Goal: Information Seeking & Learning: Learn about a topic

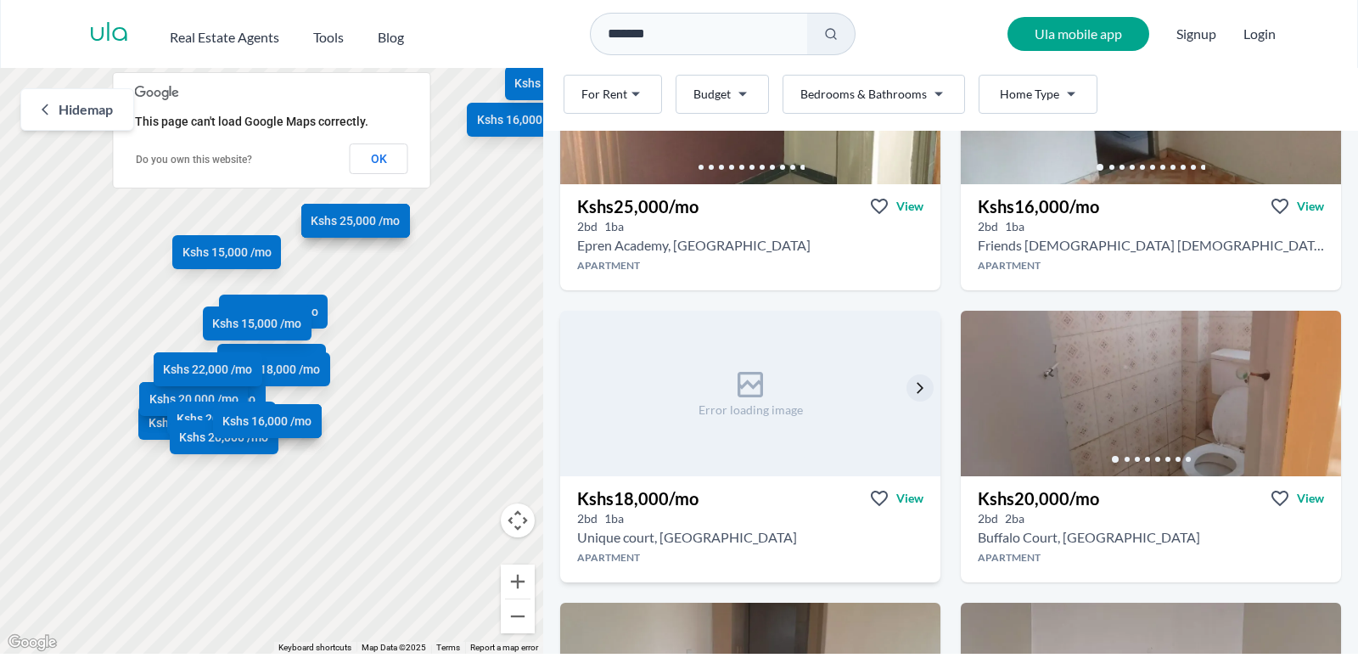
scroll to position [3226, 0]
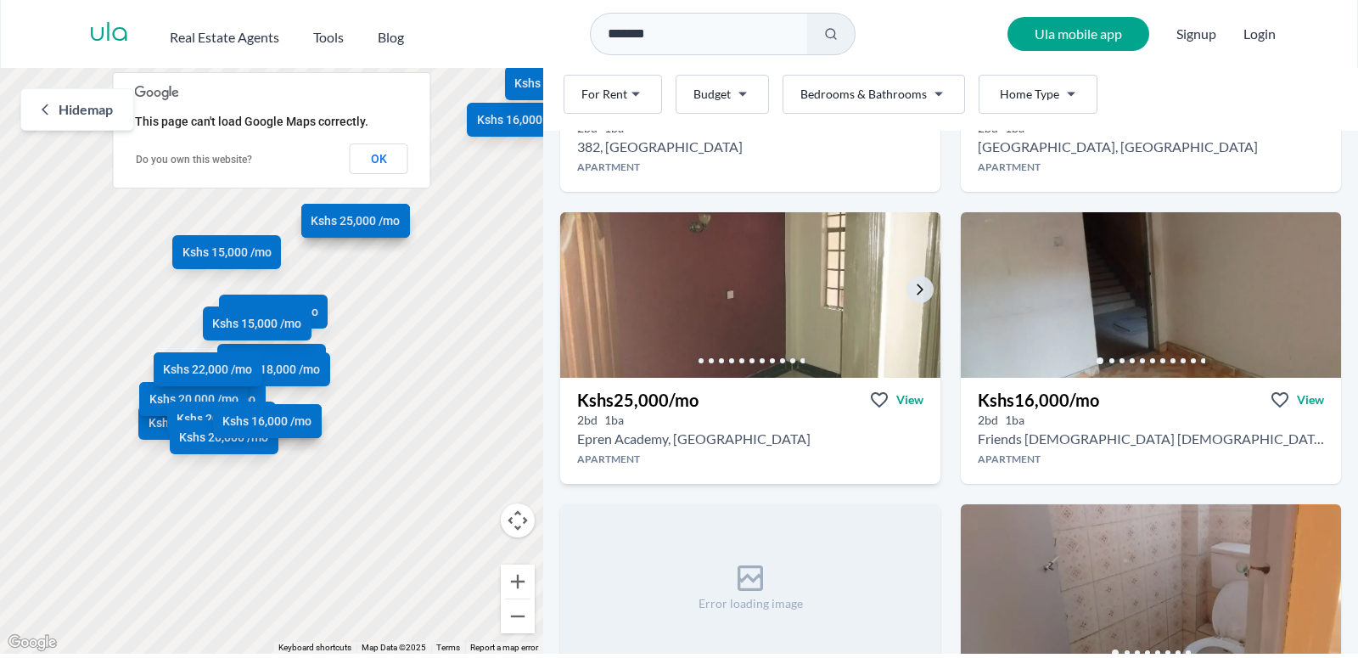
click at [775, 283] on img at bounding box center [750, 295] width 399 height 174
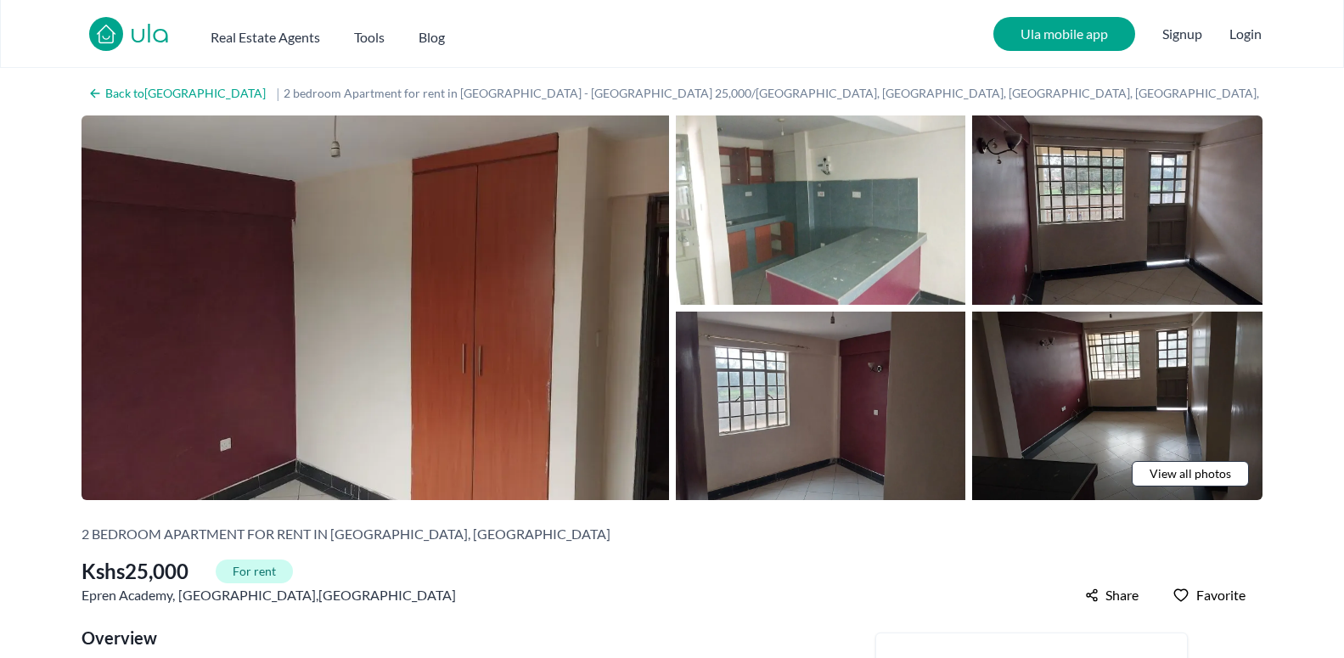
click at [1218, 471] on span "View all photos" at bounding box center [1191, 473] width 82 height 17
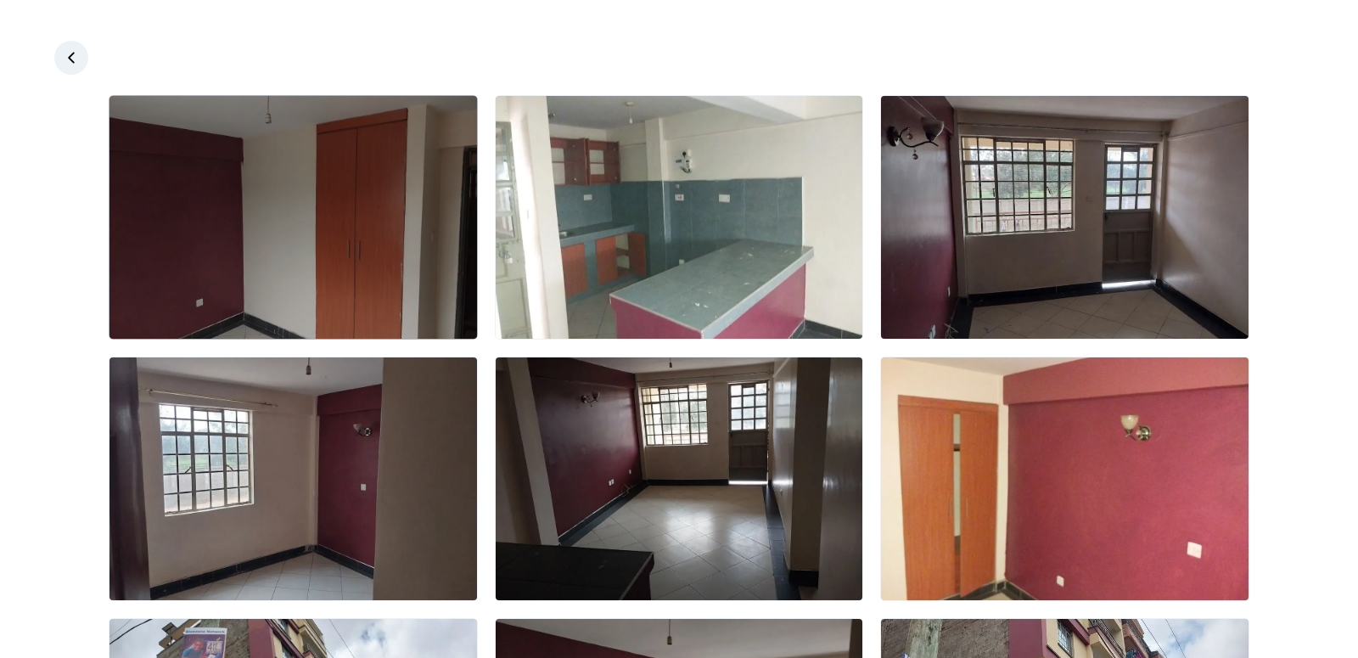
click at [339, 245] on img at bounding box center [294, 217] width 368 height 243
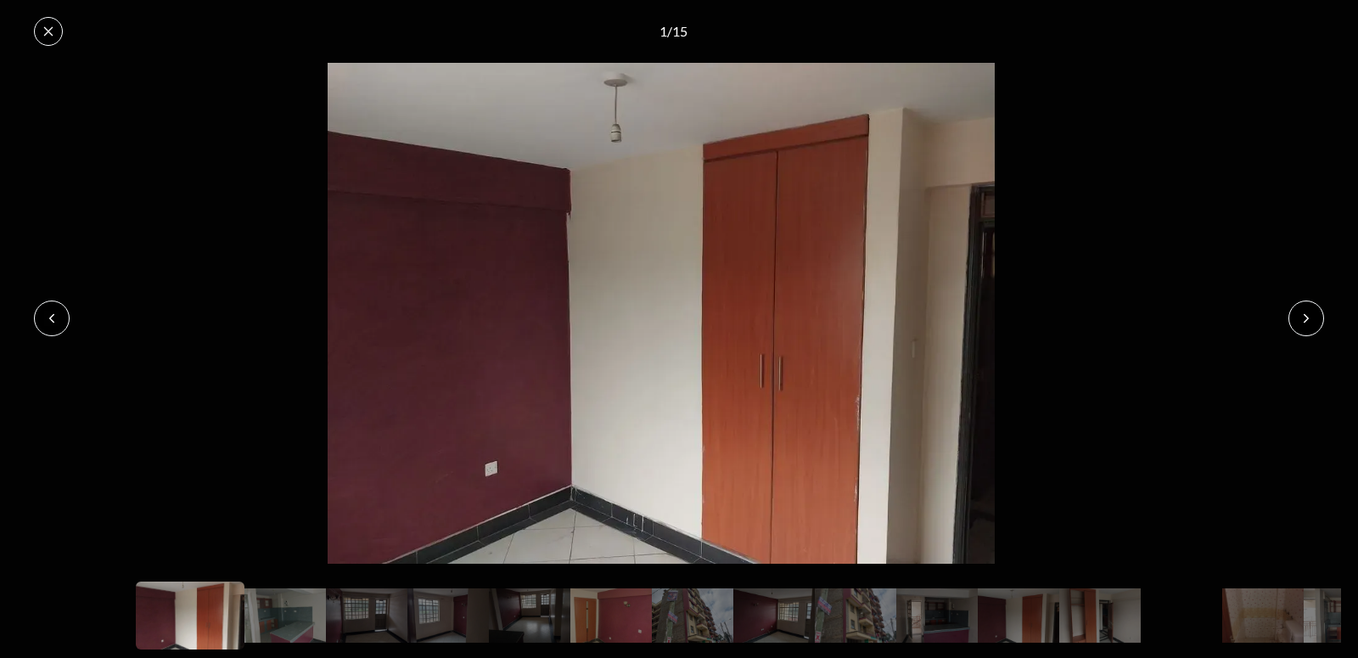
click at [1313, 312] on button at bounding box center [1307, 319] width 36 height 36
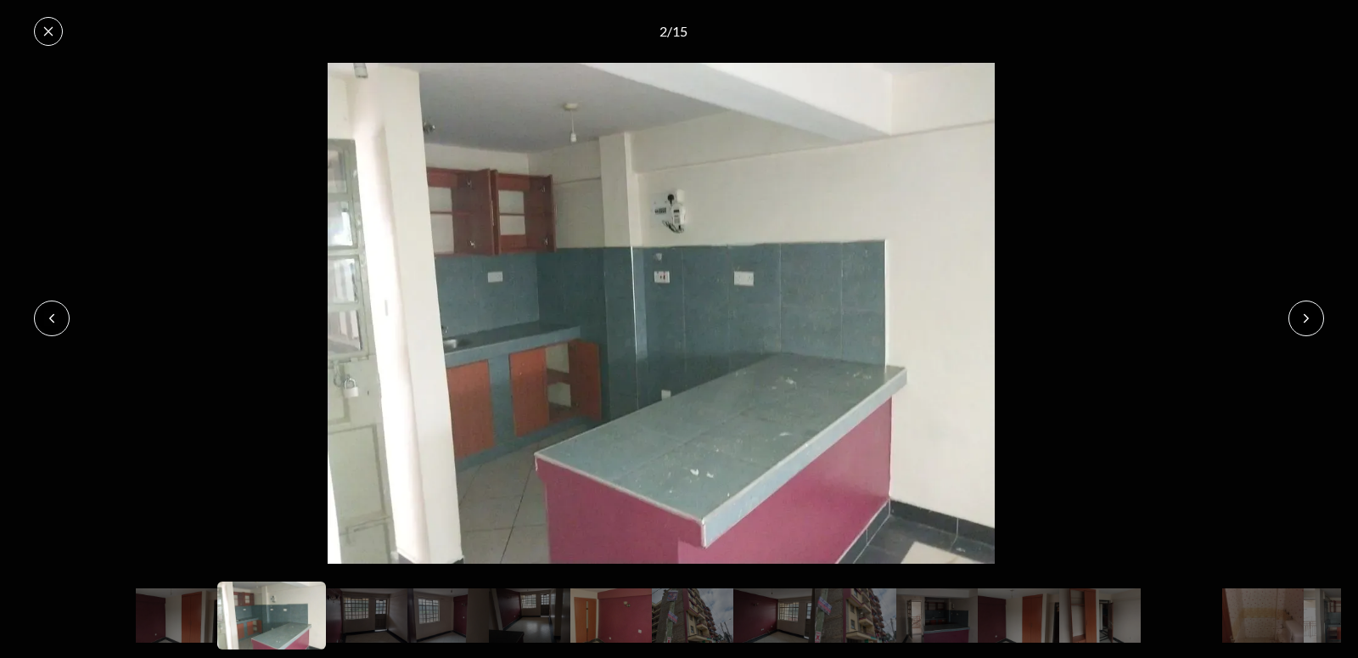
click at [1313, 312] on button at bounding box center [1307, 319] width 36 height 36
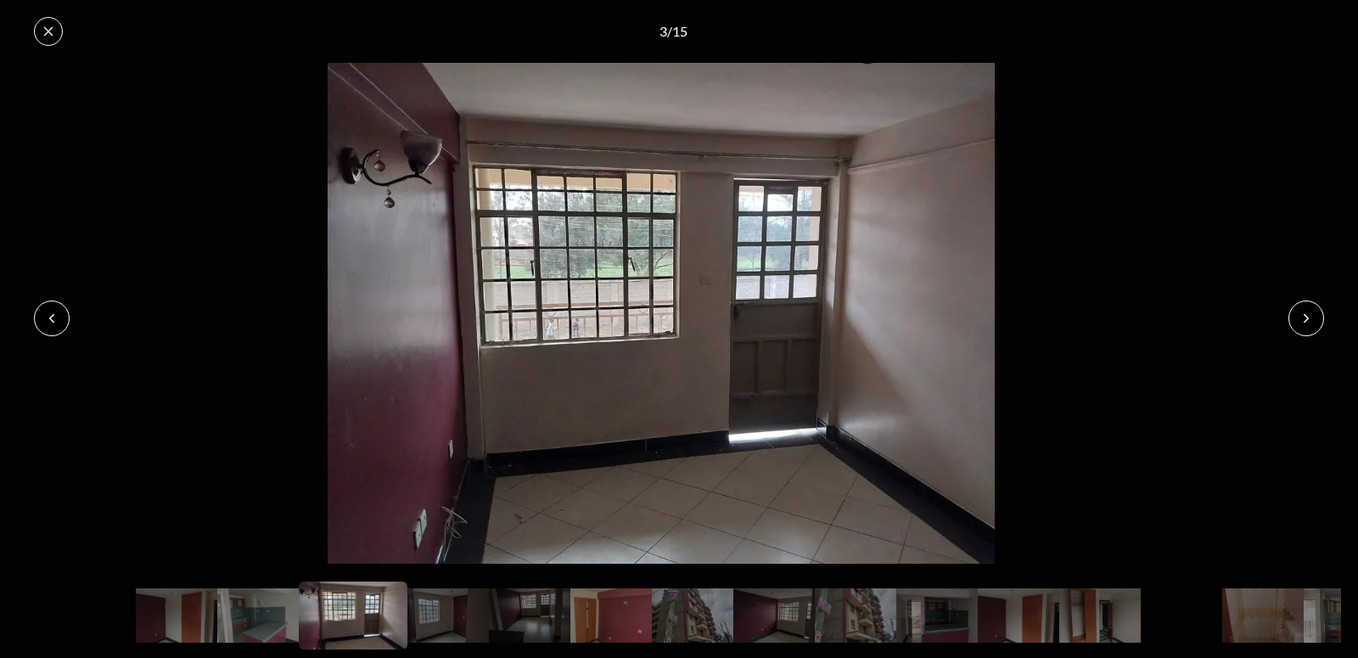
click at [1313, 312] on button at bounding box center [1307, 319] width 36 height 36
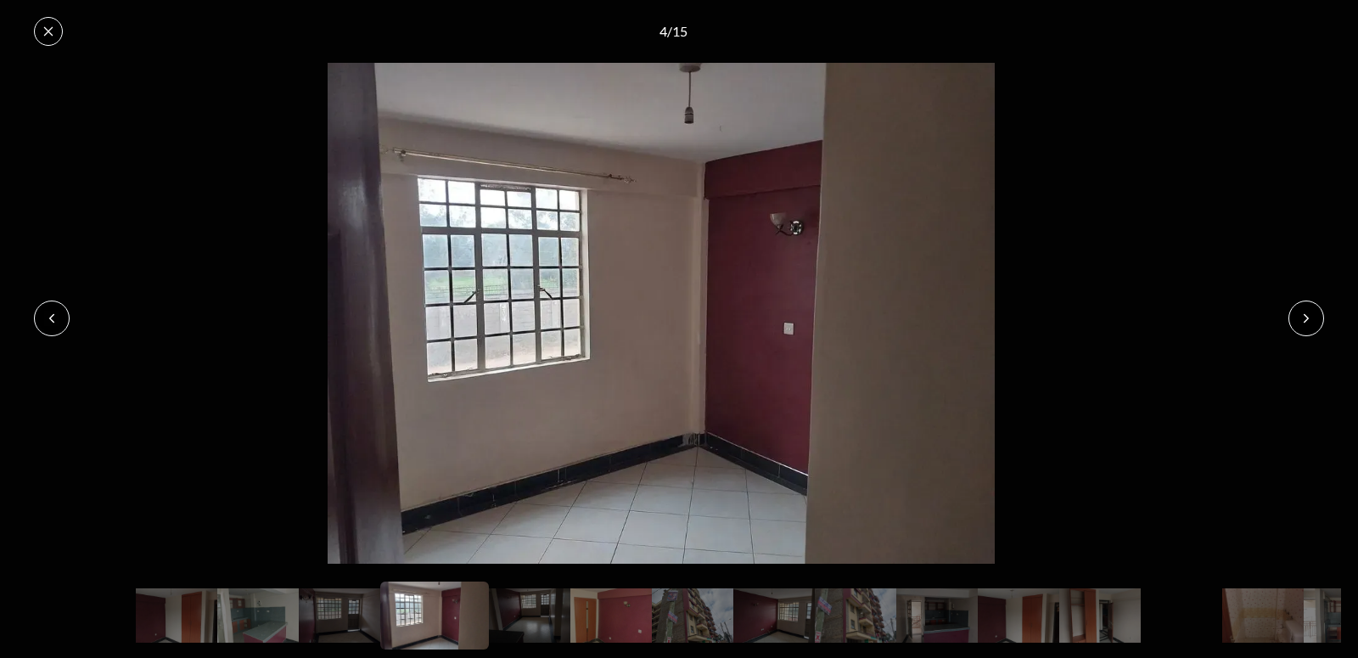
click at [1313, 312] on button at bounding box center [1307, 319] width 36 height 36
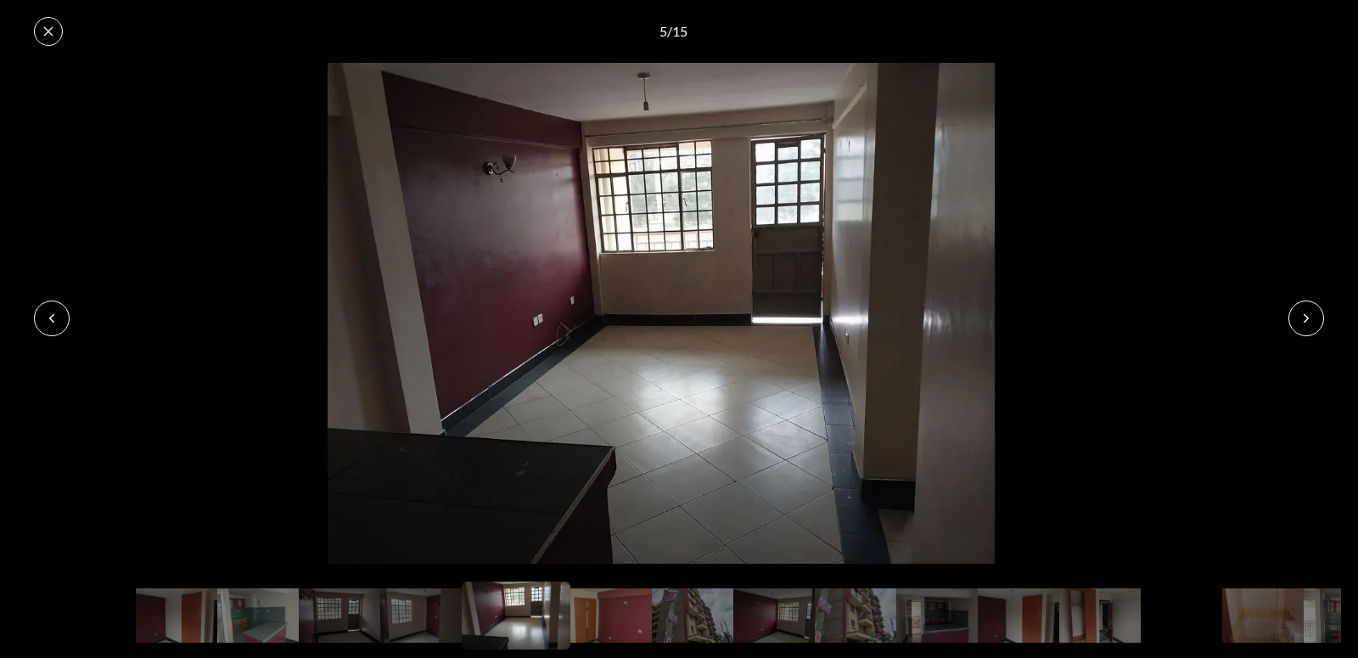
click at [1313, 312] on button at bounding box center [1307, 319] width 36 height 36
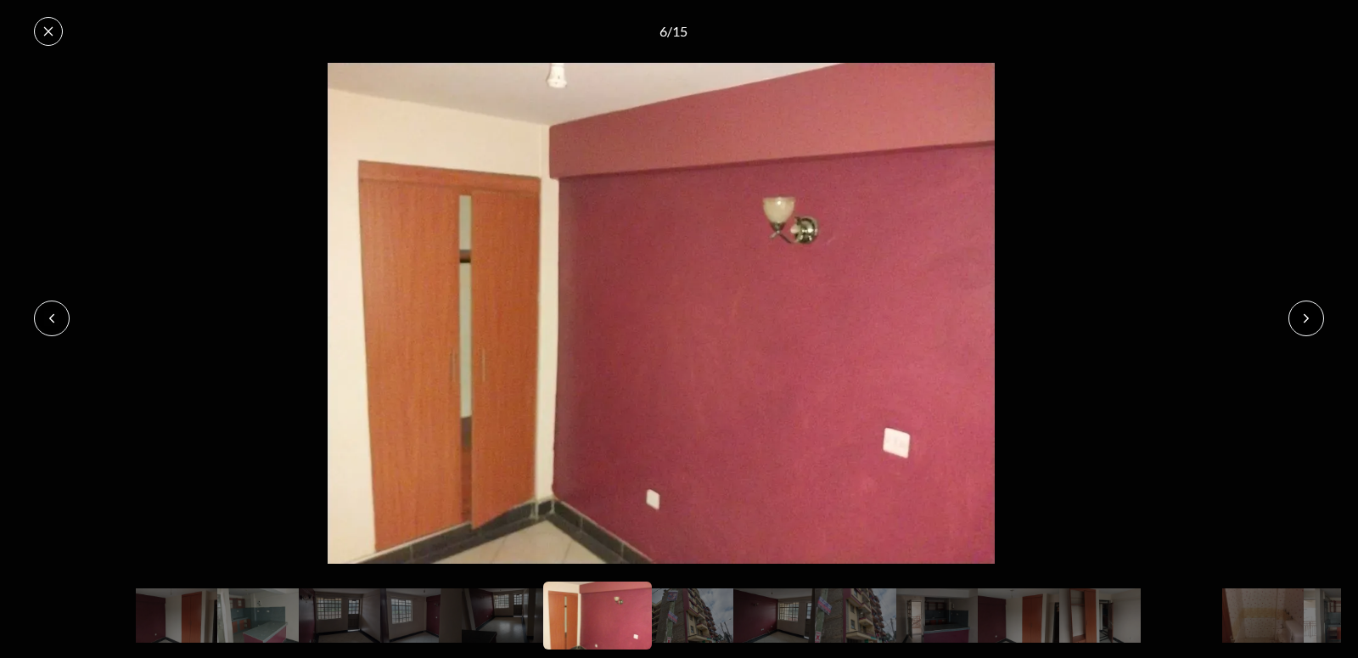
click at [1313, 312] on button at bounding box center [1307, 319] width 36 height 36
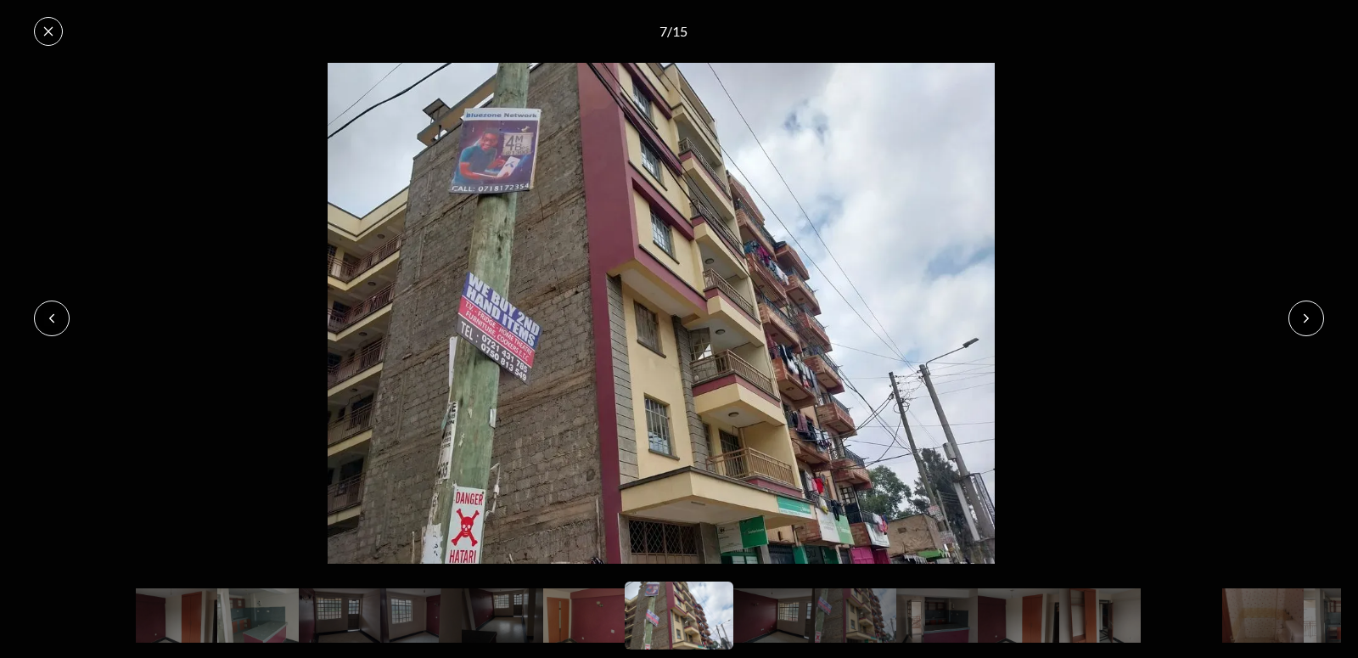
click at [1310, 307] on button at bounding box center [1307, 319] width 36 height 36
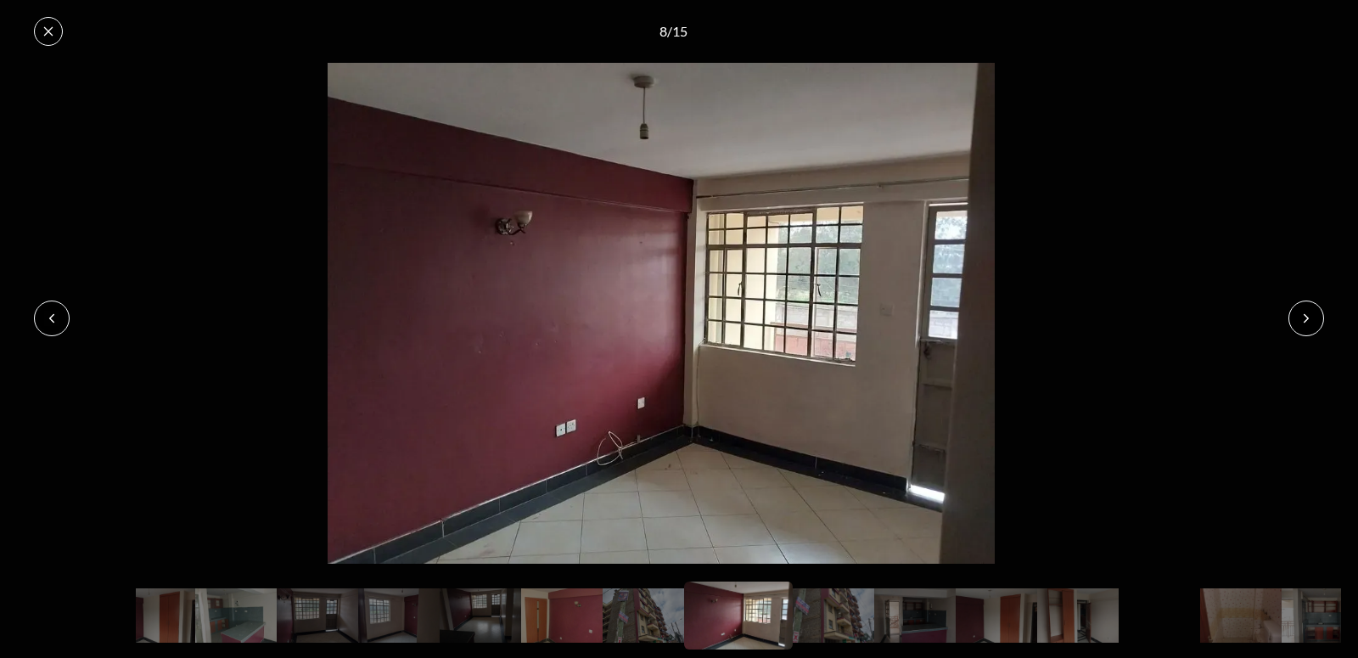
click at [1310, 307] on button at bounding box center [1307, 319] width 36 height 36
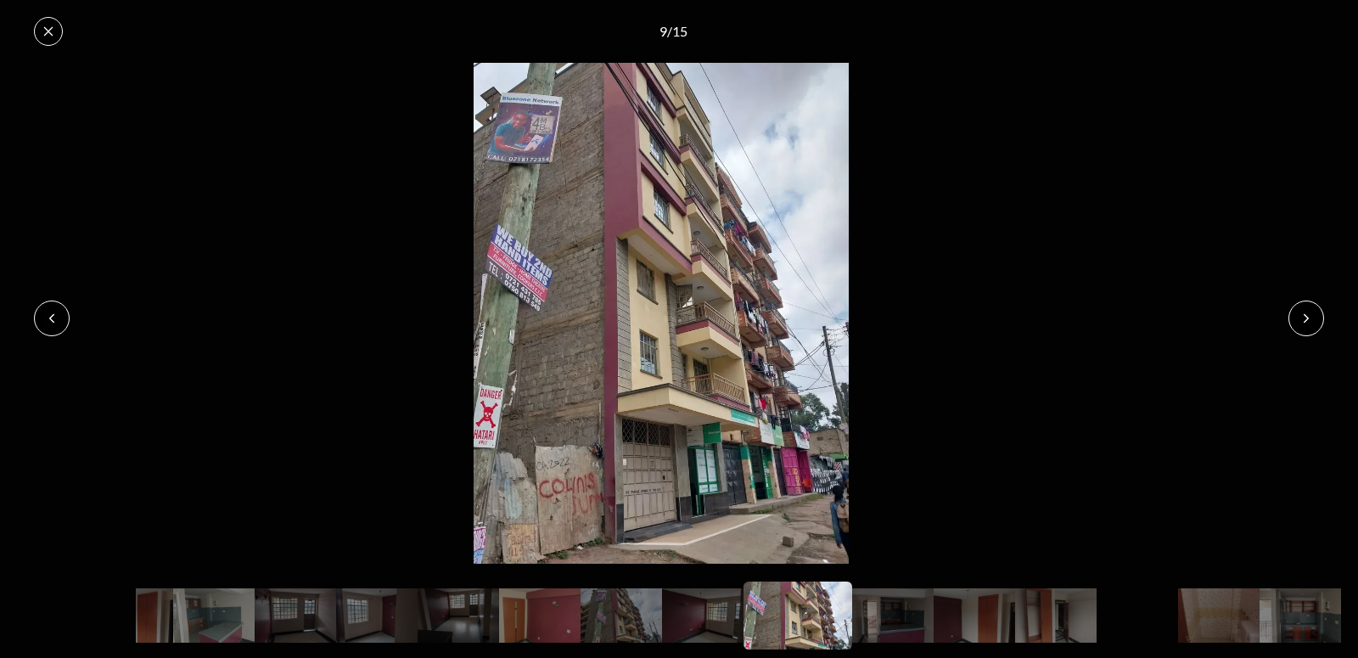
click at [1312, 304] on button at bounding box center [1307, 319] width 36 height 36
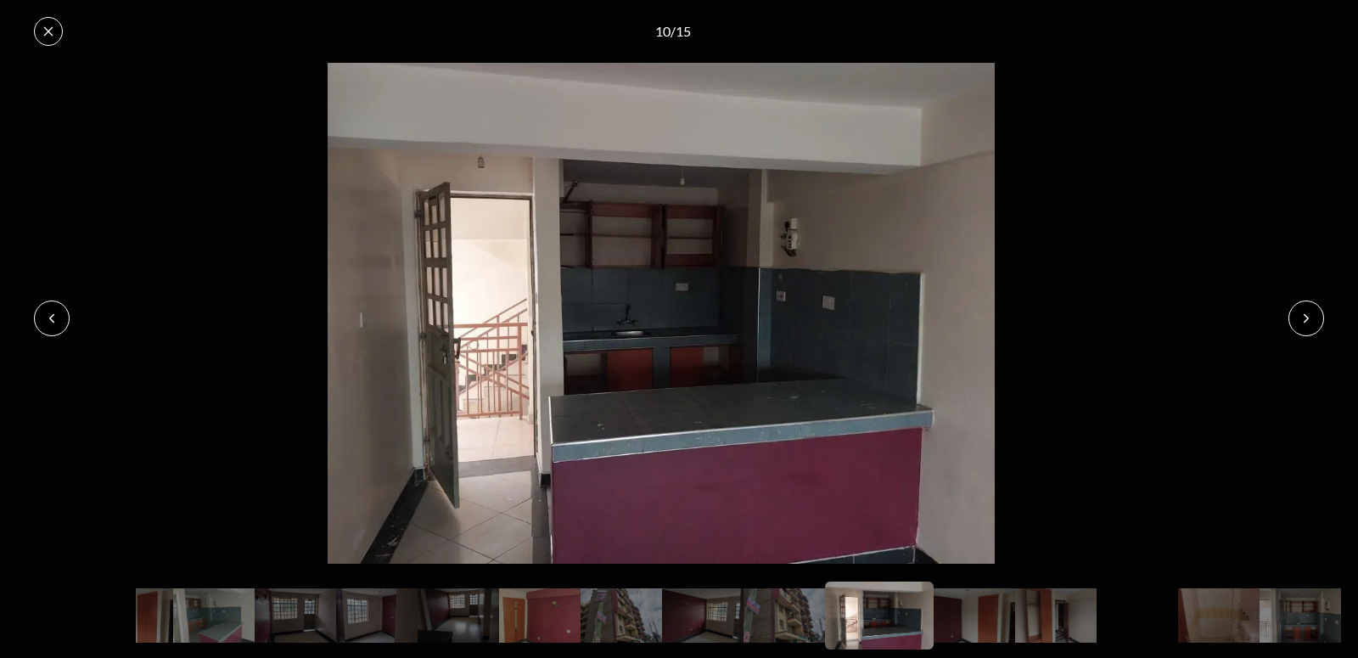
click at [1312, 304] on button at bounding box center [1307, 319] width 36 height 36
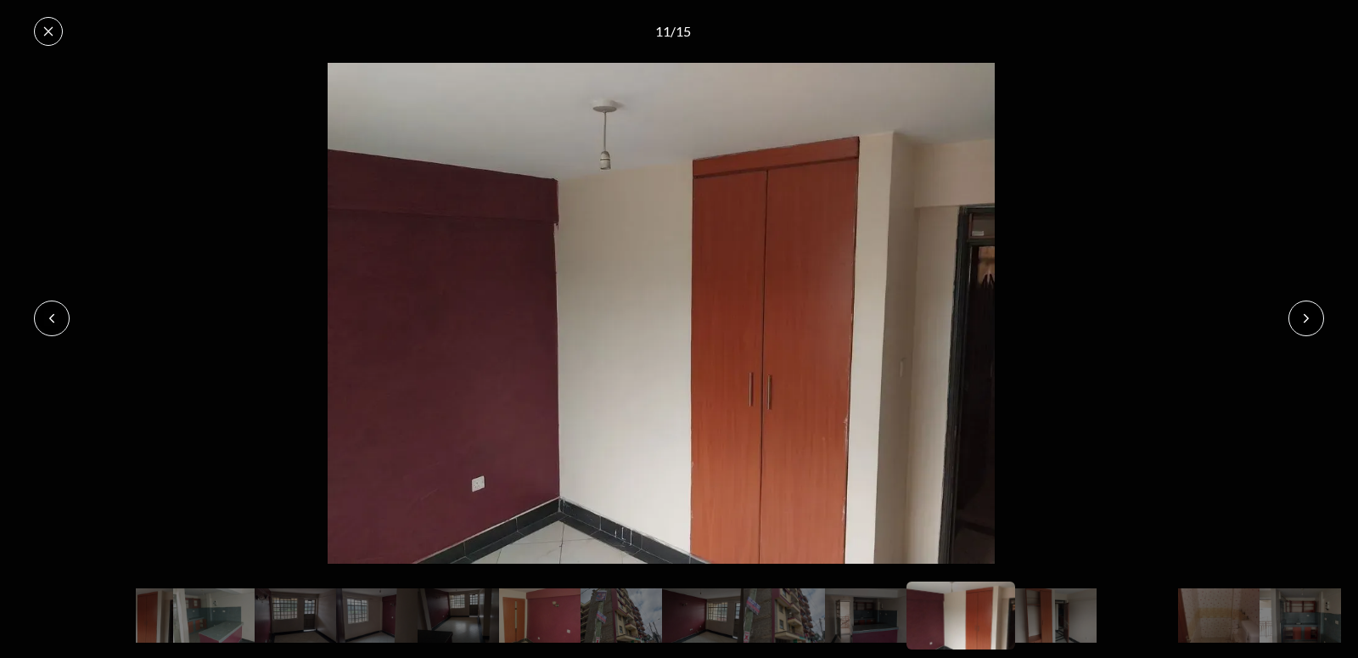
click at [1312, 304] on button at bounding box center [1307, 319] width 36 height 36
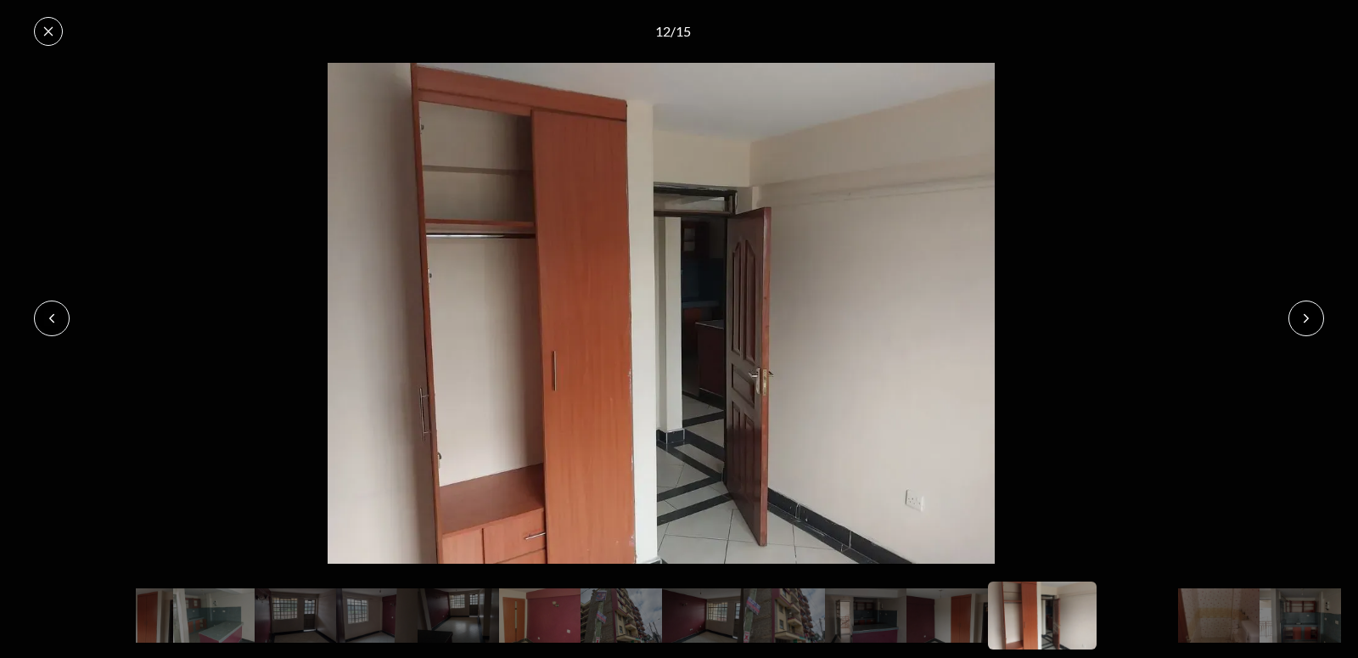
click at [1312, 304] on button at bounding box center [1307, 319] width 36 height 36
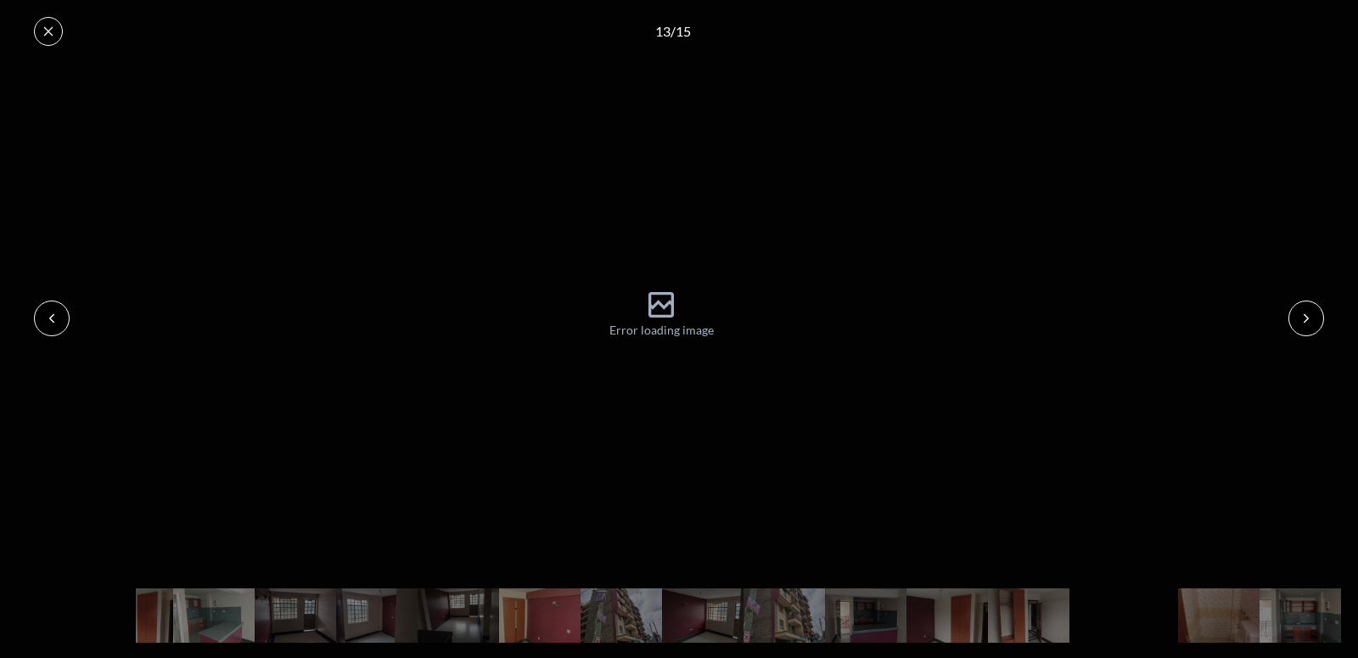
click at [1312, 304] on button at bounding box center [1307, 319] width 36 height 36
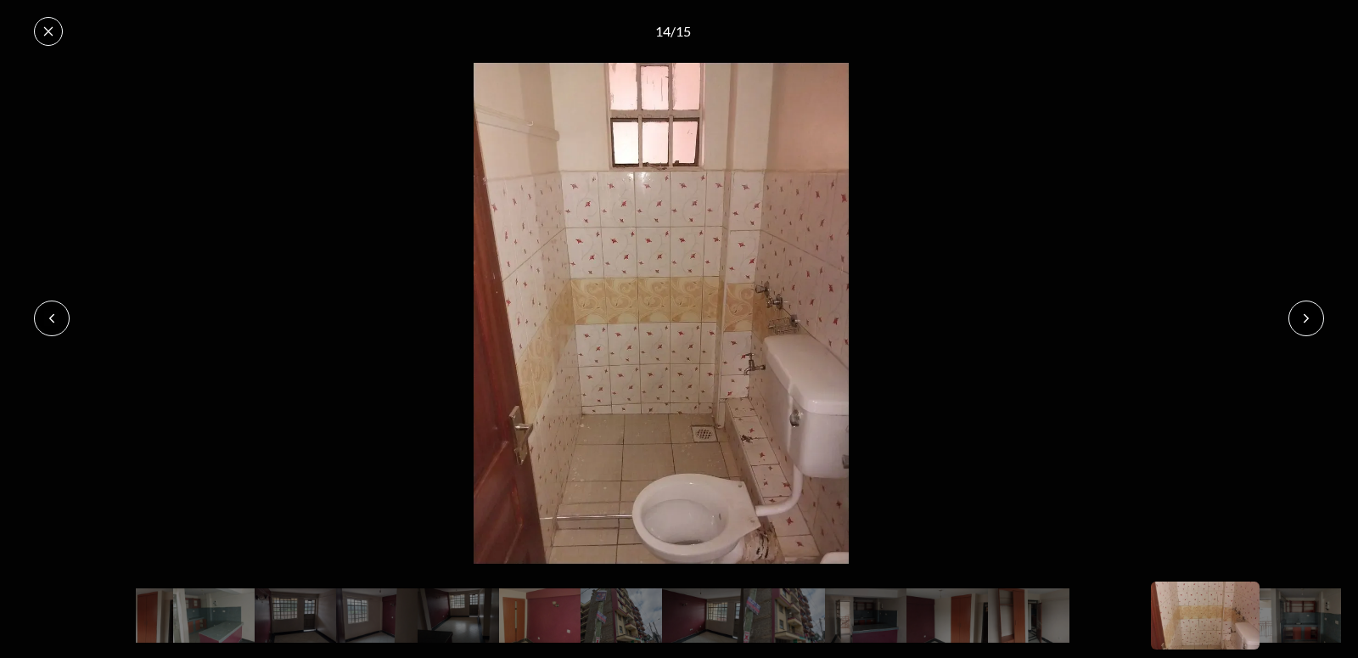
click at [1312, 304] on button at bounding box center [1307, 319] width 36 height 36
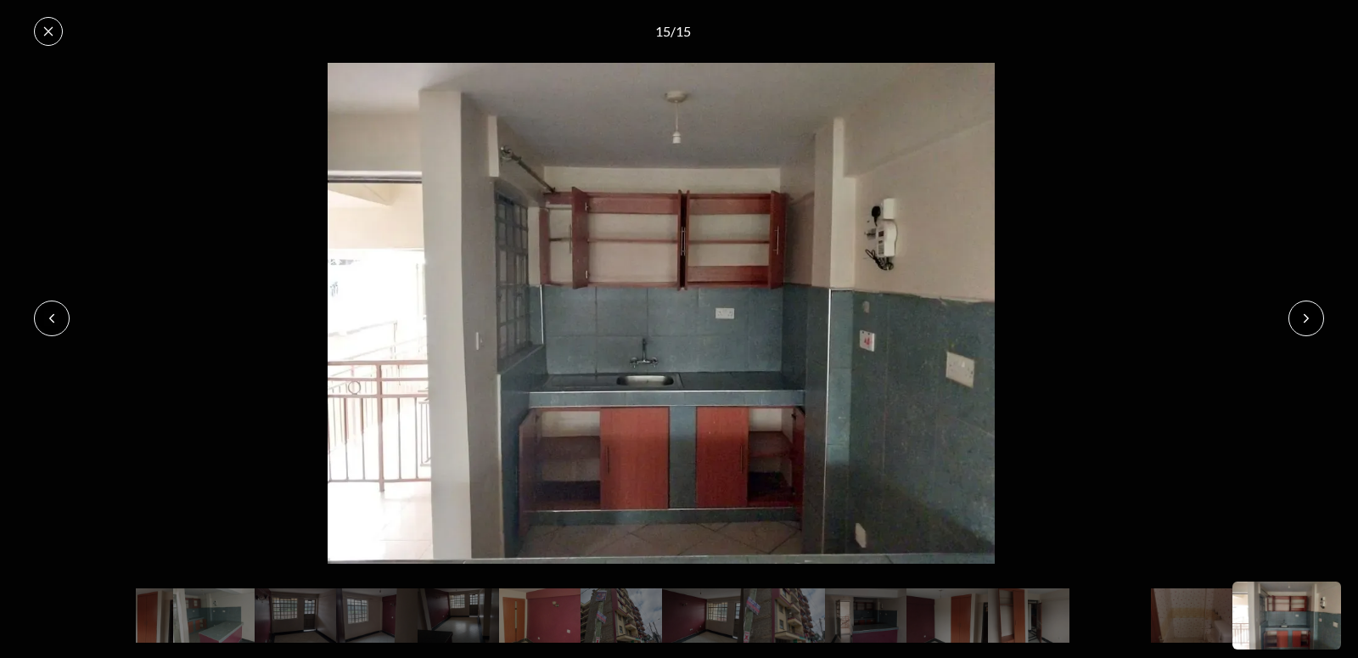
click at [1313, 303] on button at bounding box center [1307, 319] width 36 height 36
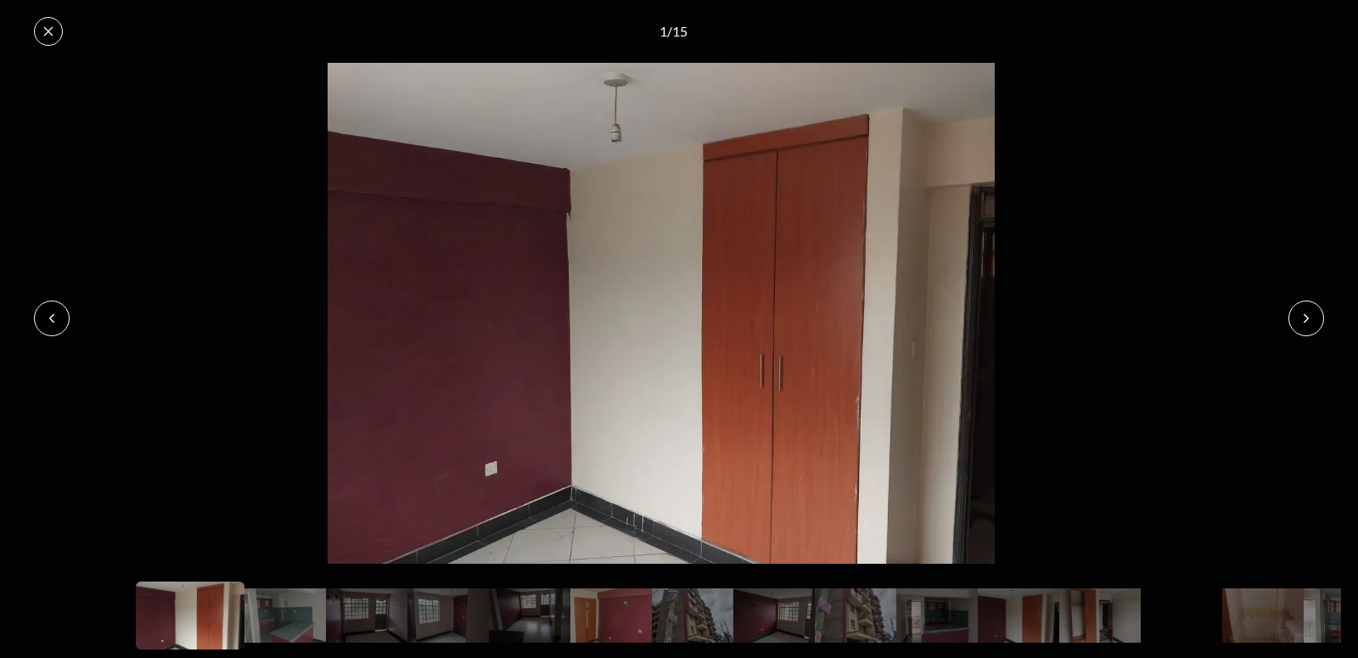
click at [1313, 303] on button at bounding box center [1307, 319] width 36 height 36
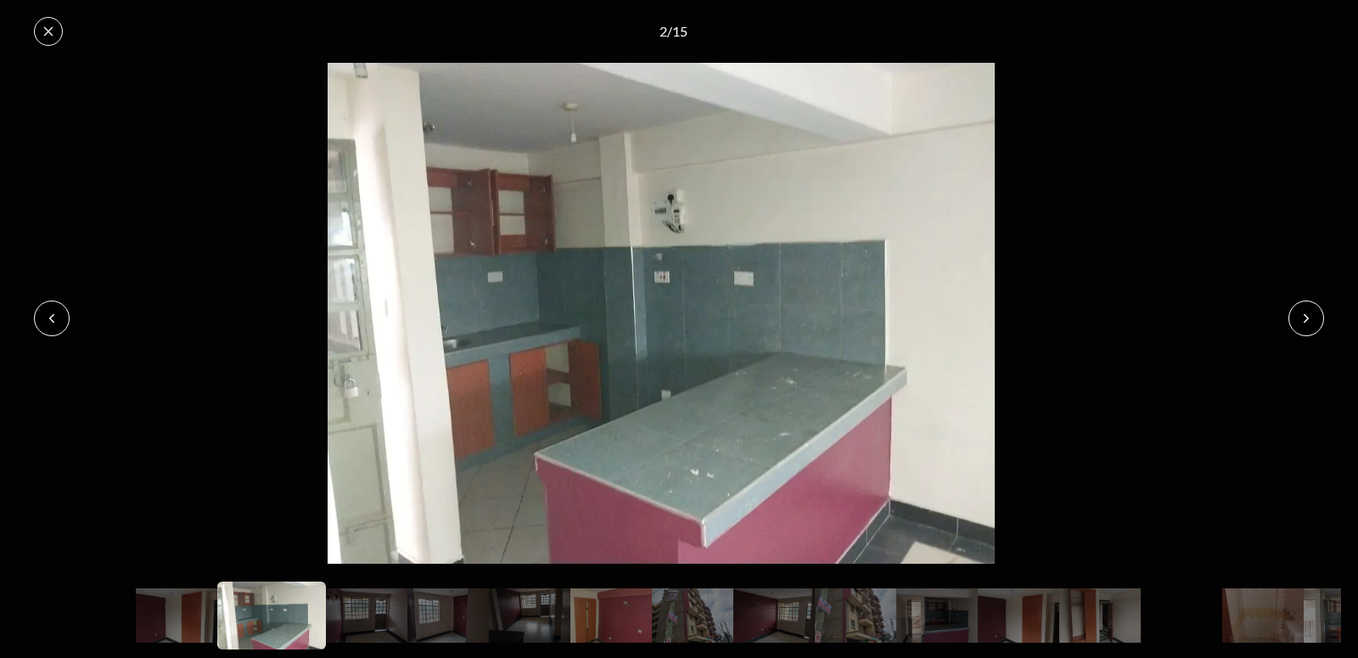
click at [1313, 303] on button at bounding box center [1307, 319] width 36 height 36
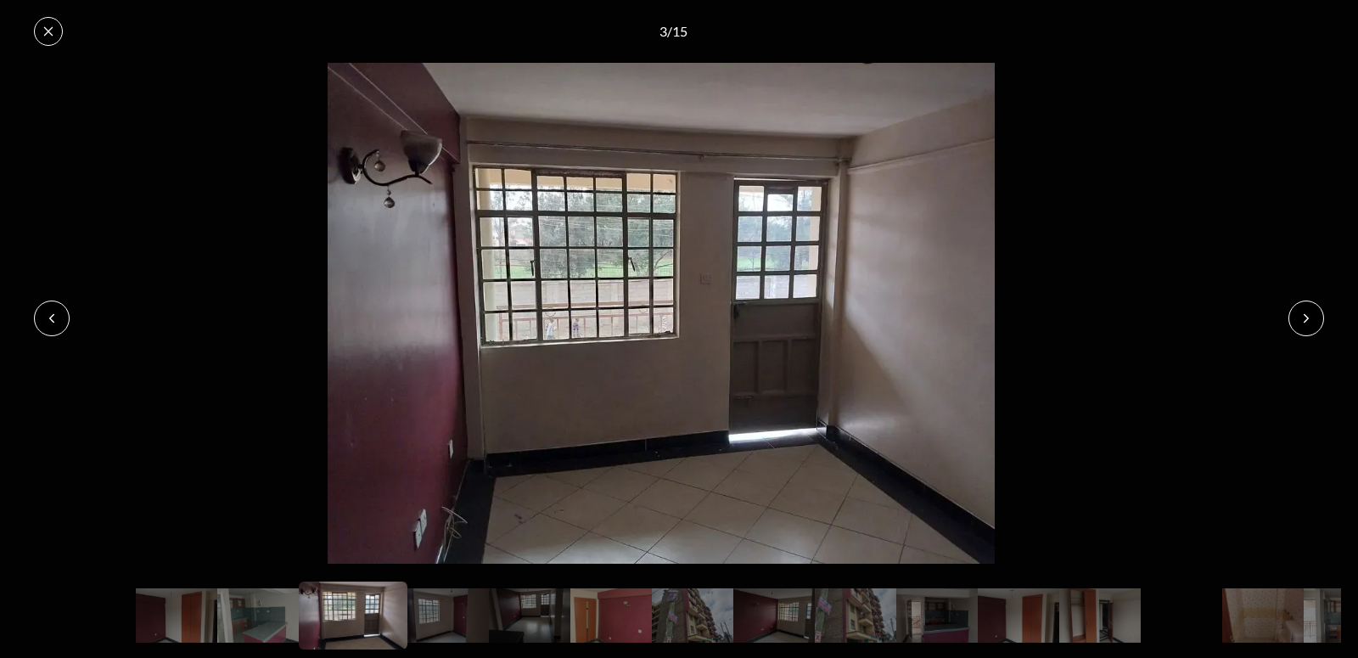
click at [1315, 304] on button at bounding box center [1307, 319] width 36 height 36
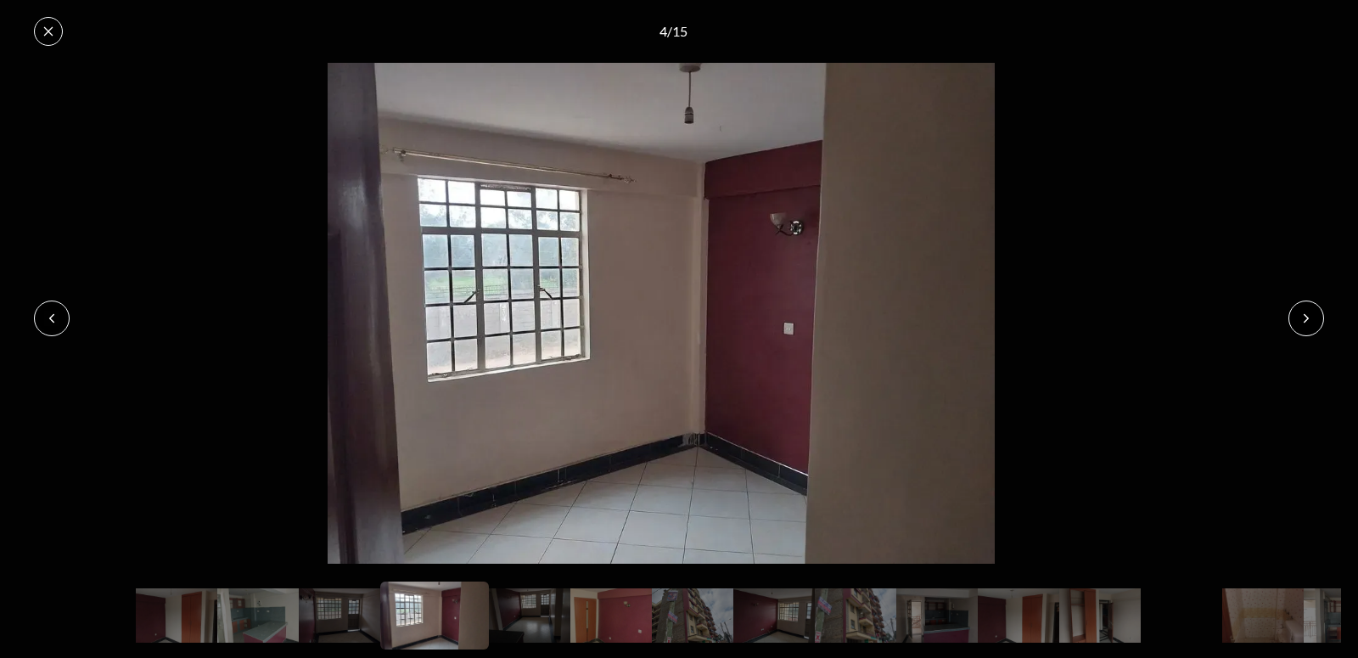
click at [1315, 304] on button at bounding box center [1307, 319] width 36 height 36
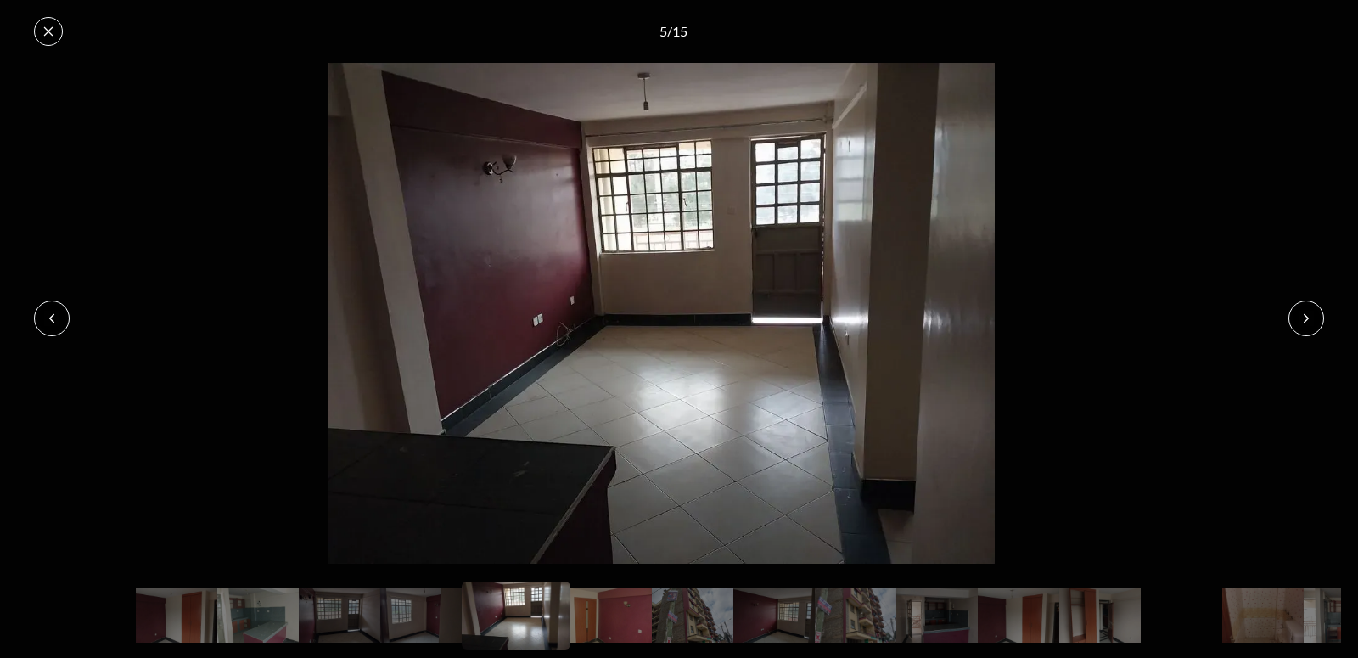
click at [1318, 304] on img at bounding box center [661, 313] width 1323 height 500
click at [1319, 306] on div "Error loading image" at bounding box center [679, 318] width 1358 height 510
click at [1317, 315] on button at bounding box center [1307, 319] width 36 height 36
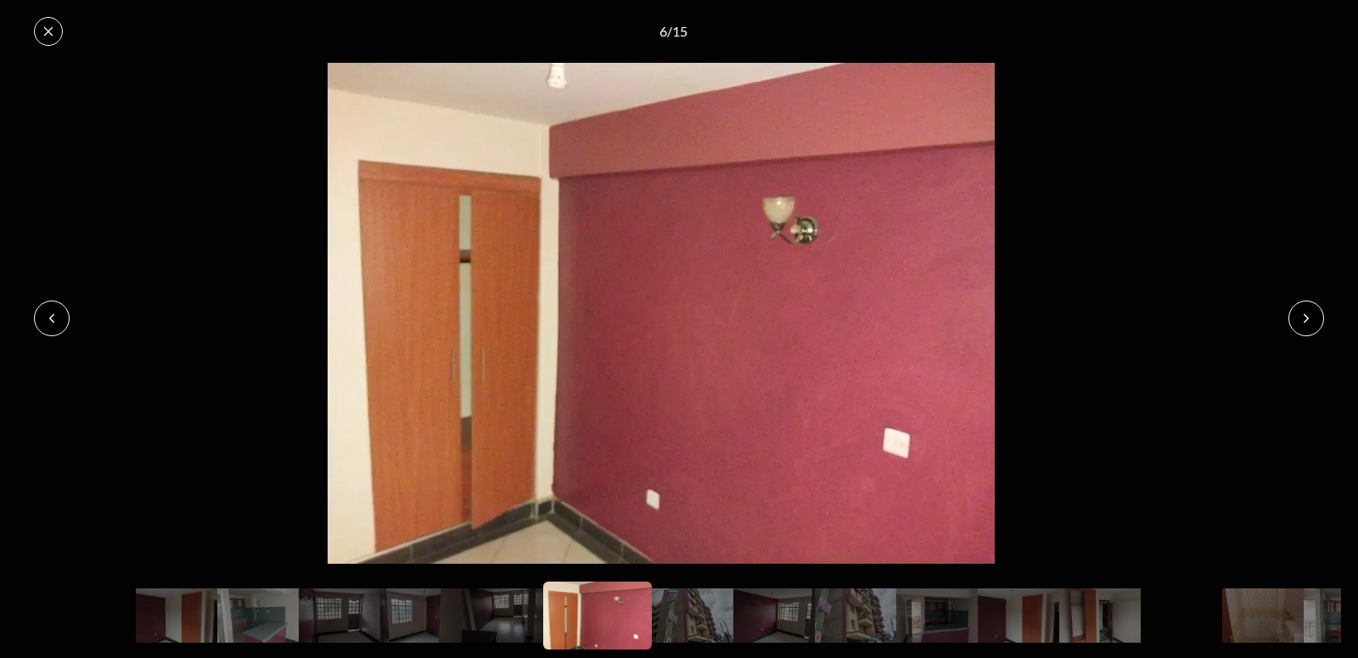
click at [1315, 316] on button at bounding box center [1307, 319] width 36 height 36
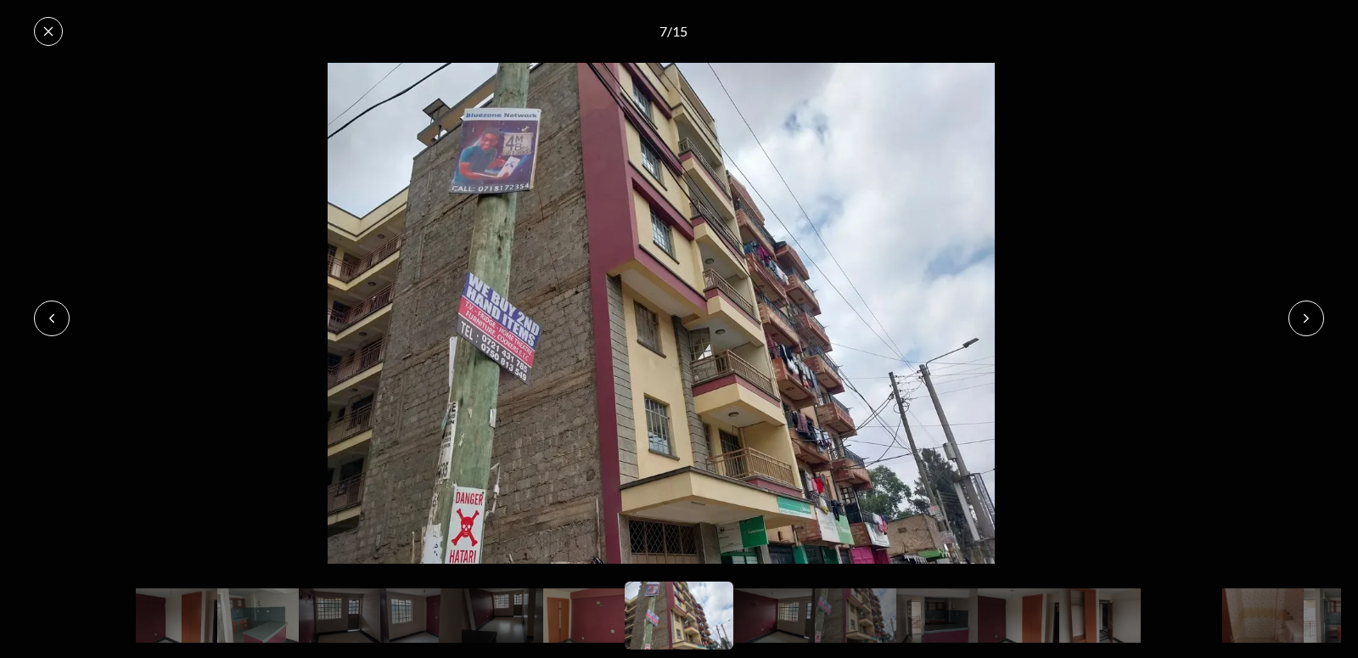
click at [47, 47] on div "7 / 15" at bounding box center [679, 31] width 1358 height 63
click at [53, 22] on button at bounding box center [48, 31] width 29 height 29
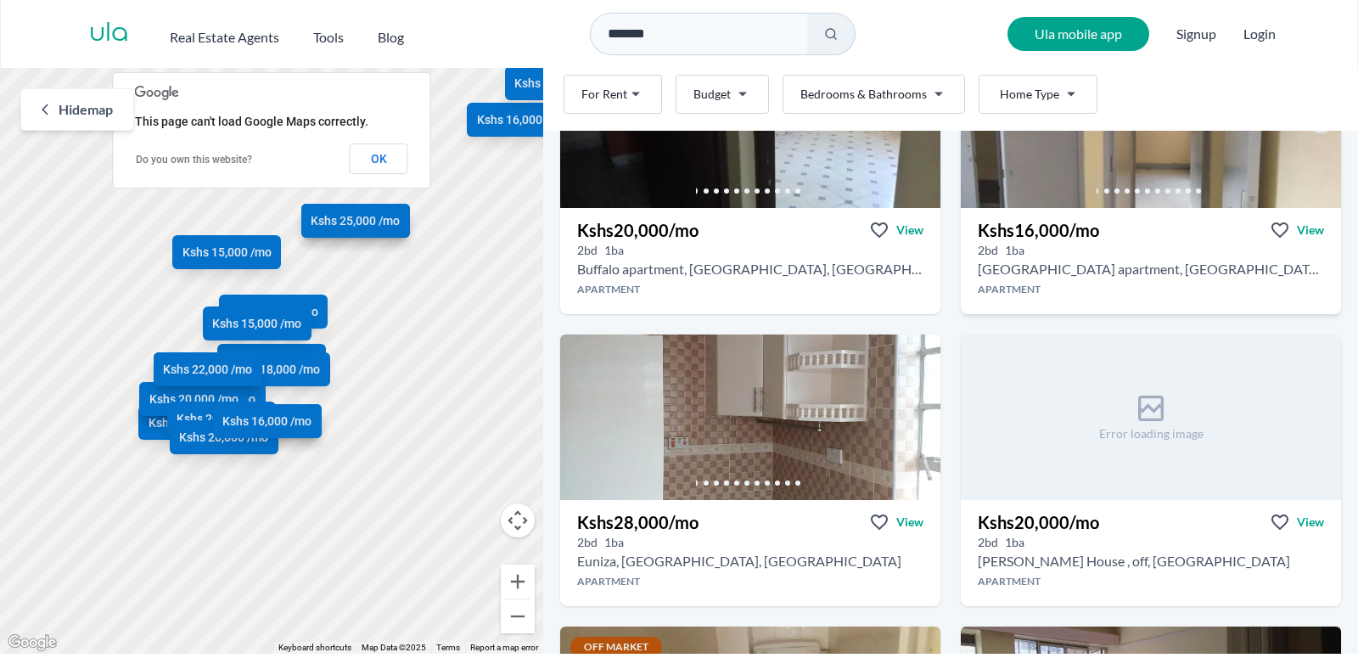
scroll to position [2033, 0]
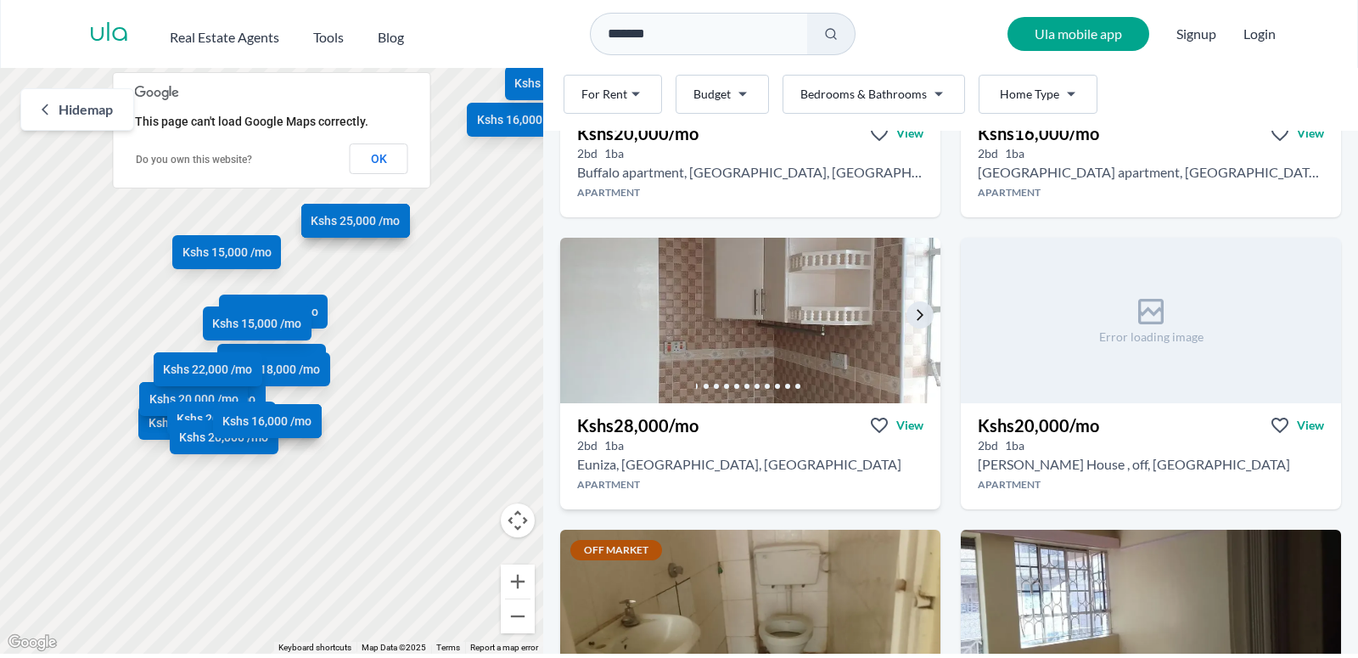
click at [752, 319] on img at bounding box center [750, 320] width 399 height 174
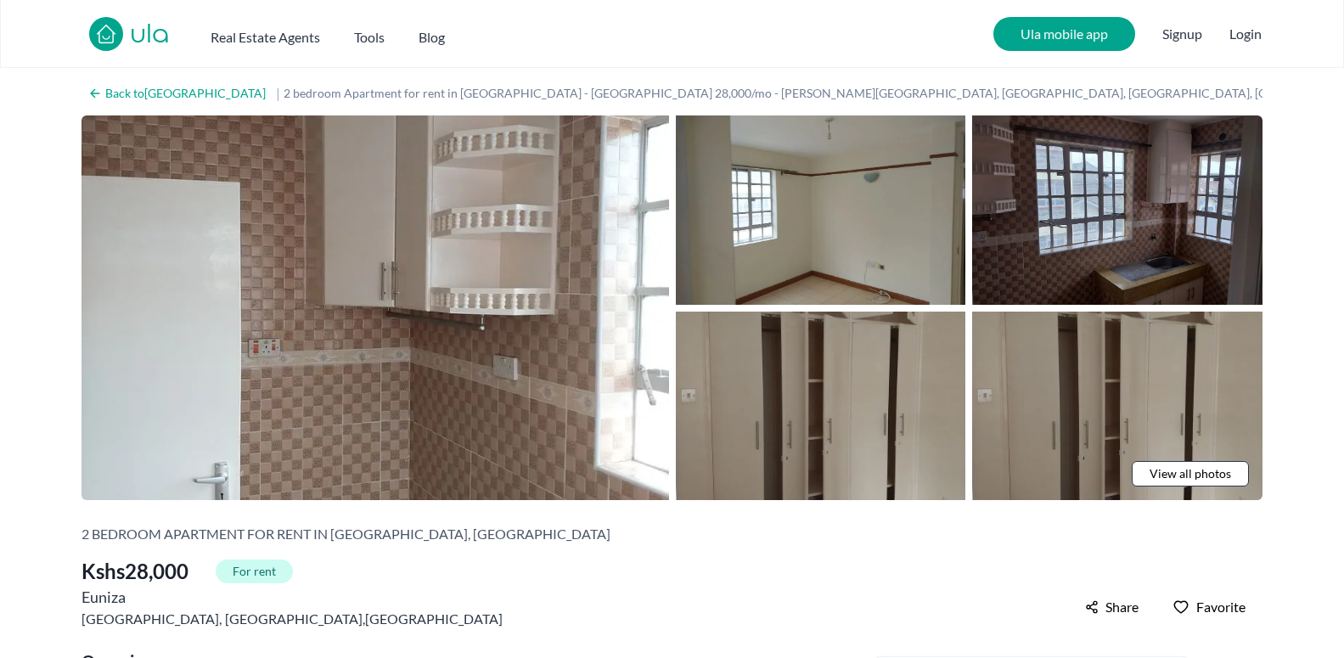
click at [1189, 473] on span "View all photos" at bounding box center [1191, 473] width 82 height 17
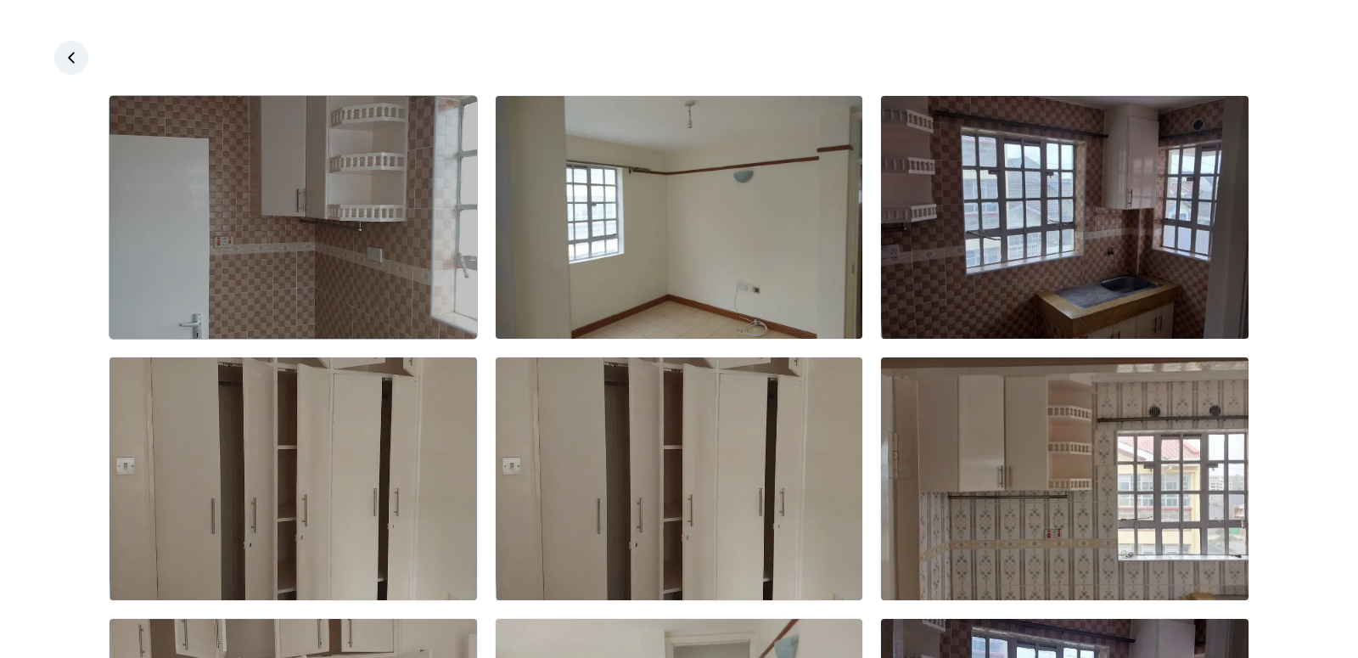
click at [341, 223] on img at bounding box center [294, 217] width 368 height 243
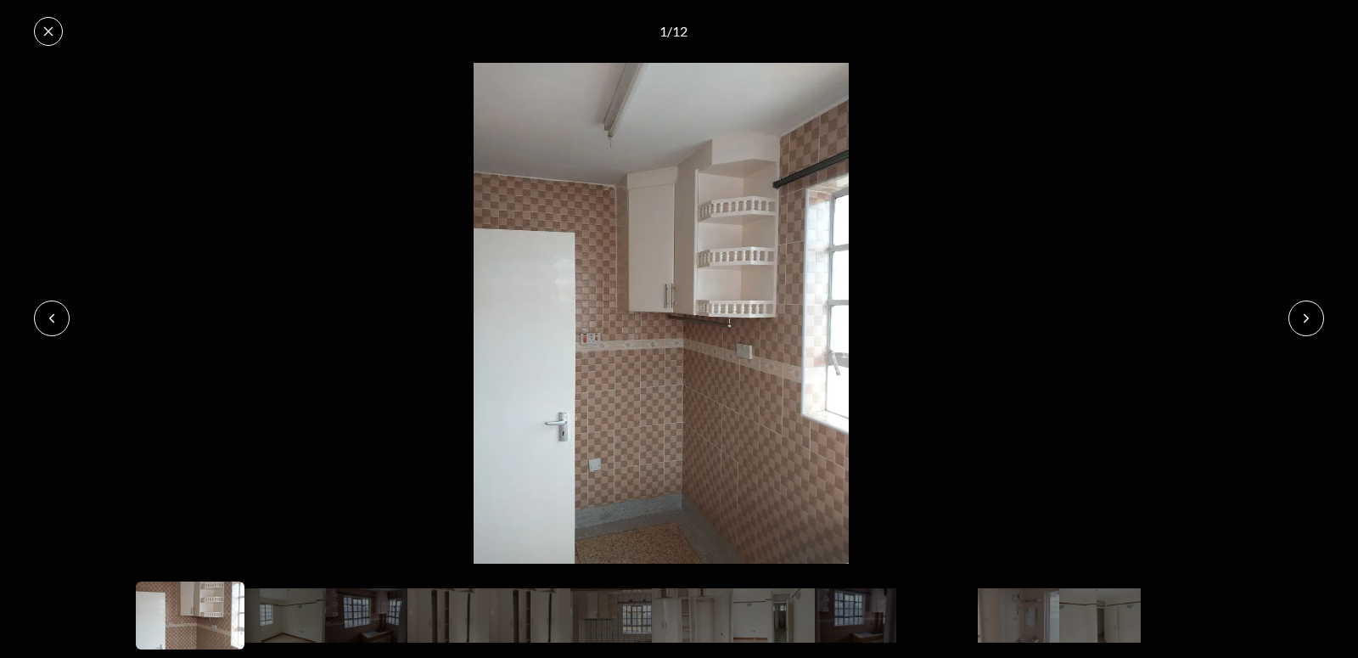
click at [1310, 311] on button at bounding box center [1307, 319] width 36 height 36
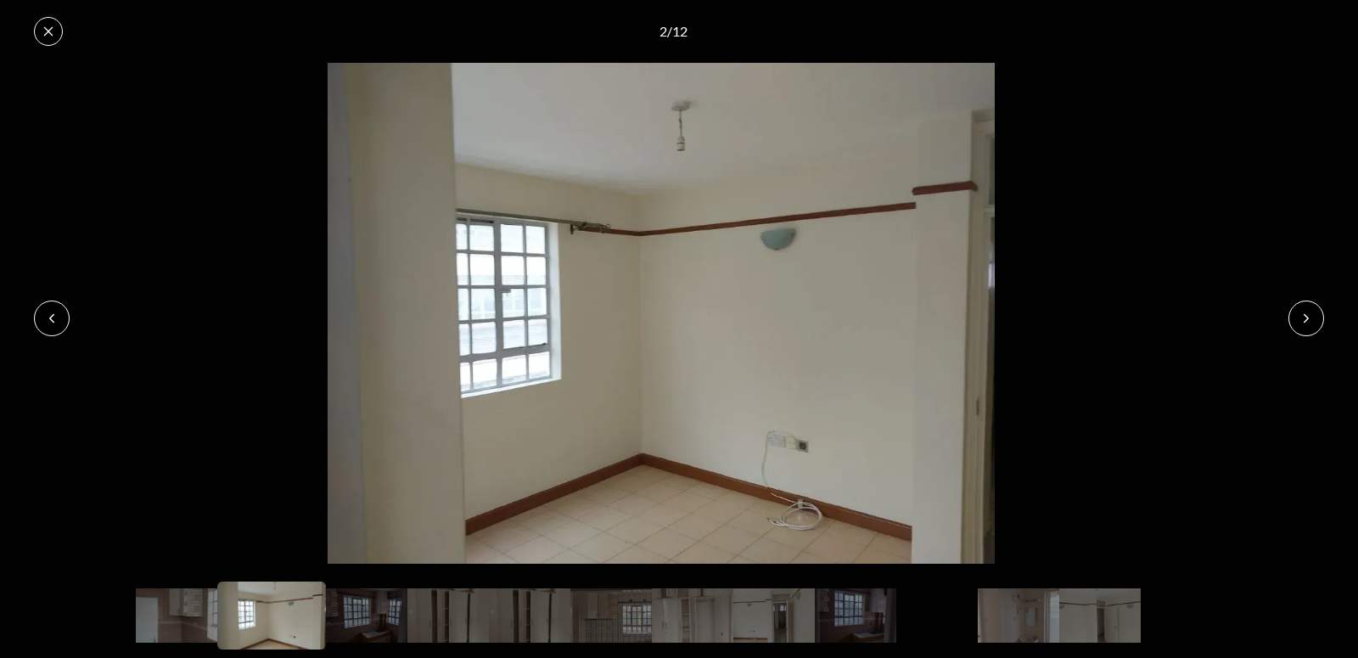
click at [1310, 311] on button at bounding box center [1307, 319] width 36 height 36
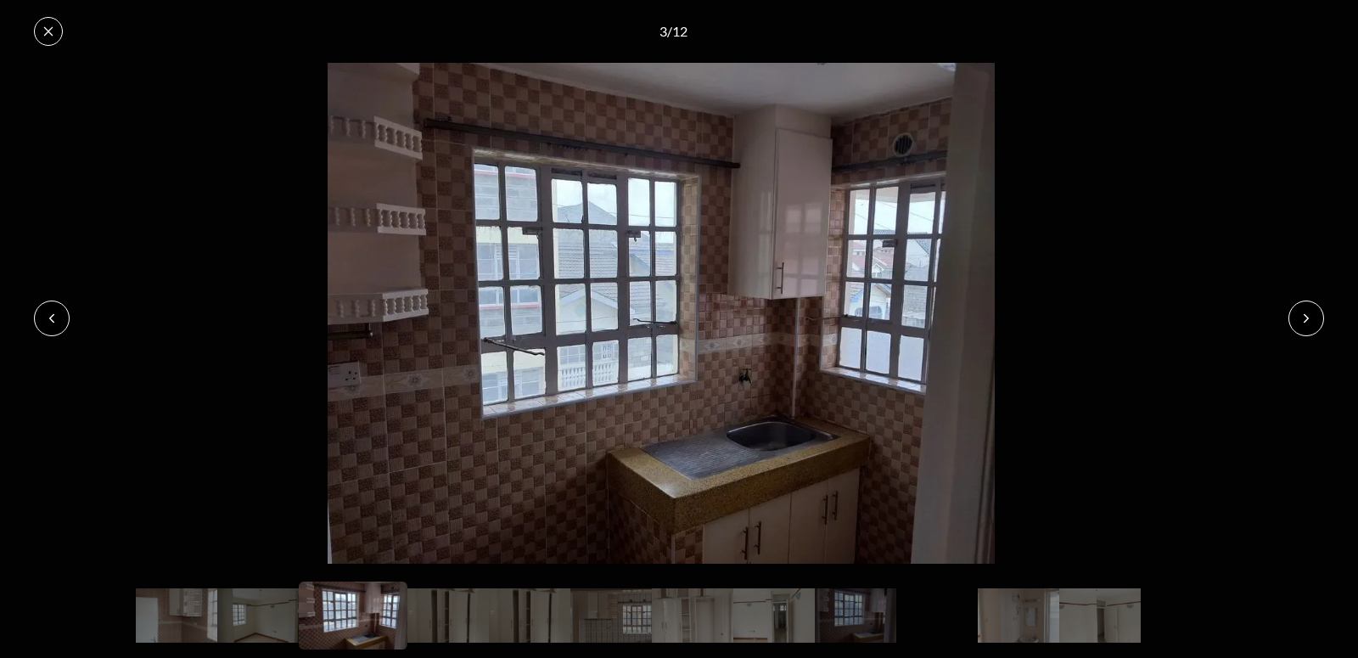
click at [1310, 311] on button at bounding box center [1307, 319] width 36 height 36
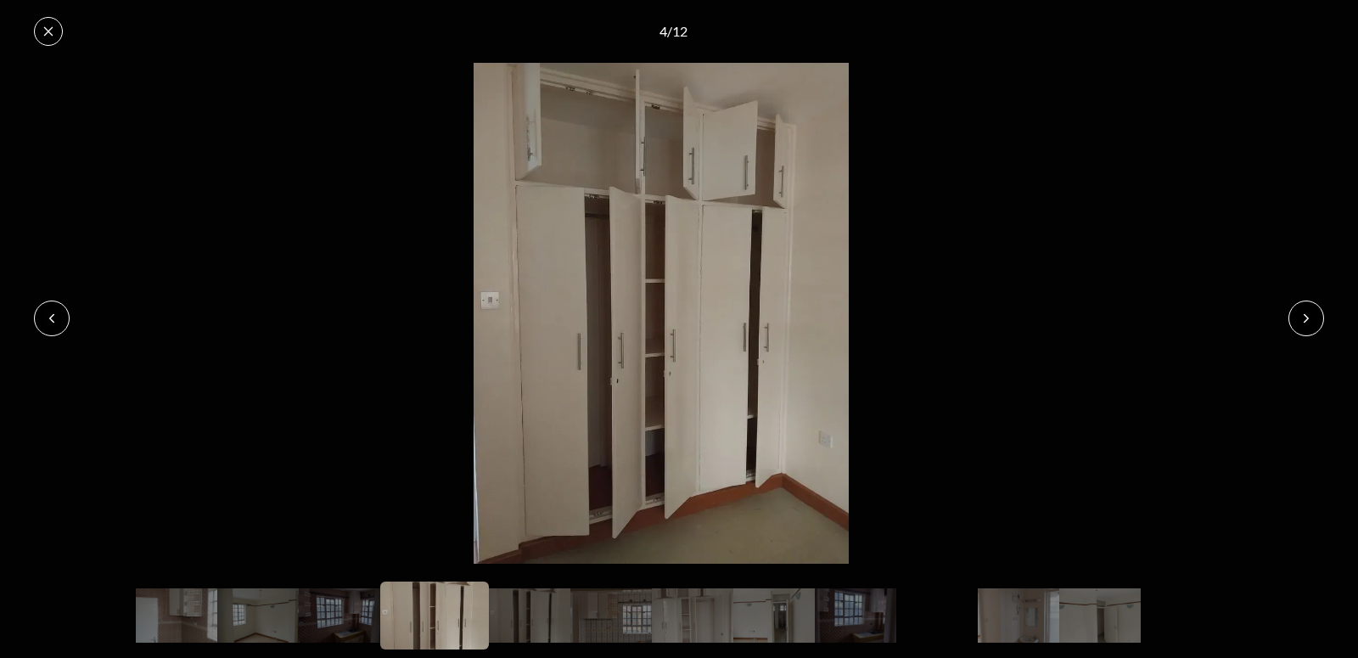
click at [1310, 311] on button at bounding box center [1307, 319] width 36 height 36
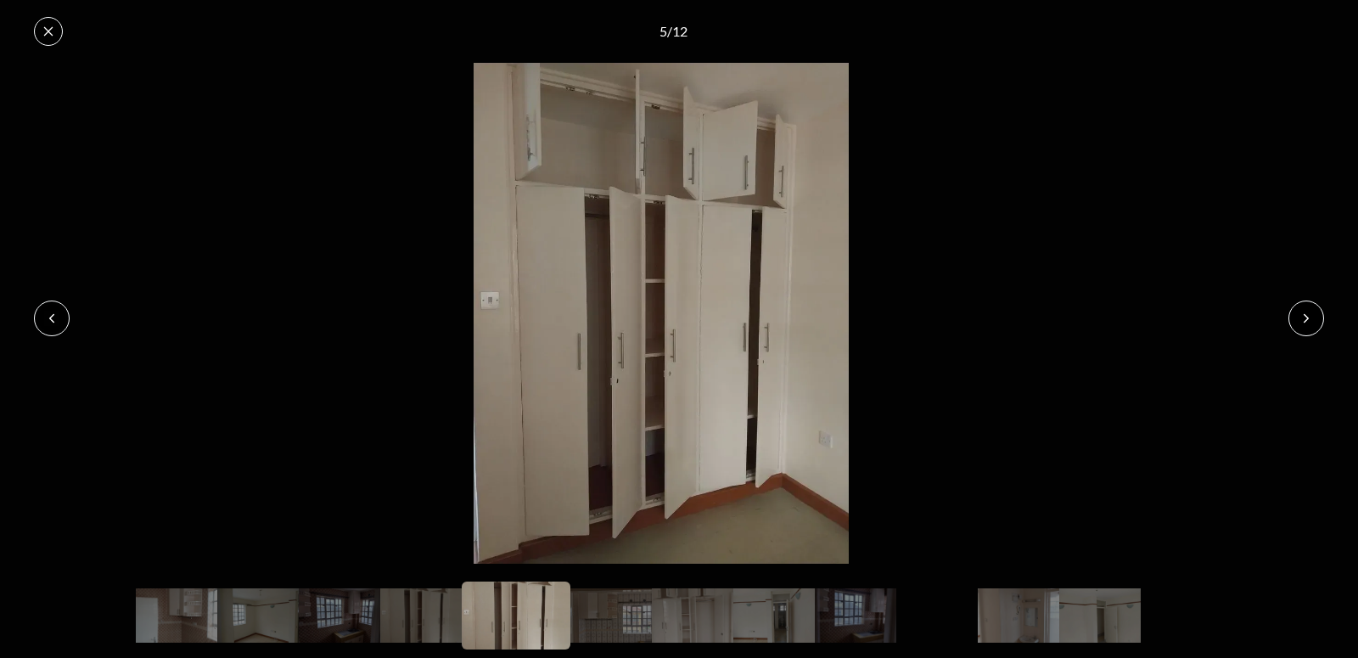
click at [1301, 320] on icon at bounding box center [1307, 319] width 14 height 14
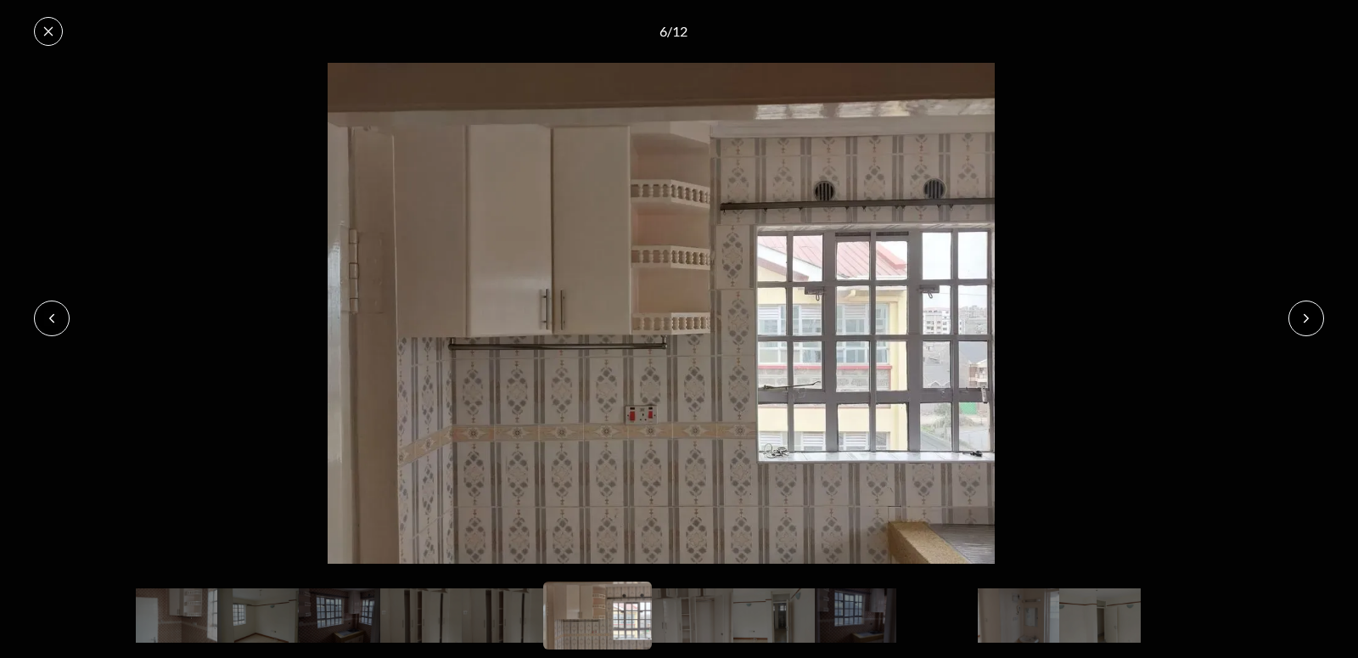
click at [1301, 320] on icon at bounding box center [1307, 319] width 14 height 14
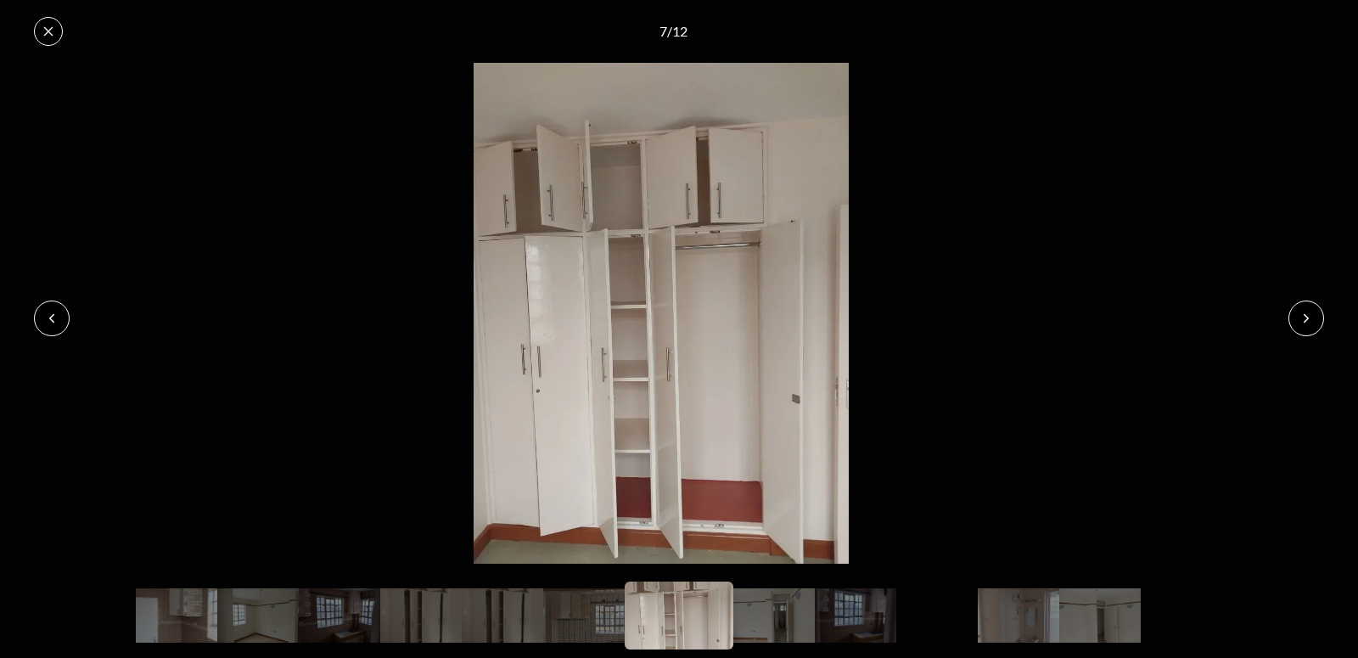
click at [1301, 320] on icon at bounding box center [1307, 319] width 14 height 14
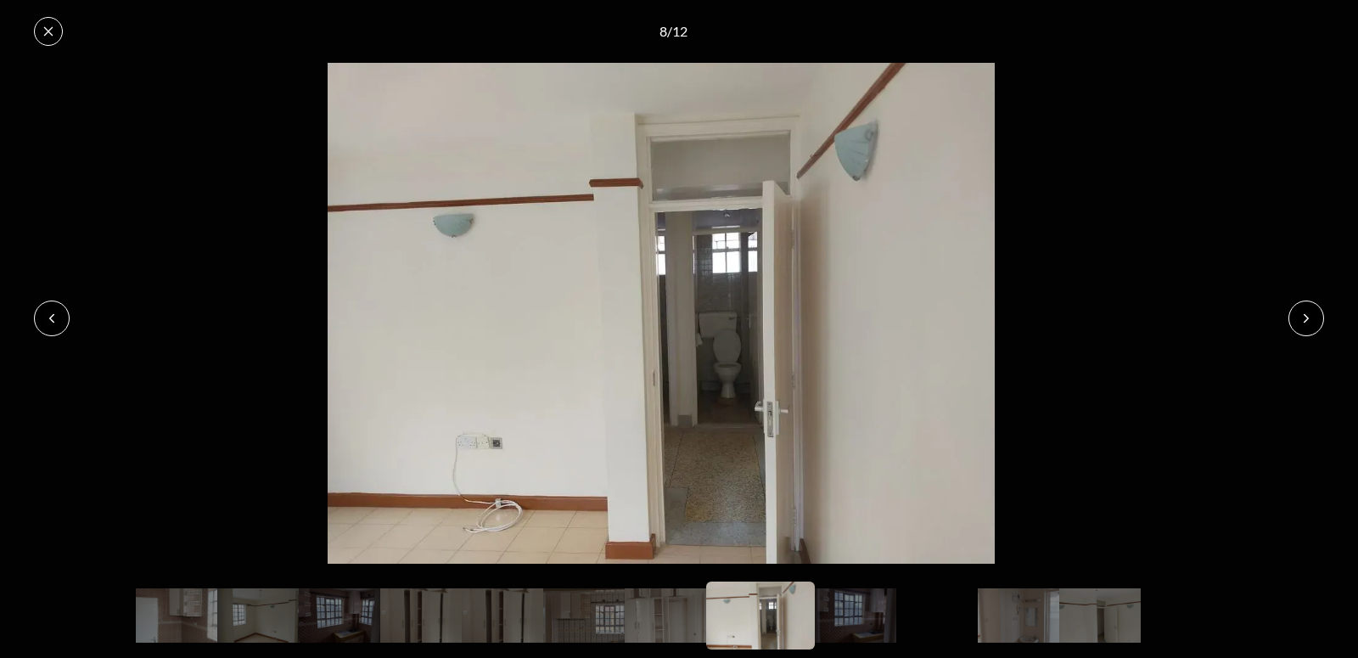
click at [1301, 320] on icon at bounding box center [1307, 319] width 14 height 14
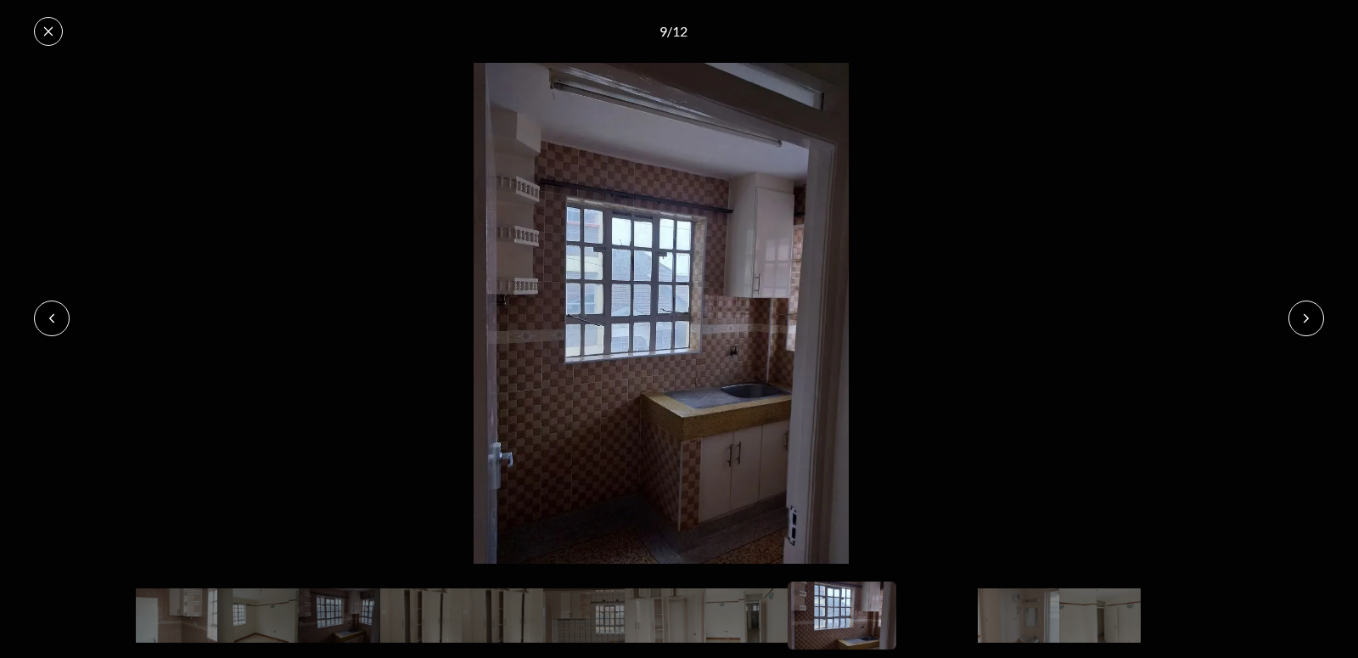
click at [1301, 320] on icon at bounding box center [1307, 319] width 14 height 14
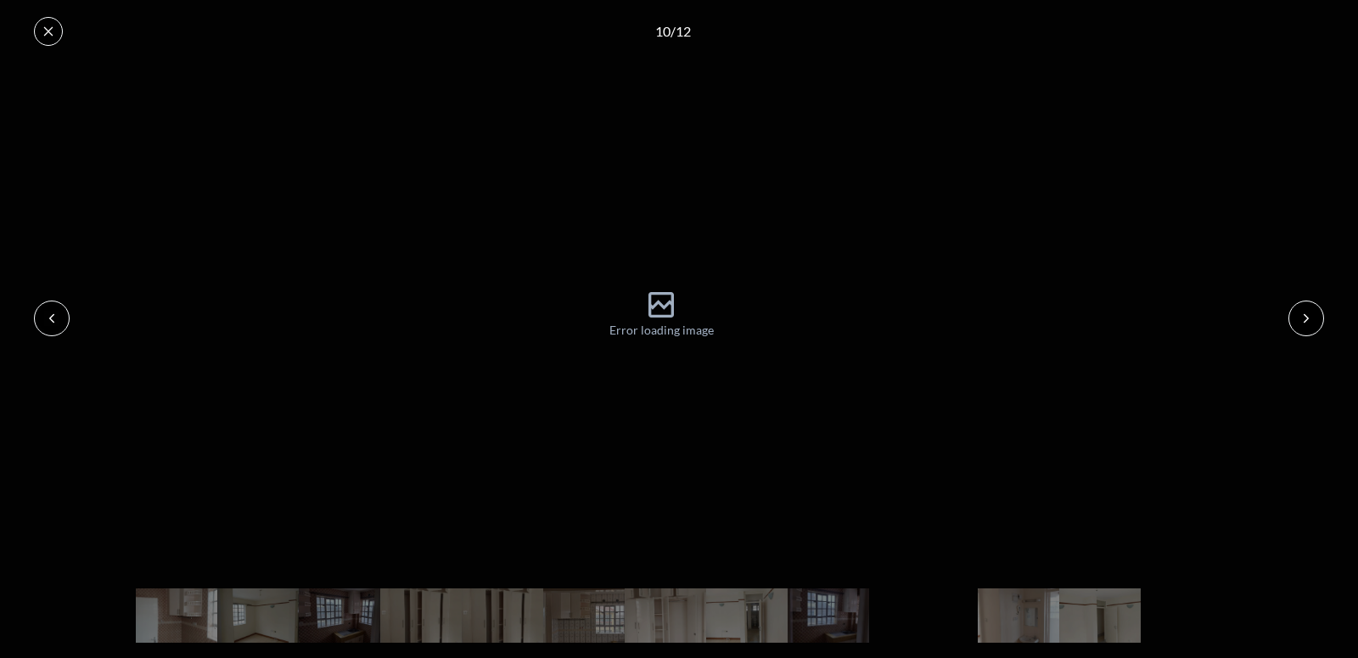
click at [1301, 320] on icon at bounding box center [1307, 319] width 14 height 14
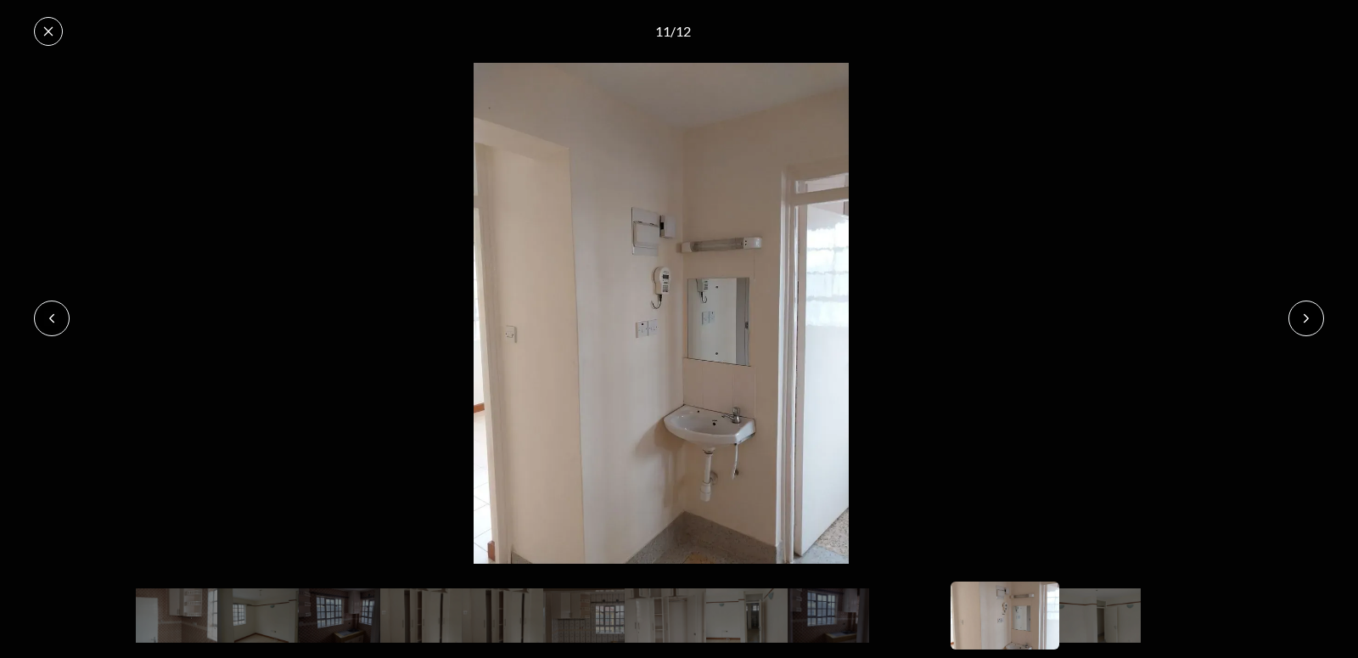
click at [1301, 320] on icon at bounding box center [1307, 319] width 14 height 14
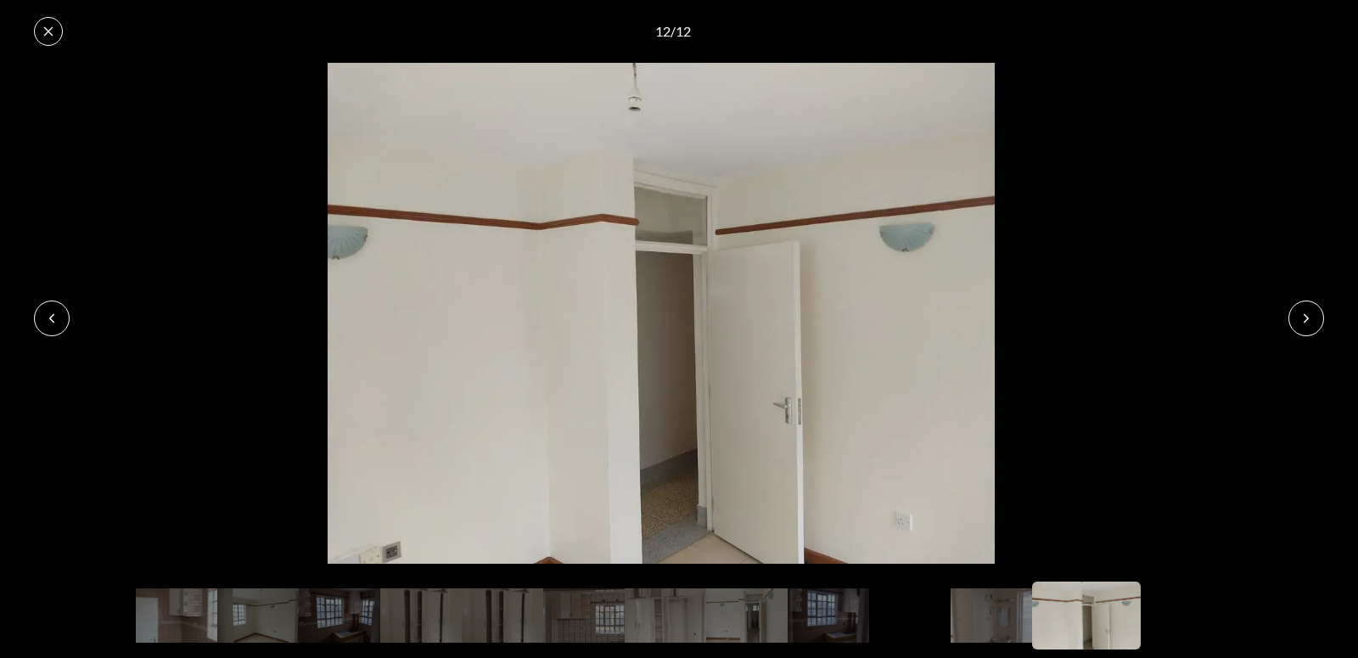
click at [1296, 316] on button at bounding box center [1307, 319] width 36 height 36
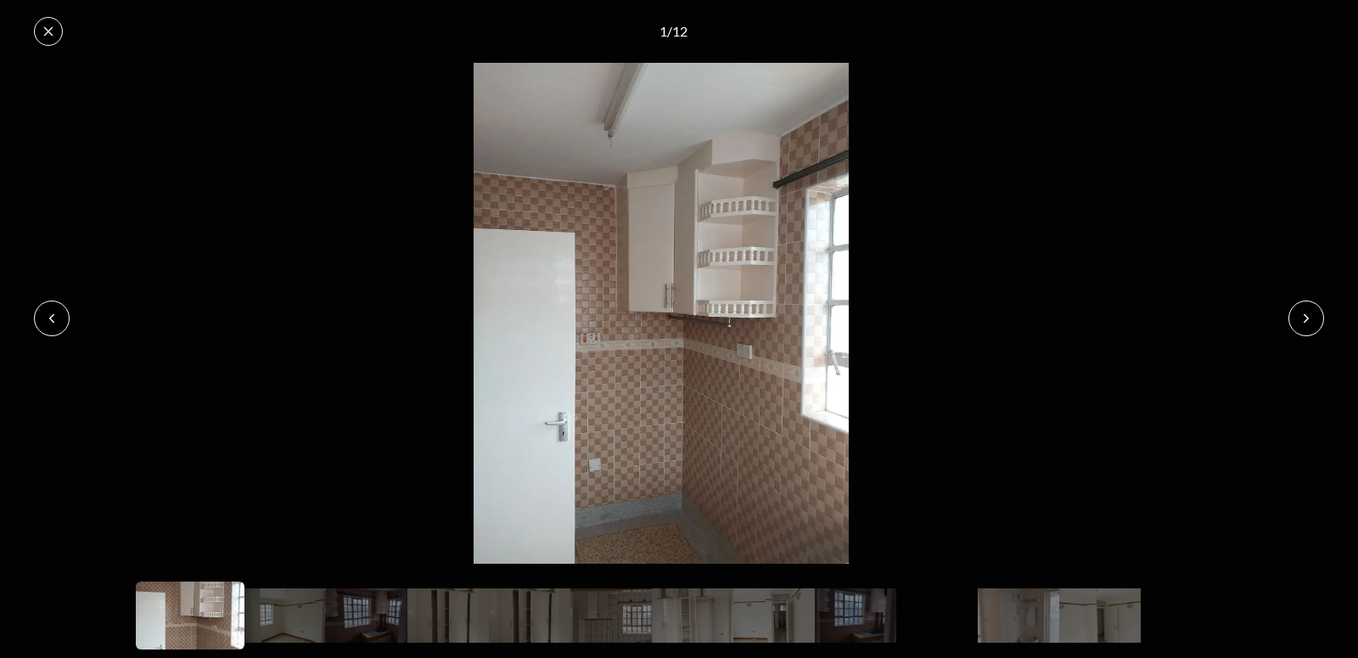
click at [1296, 316] on button at bounding box center [1307, 319] width 36 height 36
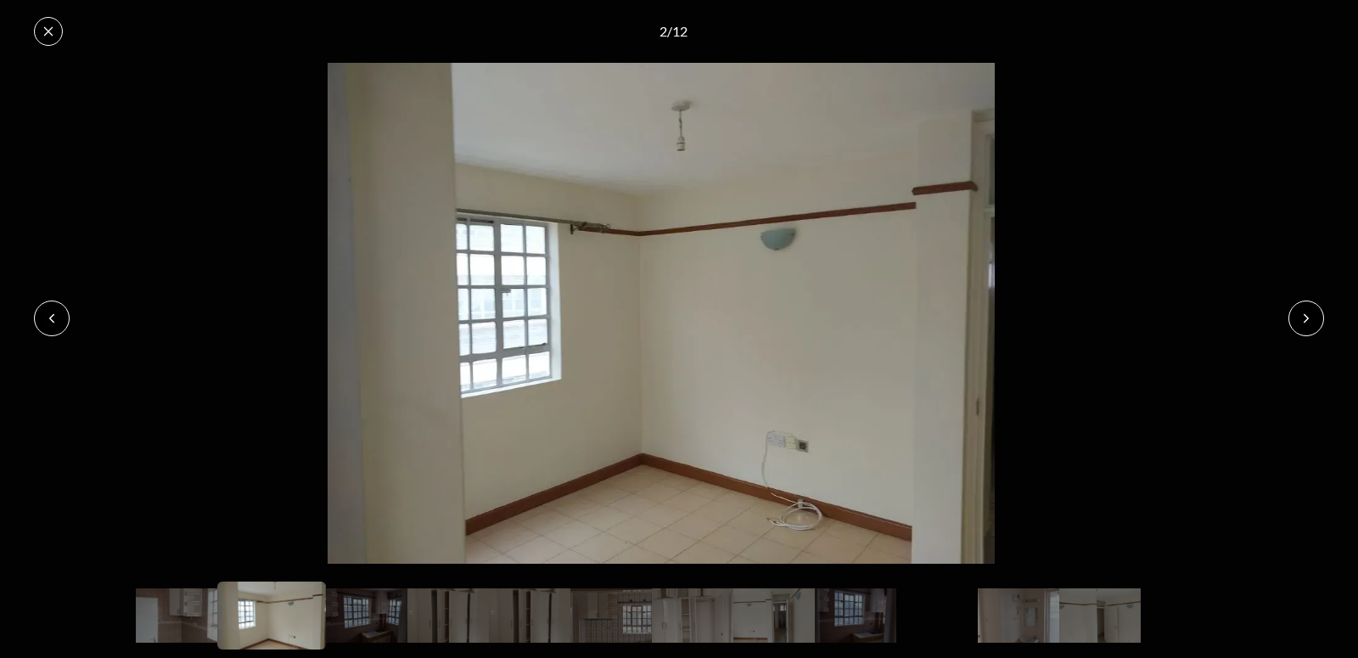
click at [1296, 316] on button at bounding box center [1307, 319] width 36 height 36
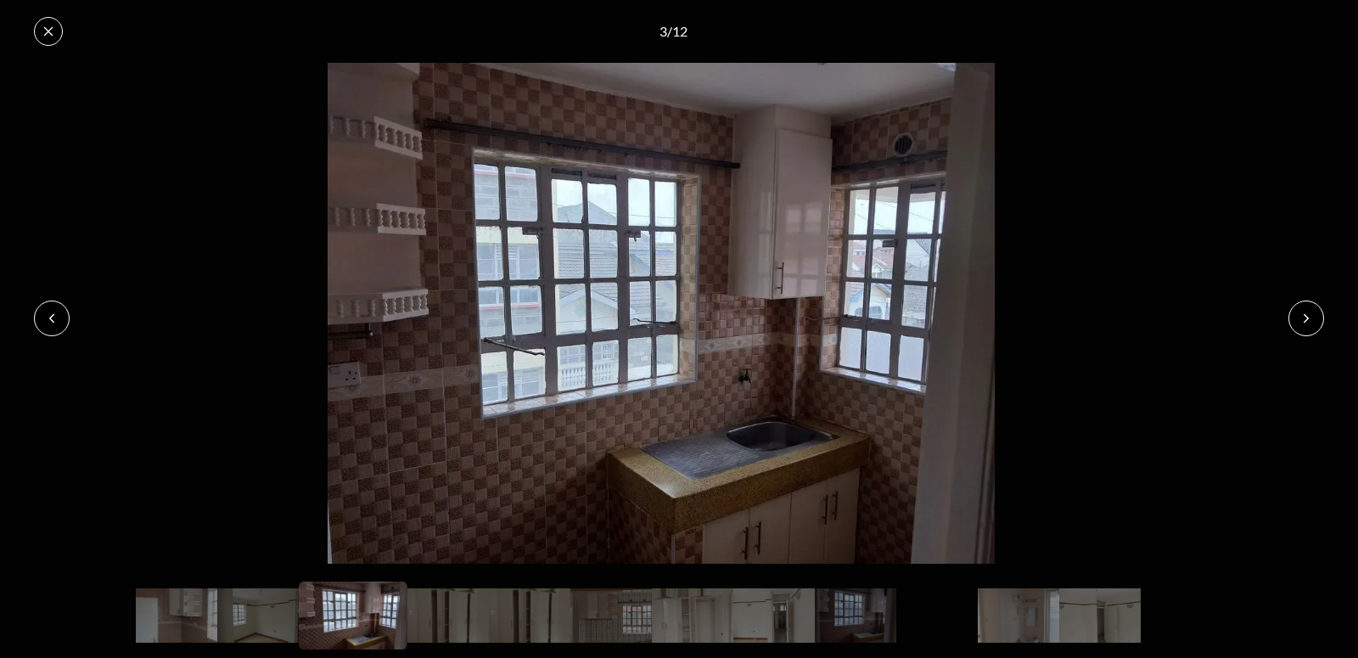
click at [1296, 316] on button at bounding box center [1307, 319] width 36 height 36
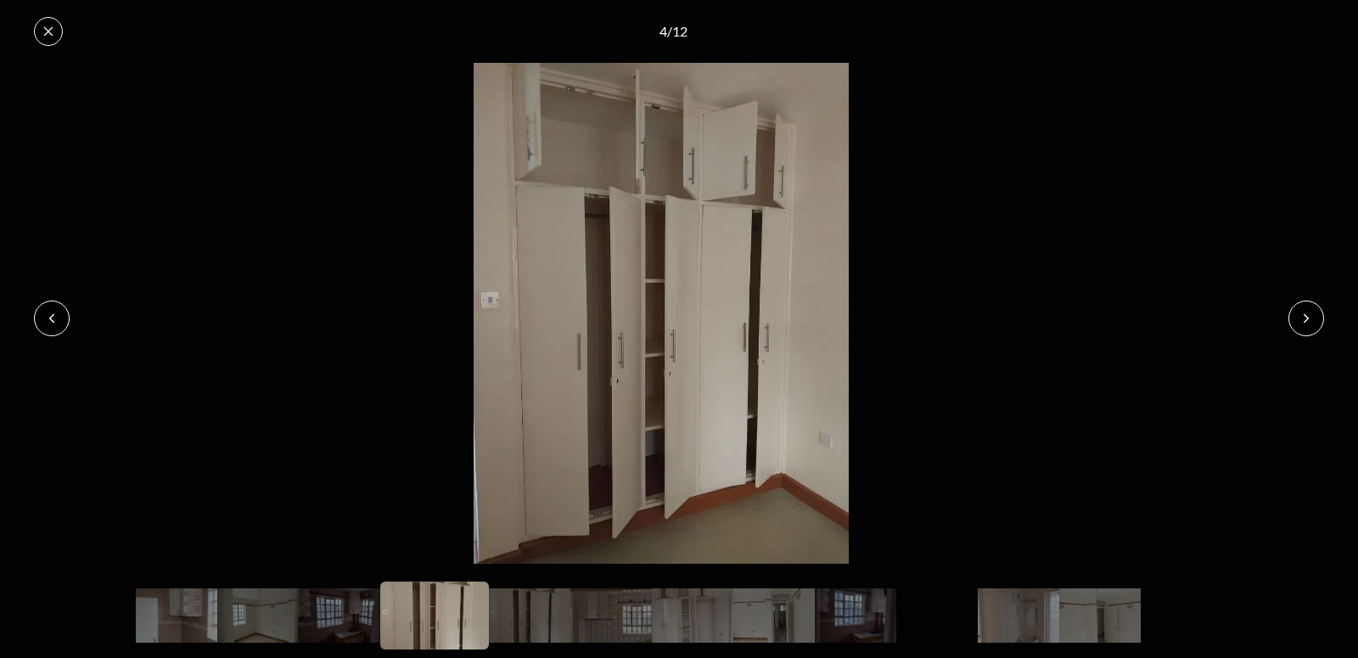
click at [1296, 316] on button at bounding box center [1307, 319] width 36 height 36
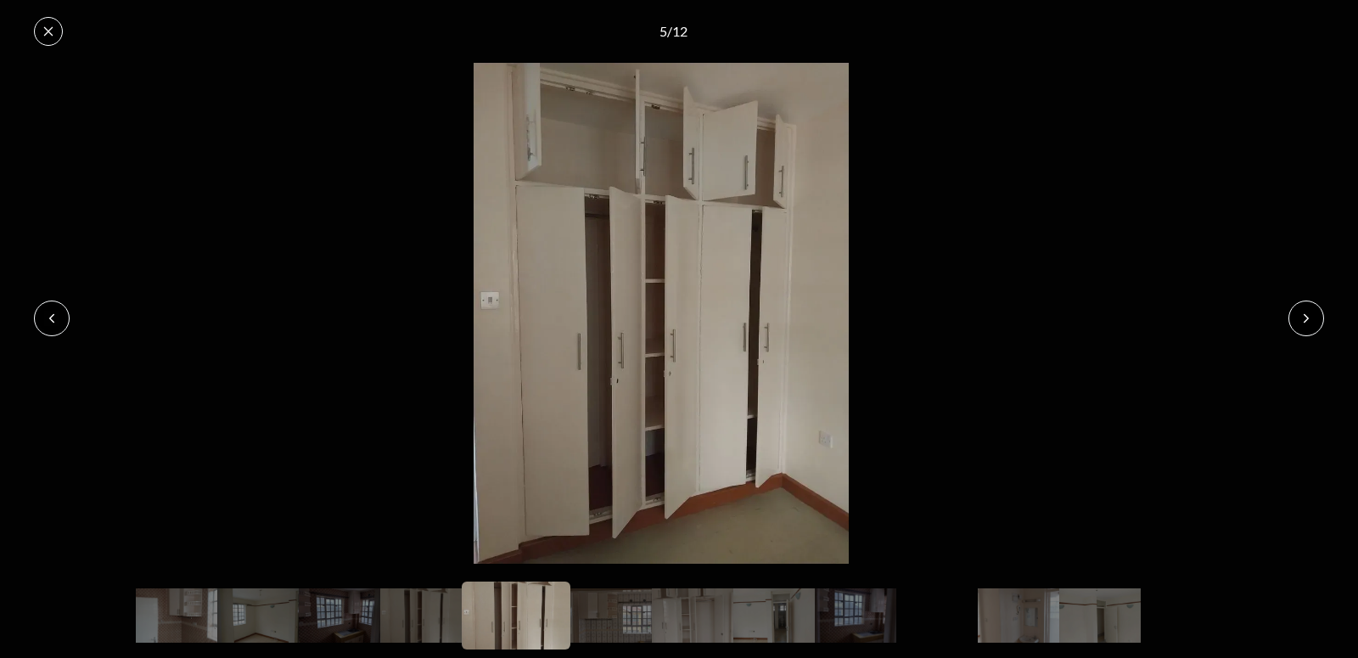
click at [1296, 316] on button at bounding box center [1307, 319] width 36 height 36
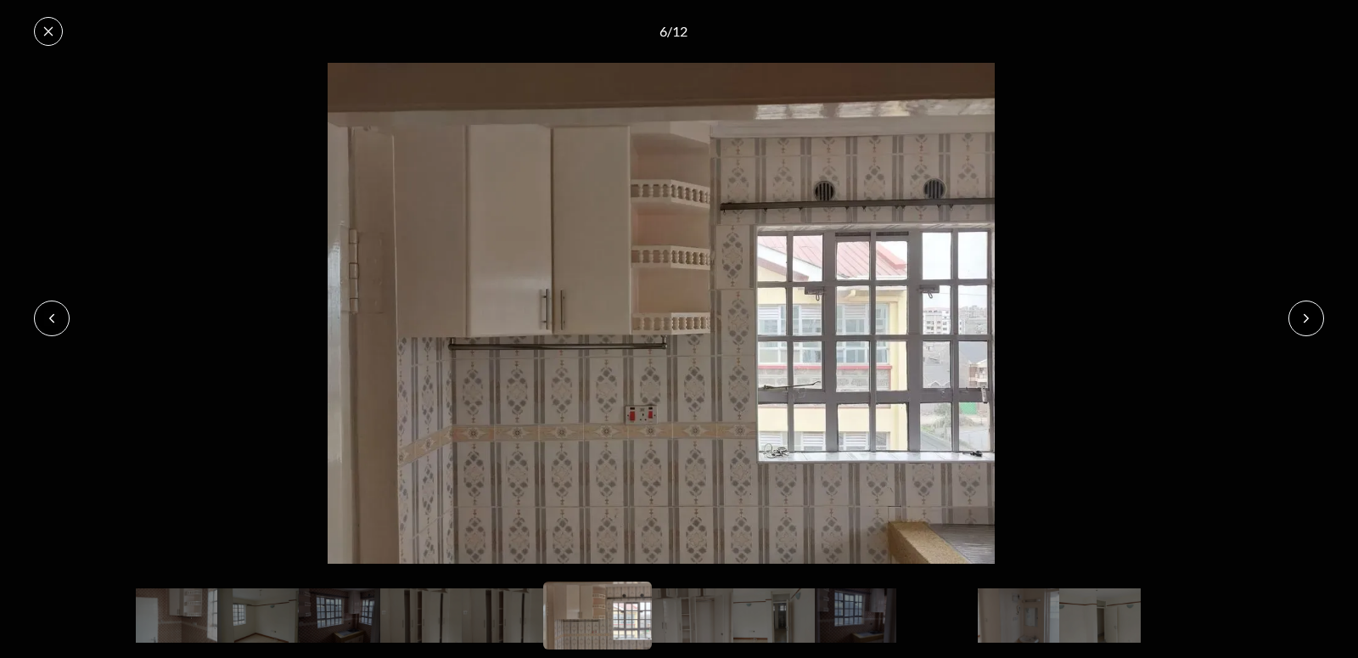
click at [1296, 316] on button at bounding box center [1307, 319] width 36 height 36
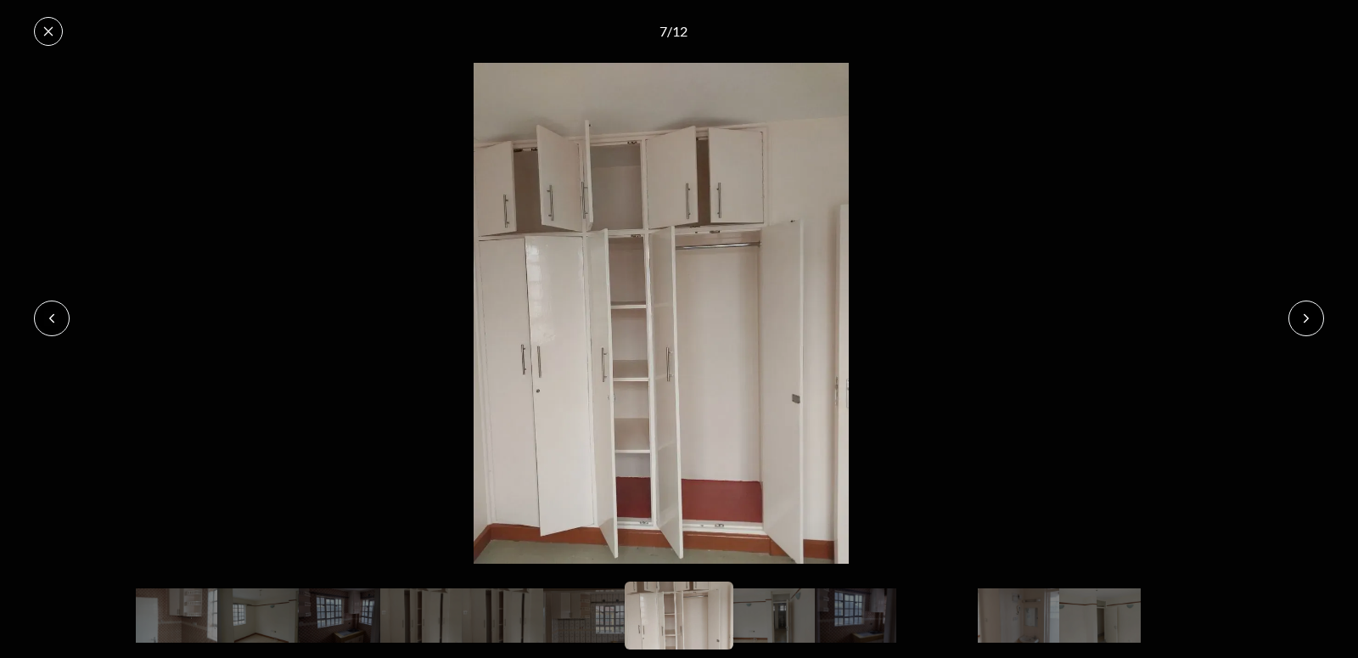
click at [1296, 316] on button at bounding box center [1307, 319] width 36 height 36
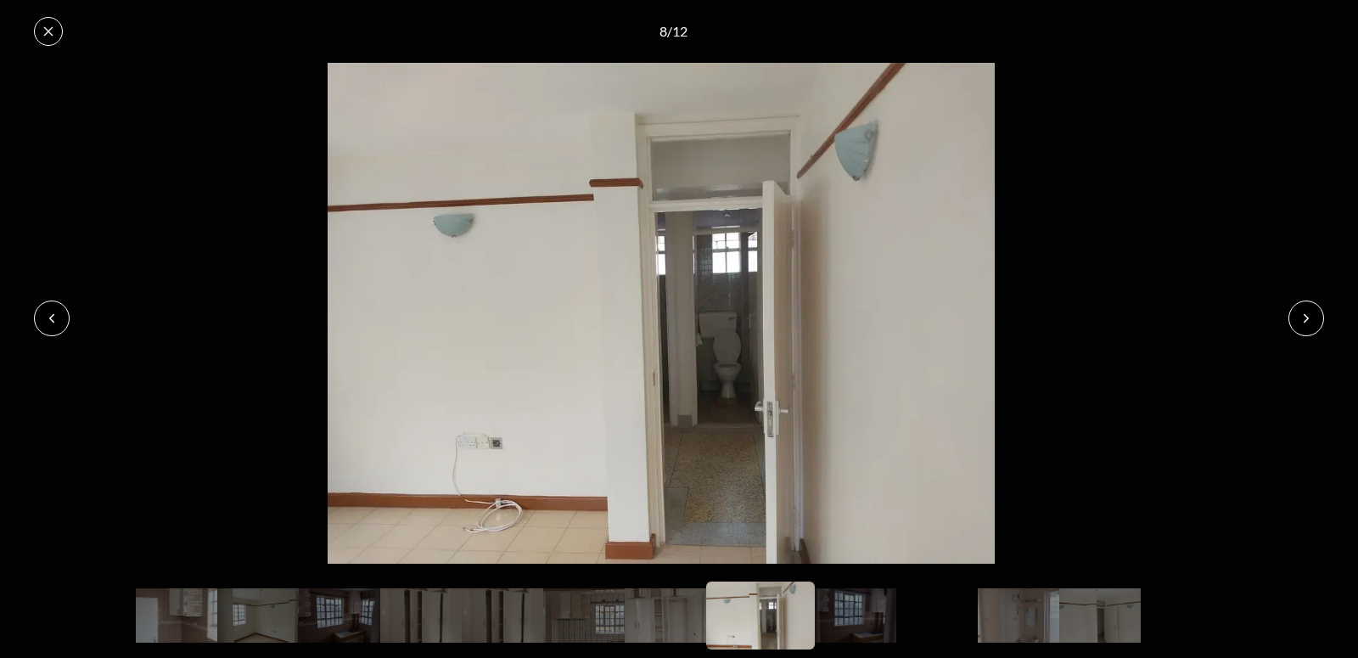
click at [1296, 316] on button at bounding box center [1307, 319] width 36 height 36
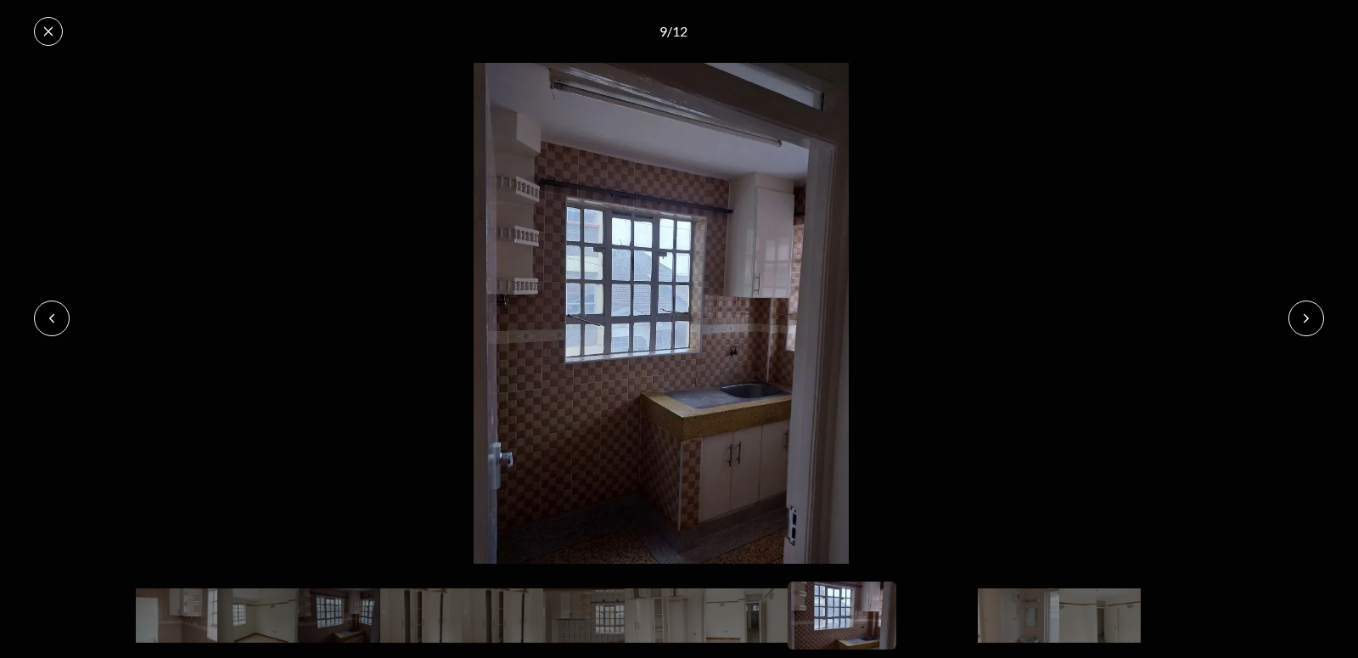
click at [1303, 315] on icon at bounding box center [1307, 319] width 14 height 14
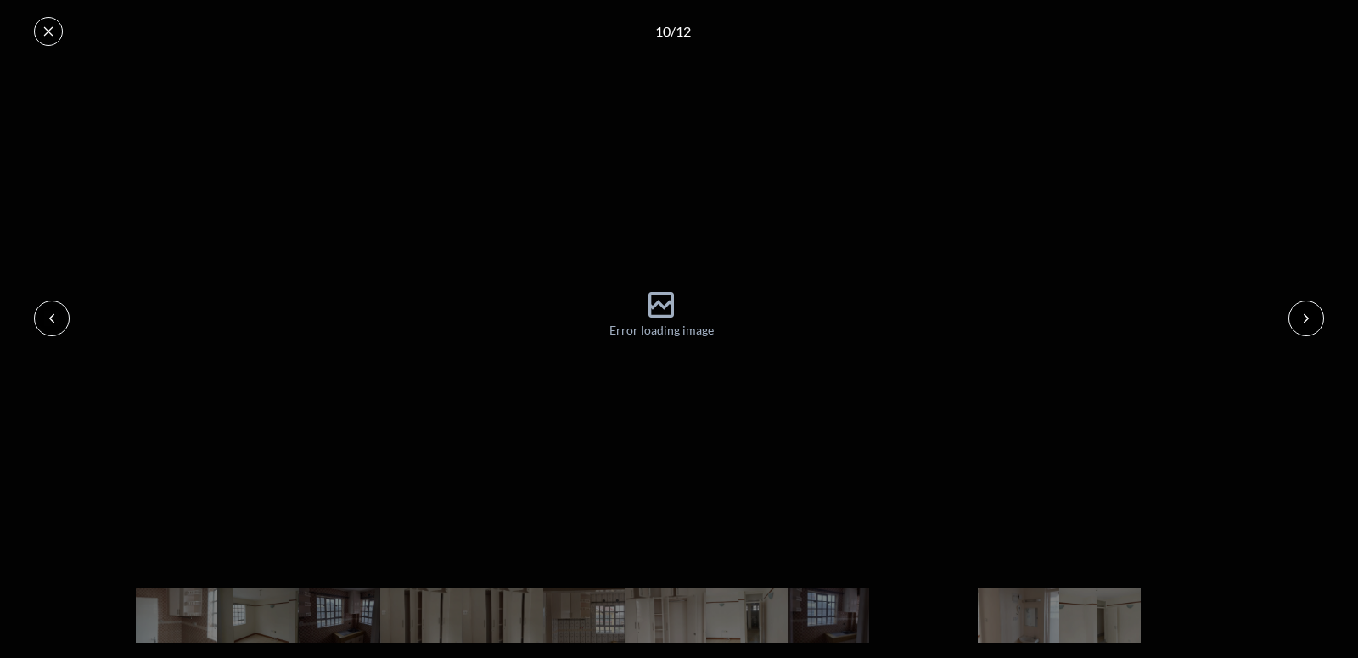
click at [1303, 315] on icon at bounding box center [1307, 319] width 14 height 14
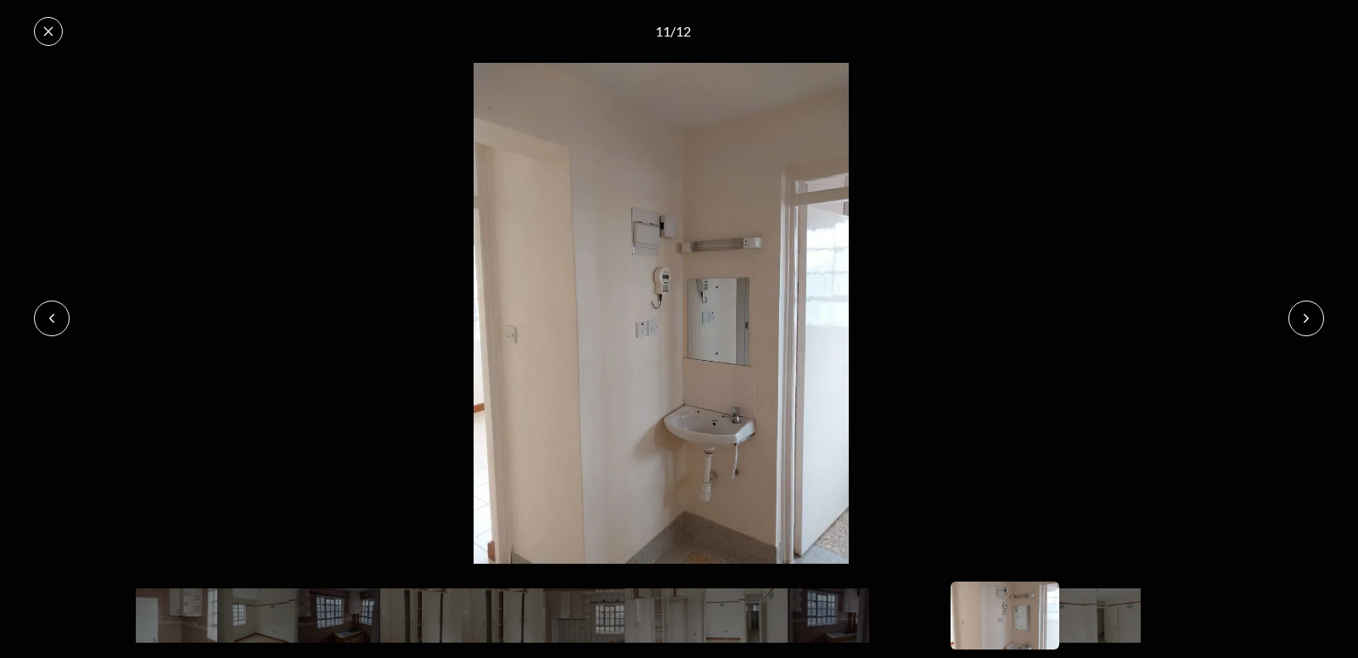
click at [1317, 318] on button at bounding box center [1307, 319] width 36 height 36
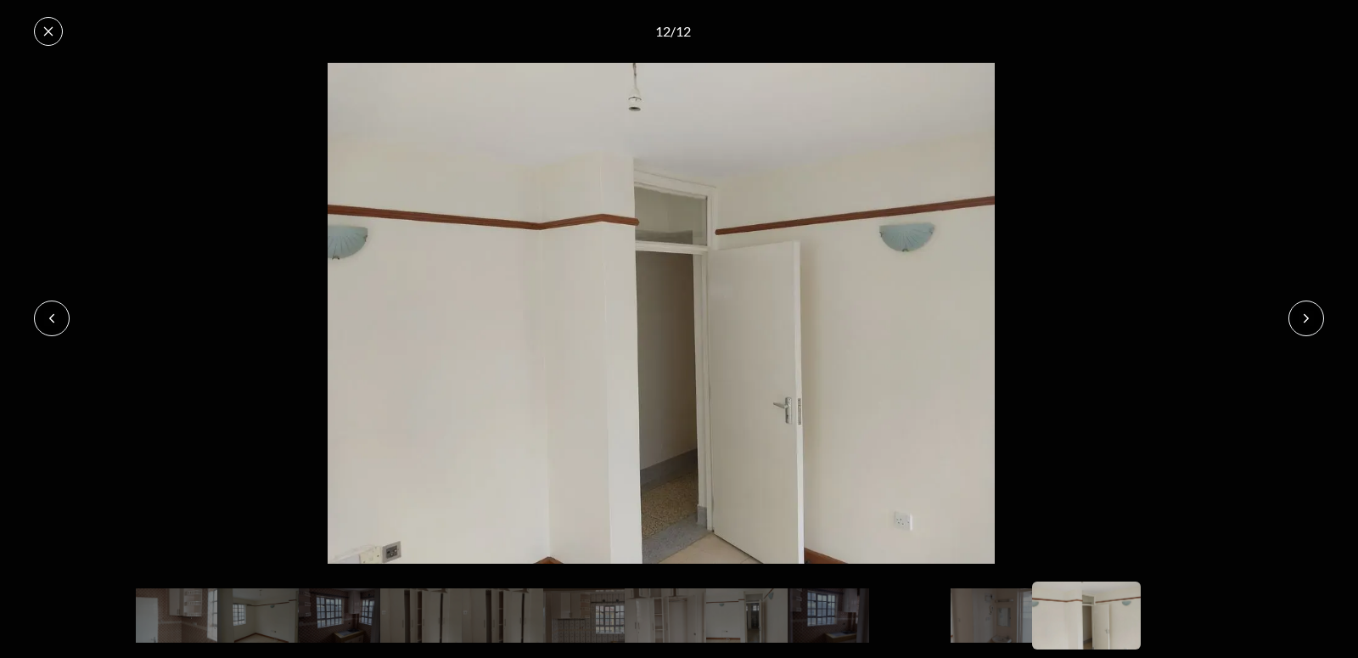
click at [844, 295] on img at bounding box center [661, 313] width 1323 height 500
click at [50, 33] on icon at bounding box center [48, 31] width 9 height 9
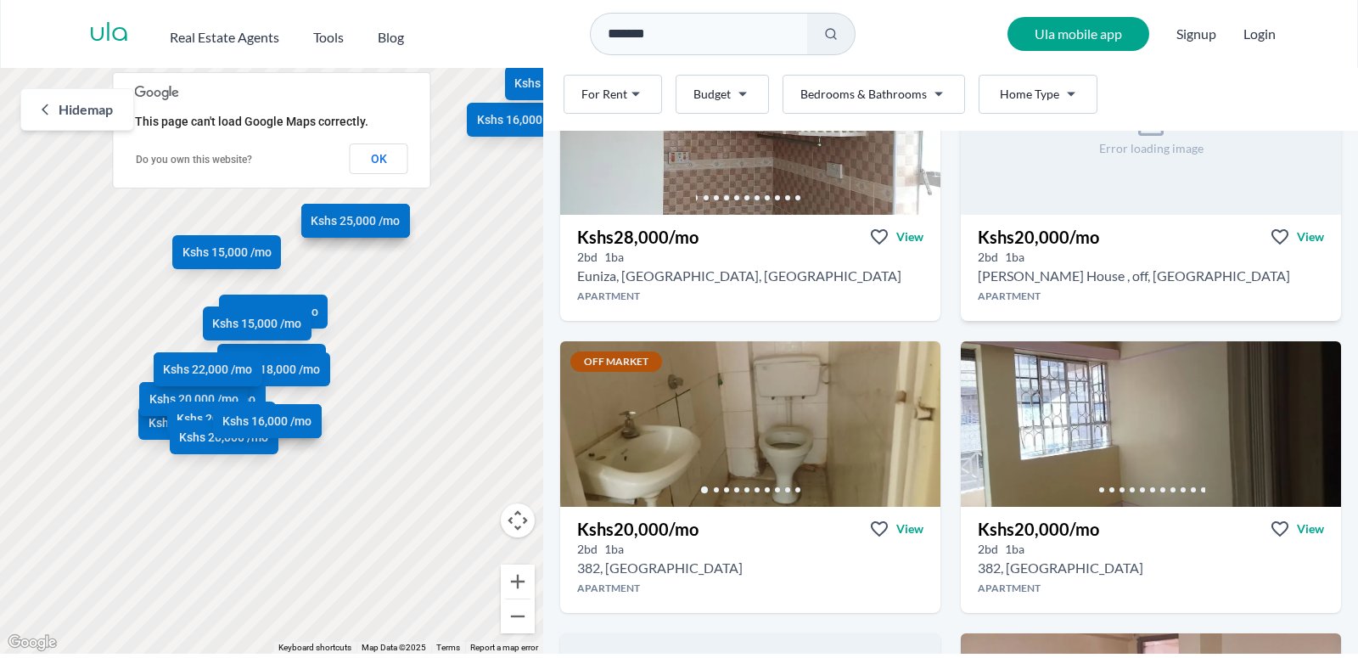
scroll to position [2226, 0]
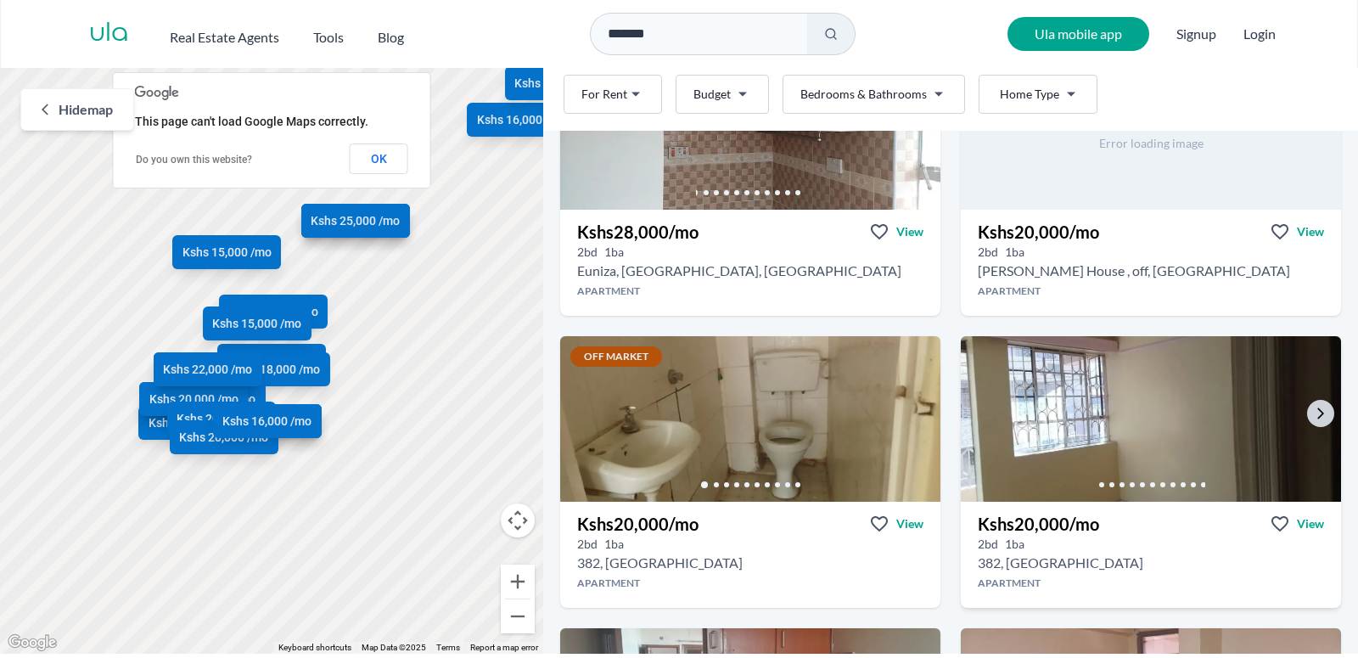
click at [1140, 417] on img at bounding box center [1151, 419] width 399 height 174
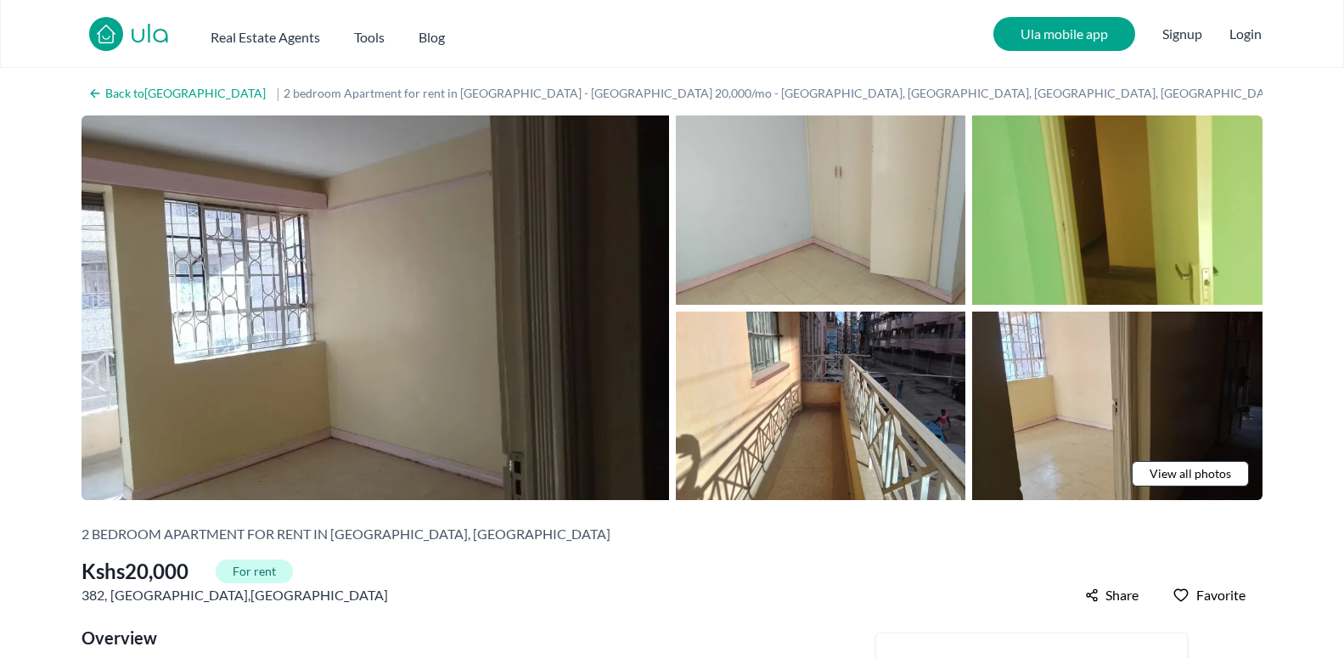
click at [1193, 465] on span "View all photos" at bounding box center [1191, 473] width 82 height 17
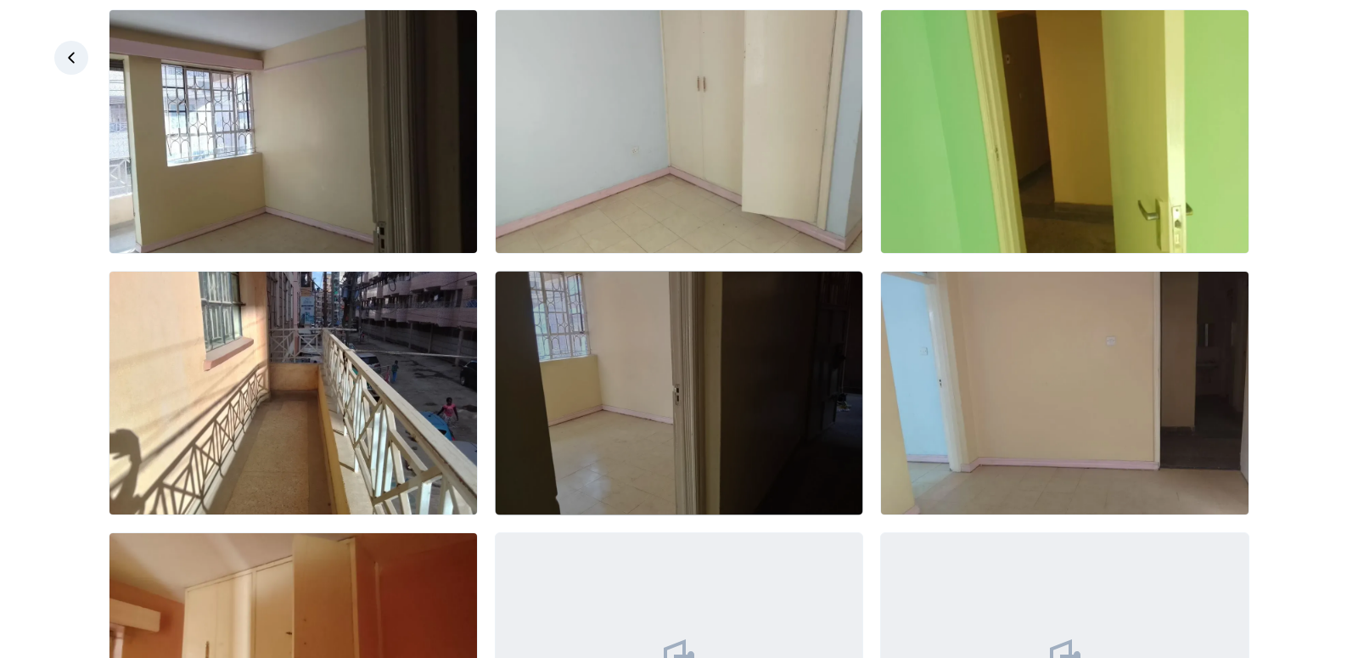
scroll to position [97, 0]
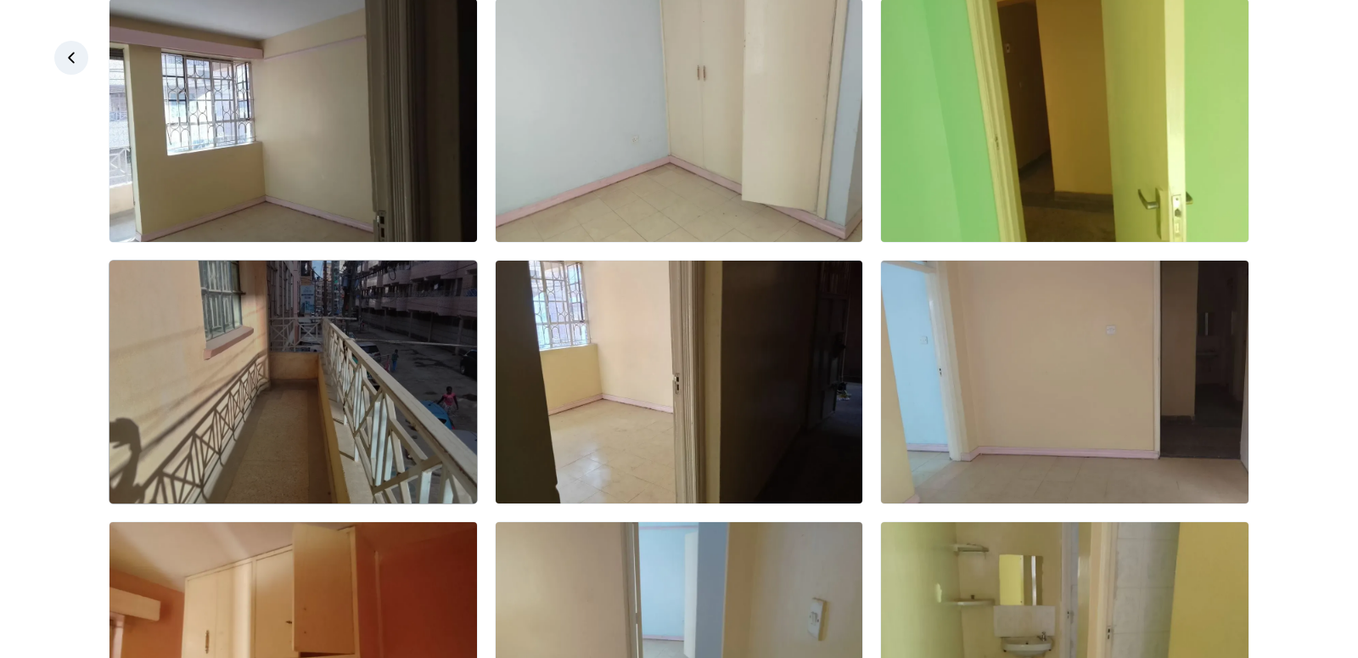
click at [378, 330] on img at bounding box center [294, 382] width 368 height 243
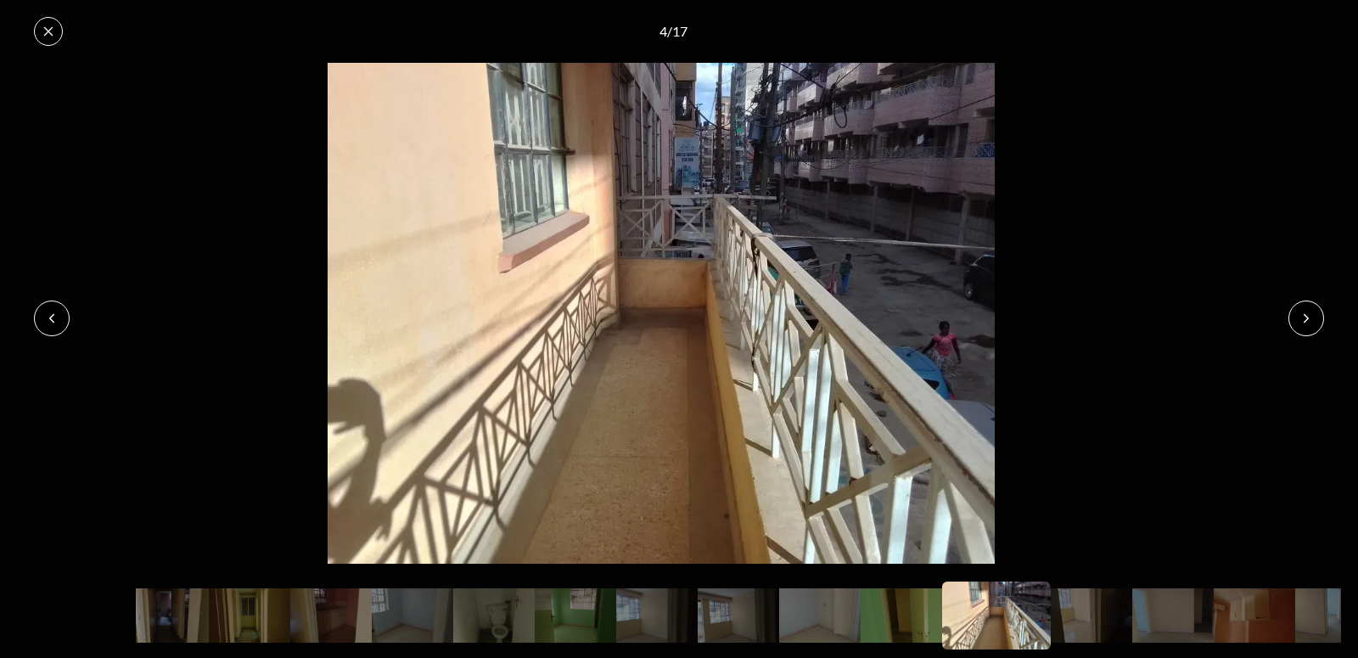
click at [1313, 310] on button at bounding box center [1307, 319] width 36 height 36
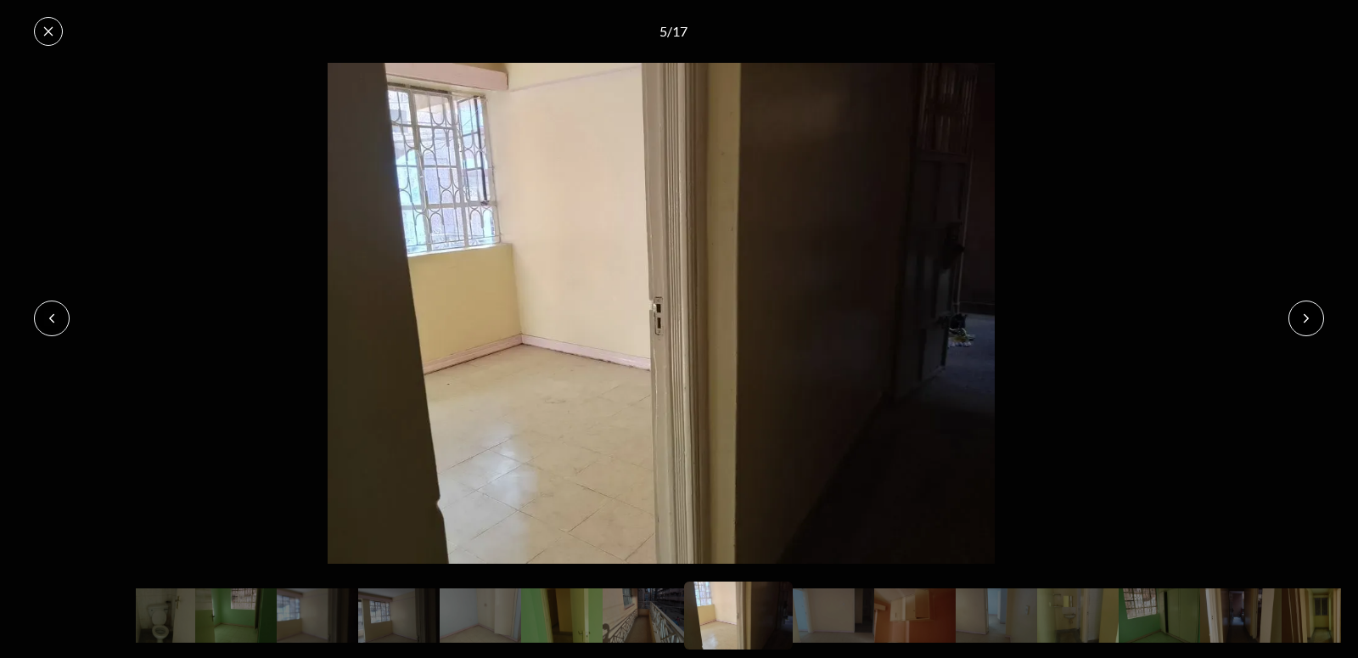
click at [1313, 310] on button at bounding box center [1307, 319] width 36 height 36
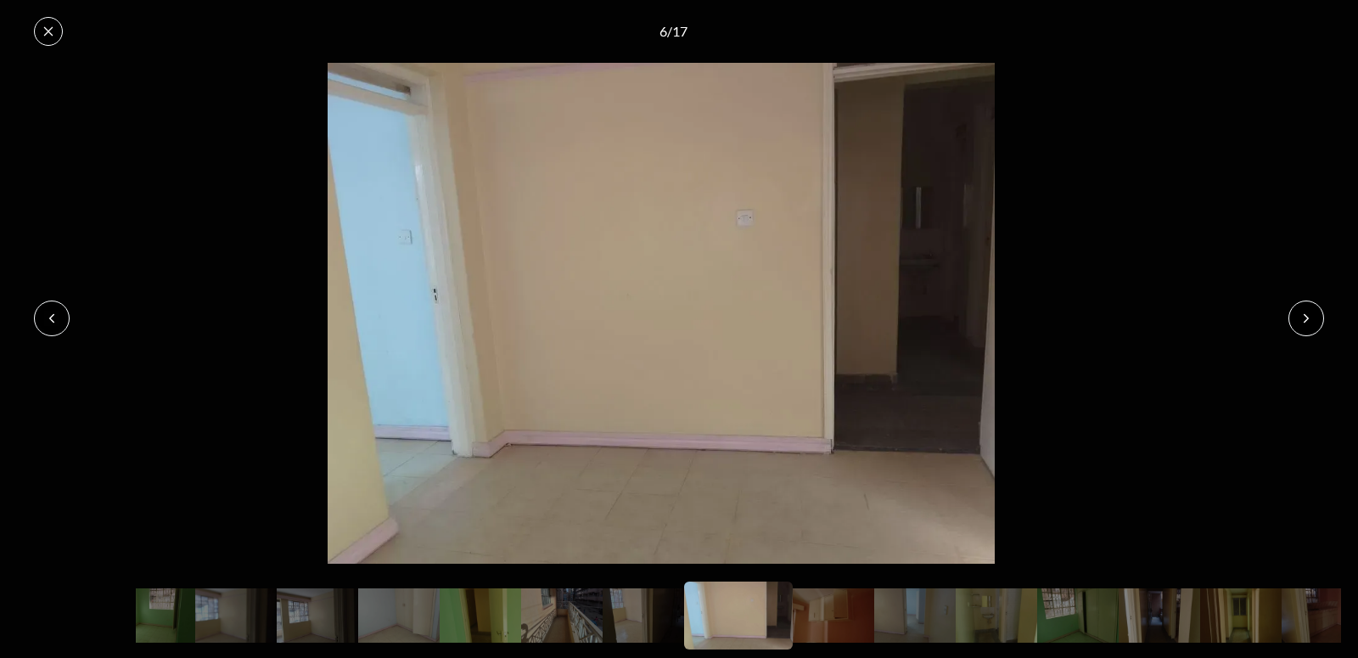
click at [1313, 311] on button at bounding box center [1307, 319] width 36 height 36
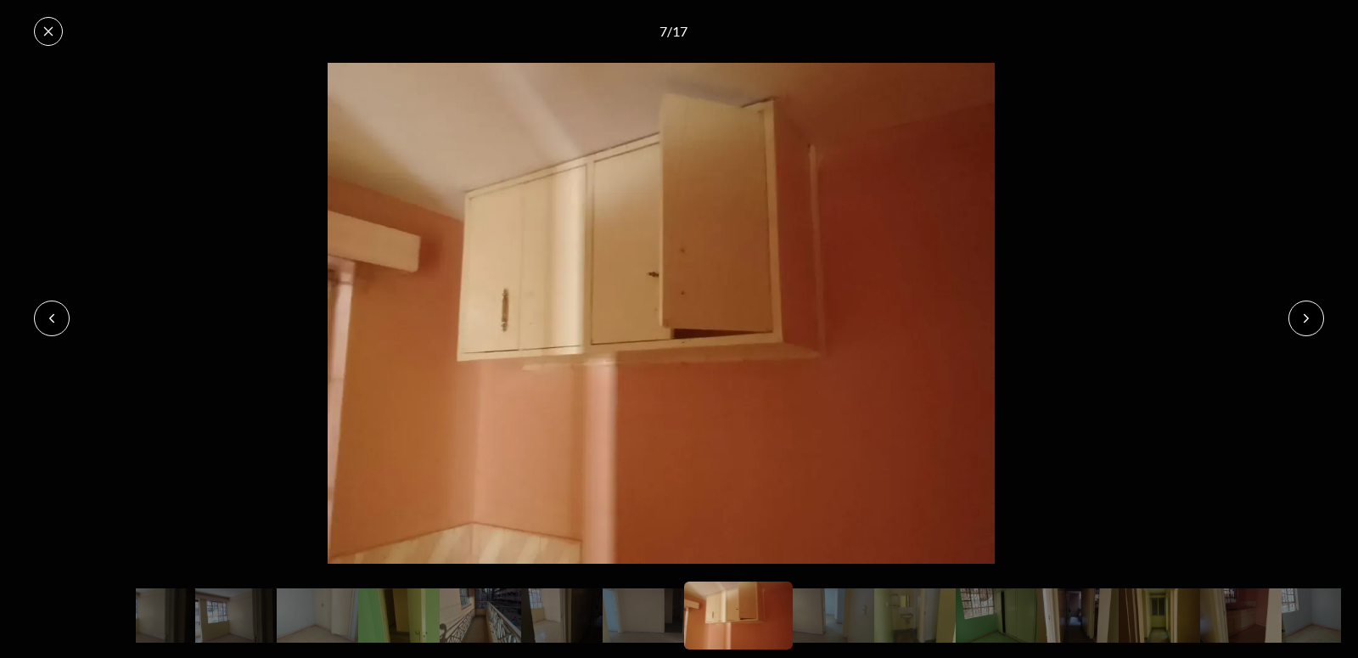
click at [1314, 311] on button at bounding box center [1307, 319] width 36 height 36
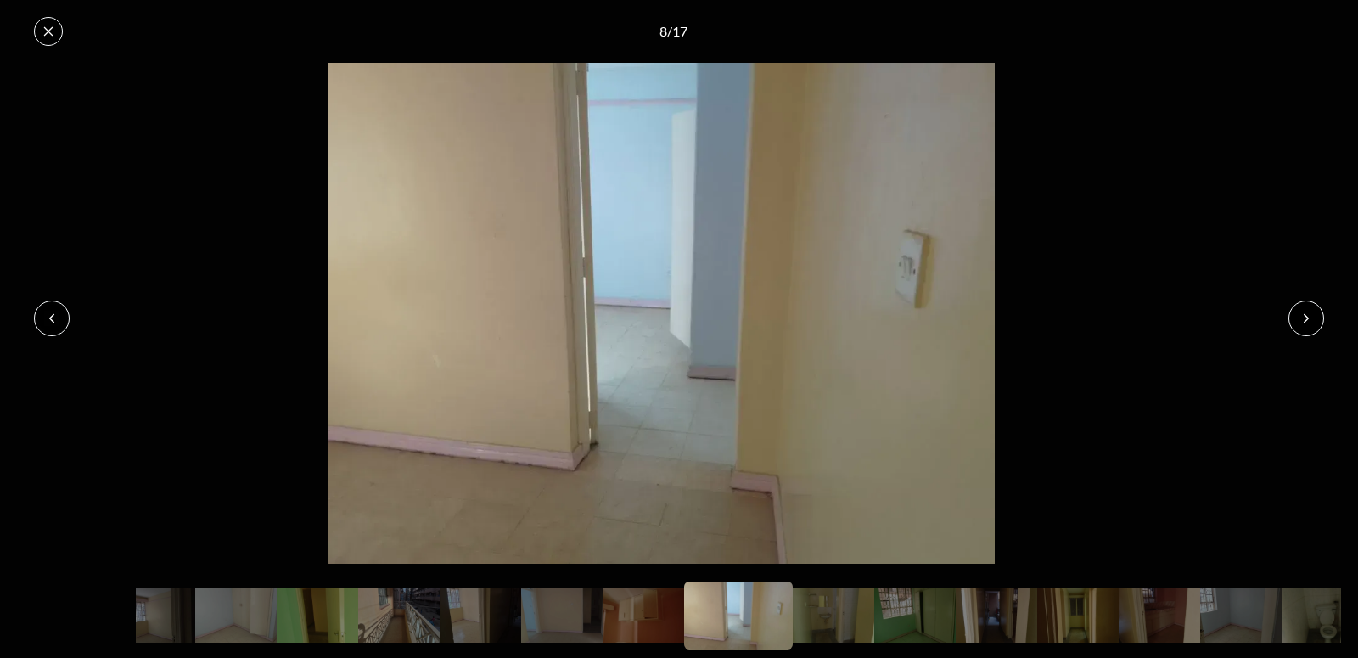
click at [1315, 312] on button at bounding box center [1307, 319] width 36 height 36
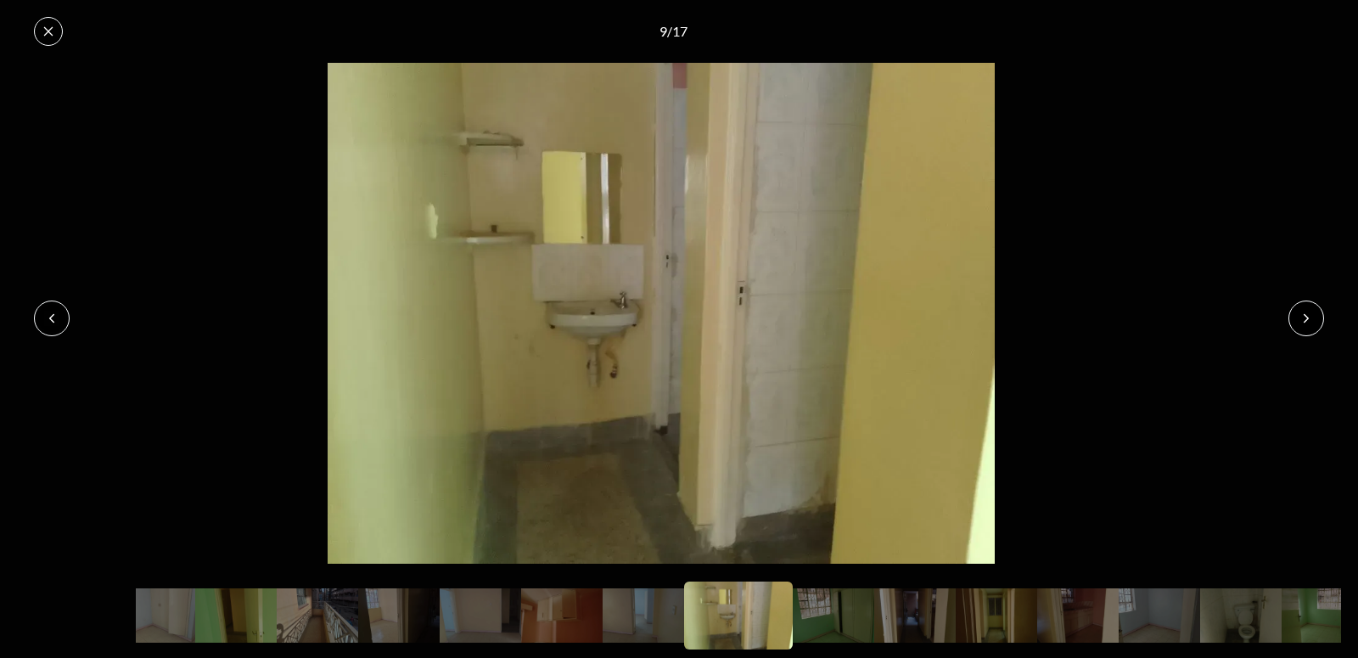
click at [1315, 312] on button at bounding box center [1307, 319] width 36 height 36
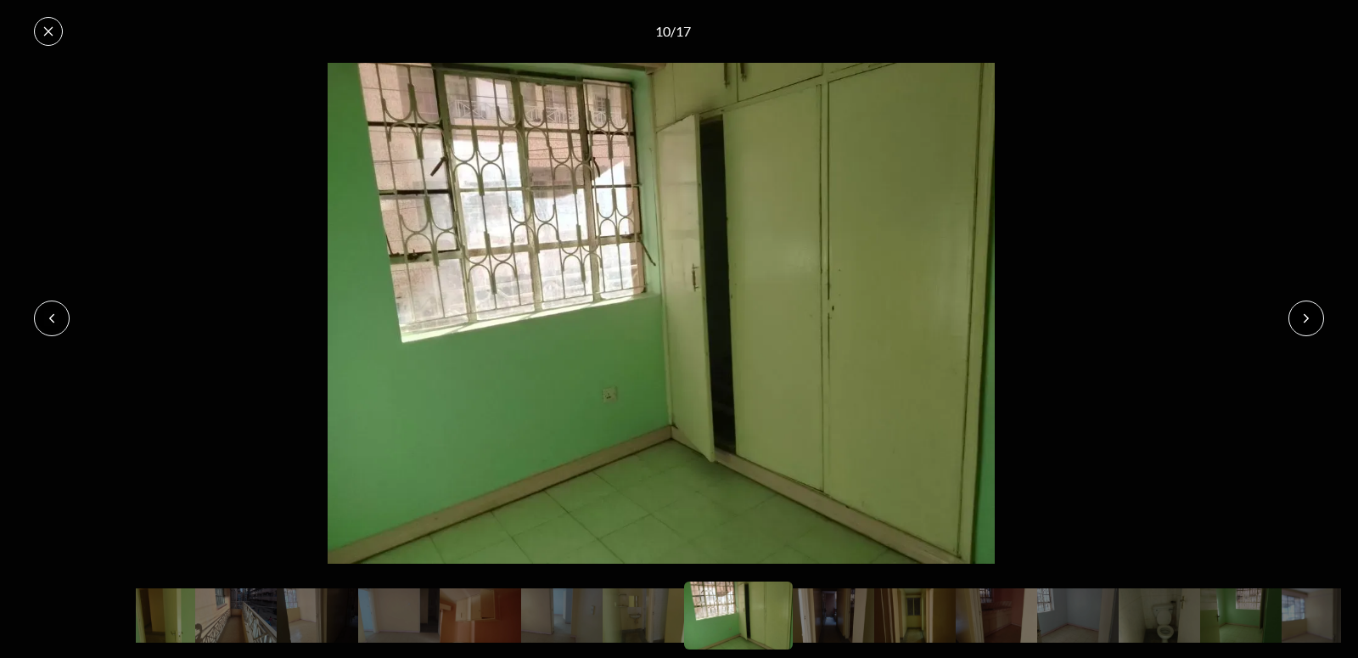
click at [1315, 312] on button at bounding box center [1307, 319] width 36 height 36
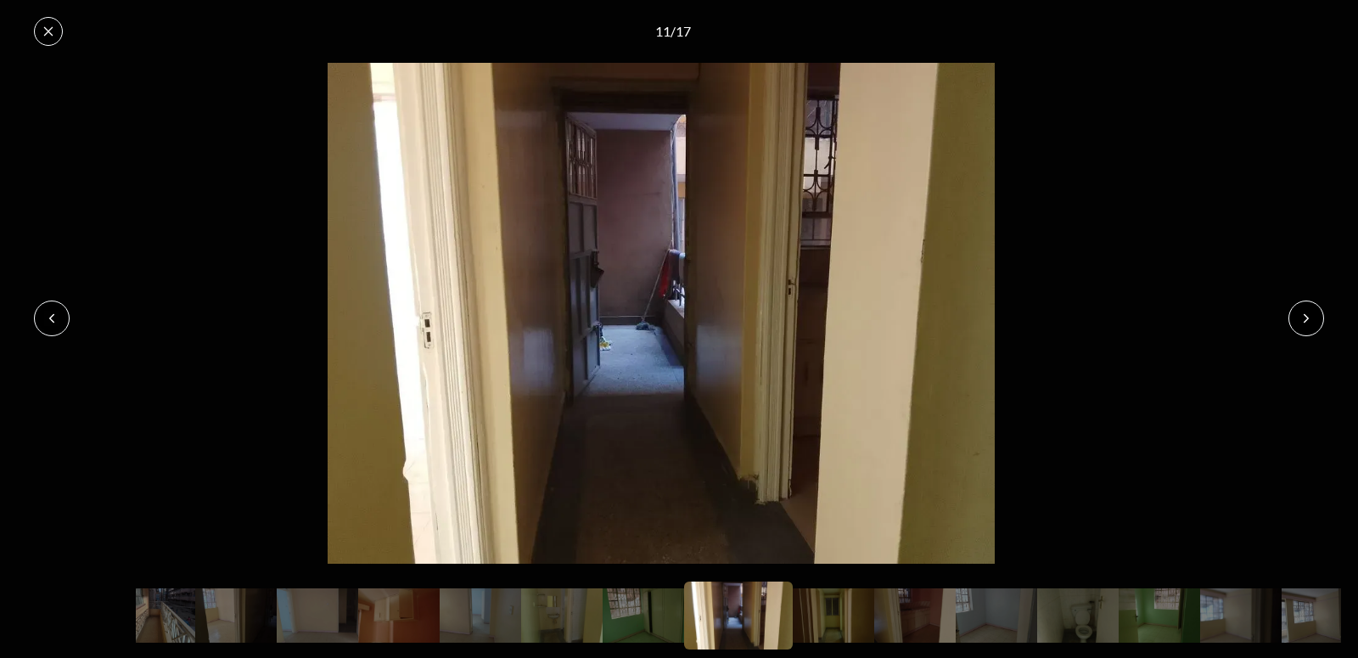
click at [1315, 311] on button at bounding box center [1307, 319] width 36 height 36
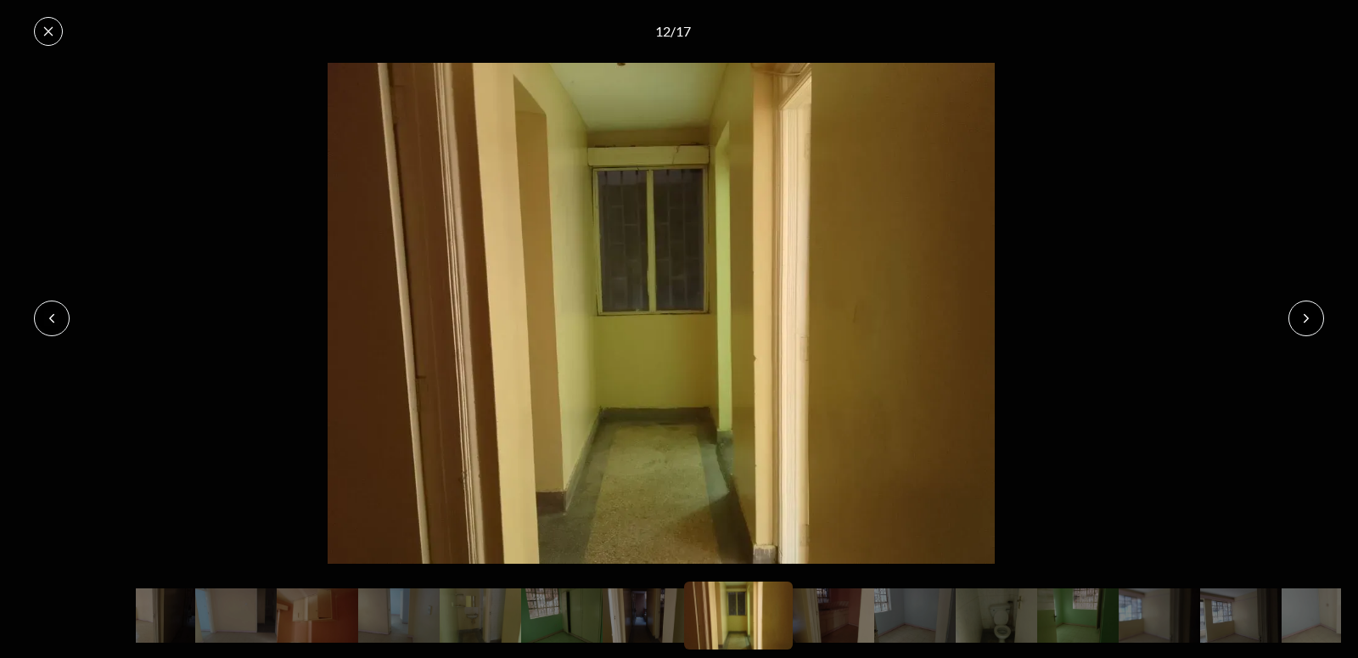
click at [1315, 311] on button at bounding box center [1307, 319] width 36 height 36
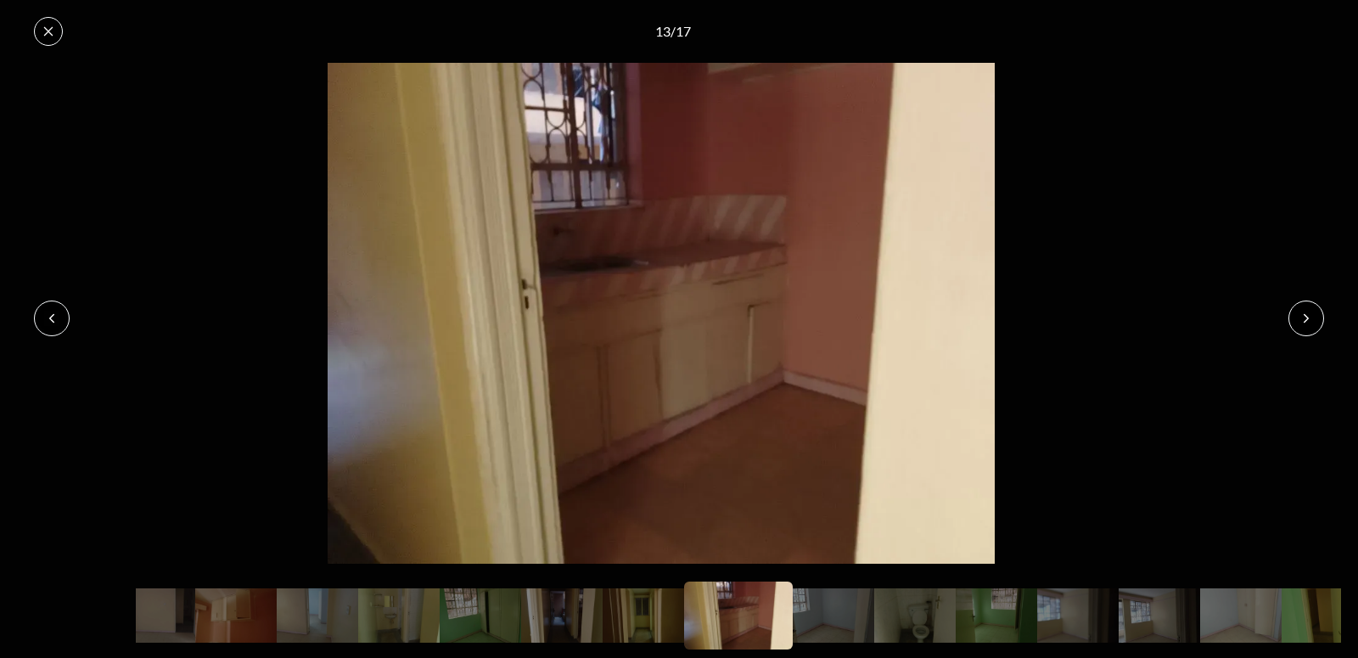
click at [1286, 310] on img at bounding box center [661, 313] width 1323 height 500
click at [42, 31] on icon at bounding box center [49, 32] width 14 height 14
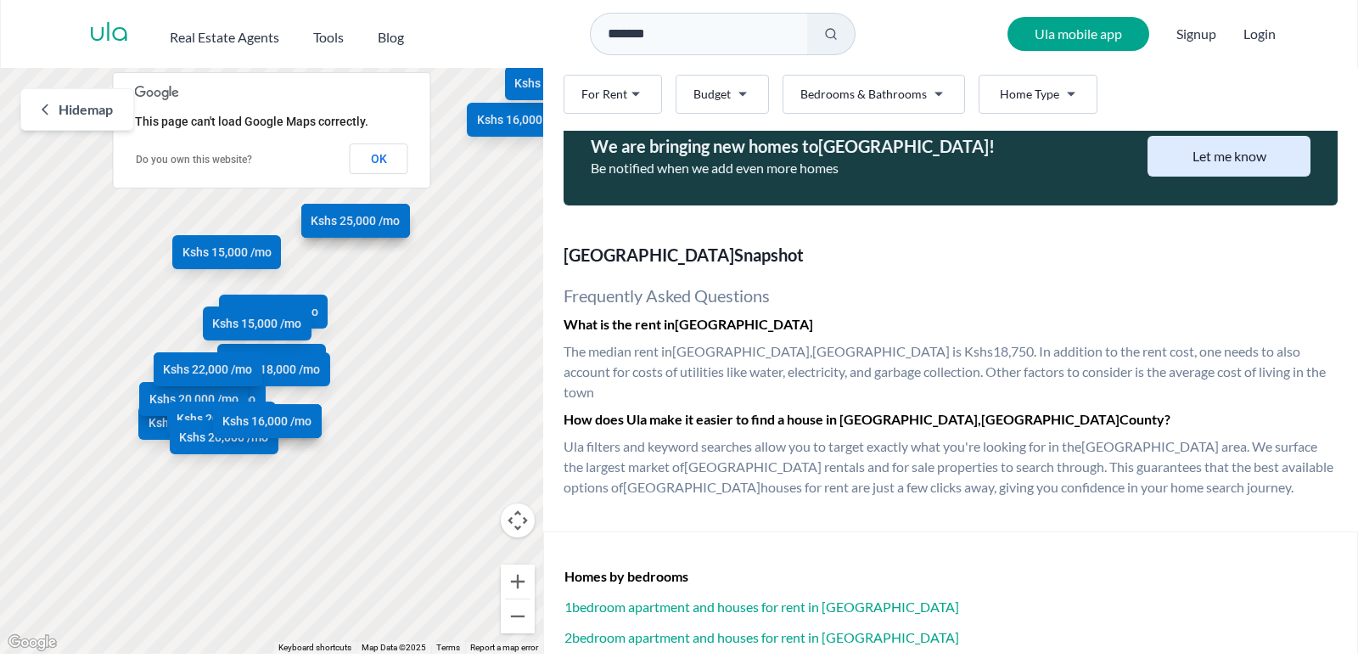
scroll to position [4291, 0]
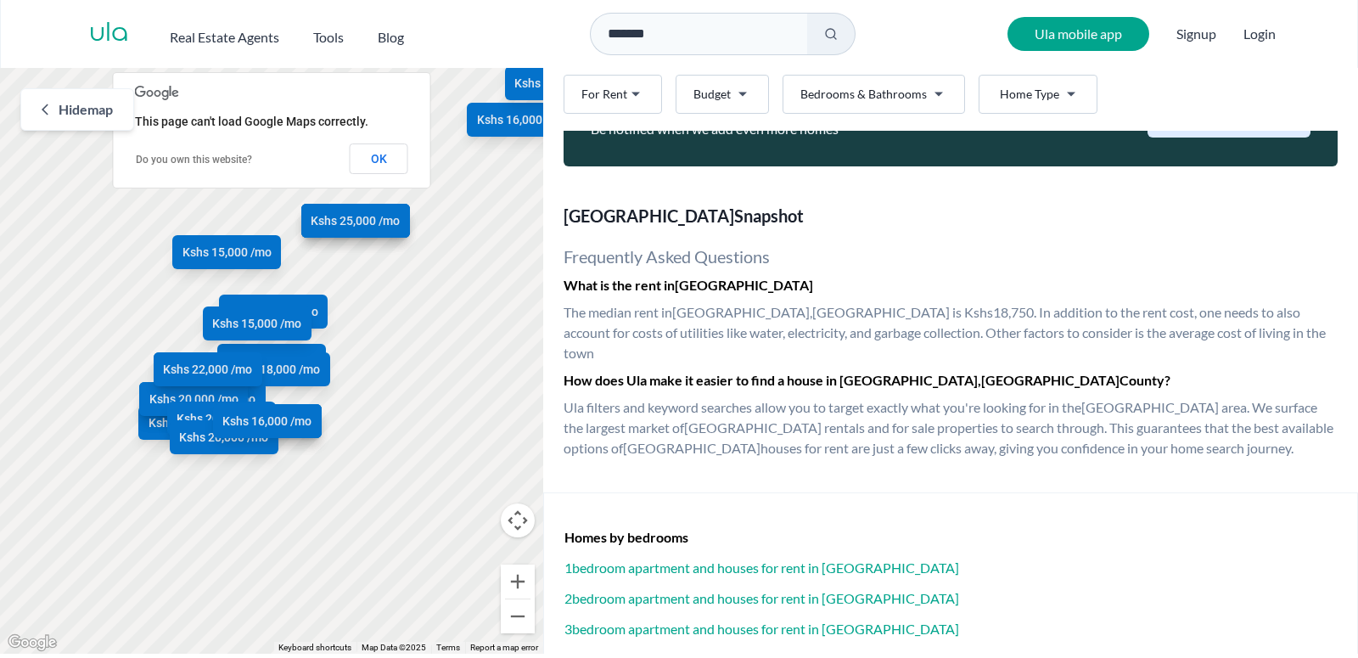
click at [1063, 94] on html "Are you a real estate agent? Reach more buyers and renters. Sign up Ula Homes A…" at bounding box center [679, 327] width 1358 height 654
click at [1015, 322] on html "Are you a real estate agent? Reach more buyers and renters. Sign up Ula Homes A…" at bounding box center [679, 327] width 1358 height 654
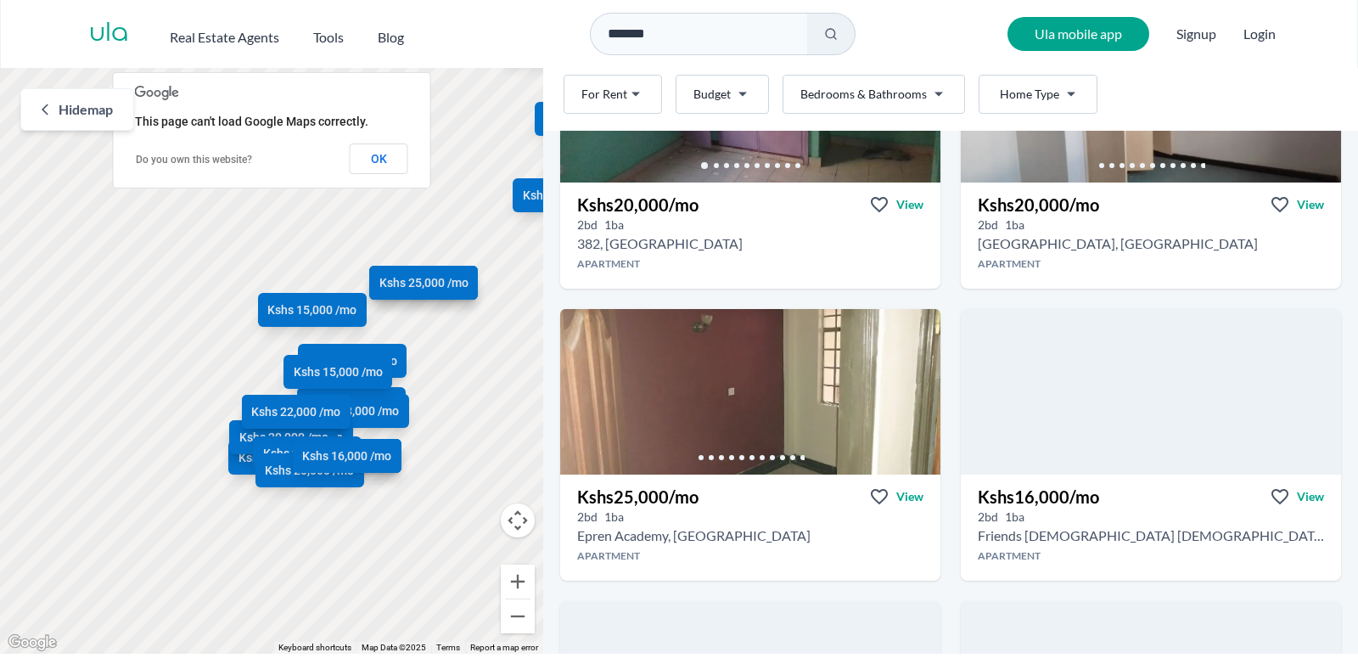
scroll to position [2646, 0]
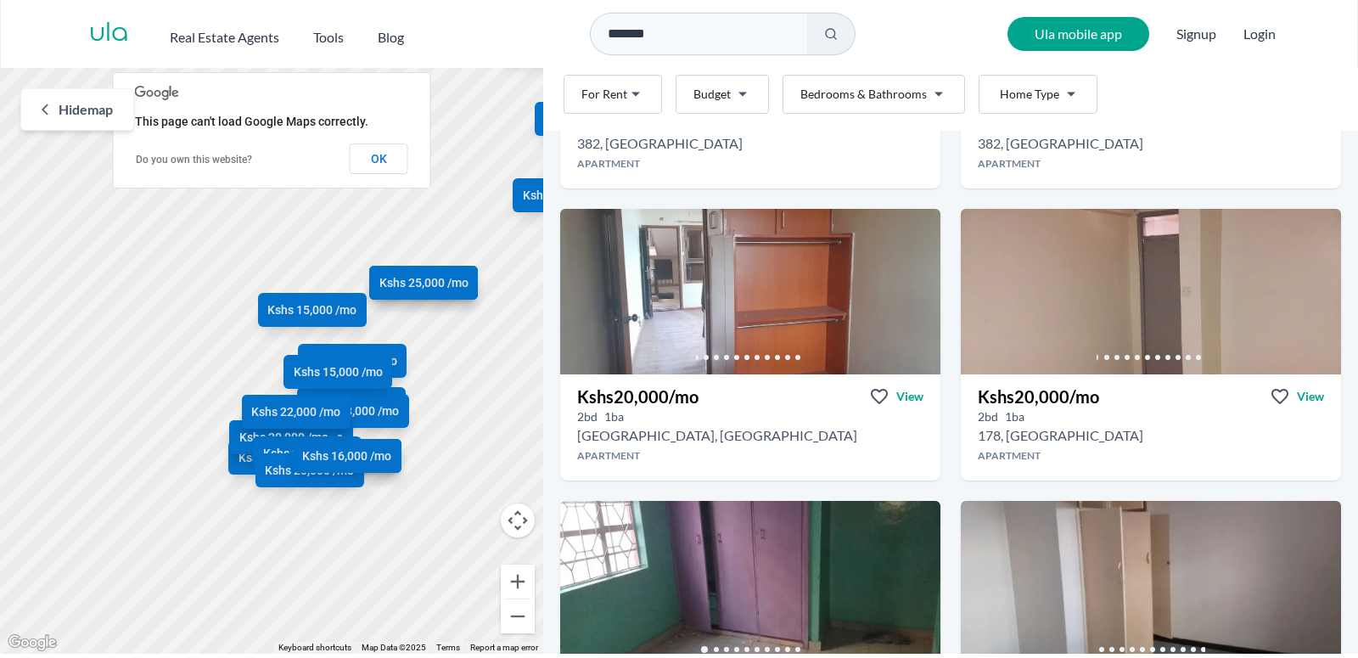
click at [1070, 92] on html "Are you a real estate agent? Reach more buyers and renters. Sign up Ula Homes A…" at bounding box center [679, 327] width 1358 height 654
click at [931, 93] on html "Are you a real estate agent? Reach more buyers and renters. Sign up Ula Homes A…" at bounding box center [679, 327] width 1358 height 654
click at [936, 95] on html "Are you a real estate agent? Reach more buyers and renters. Sign up Ula Homes A…" at bounding box center [679, 327] width 1358 height 654
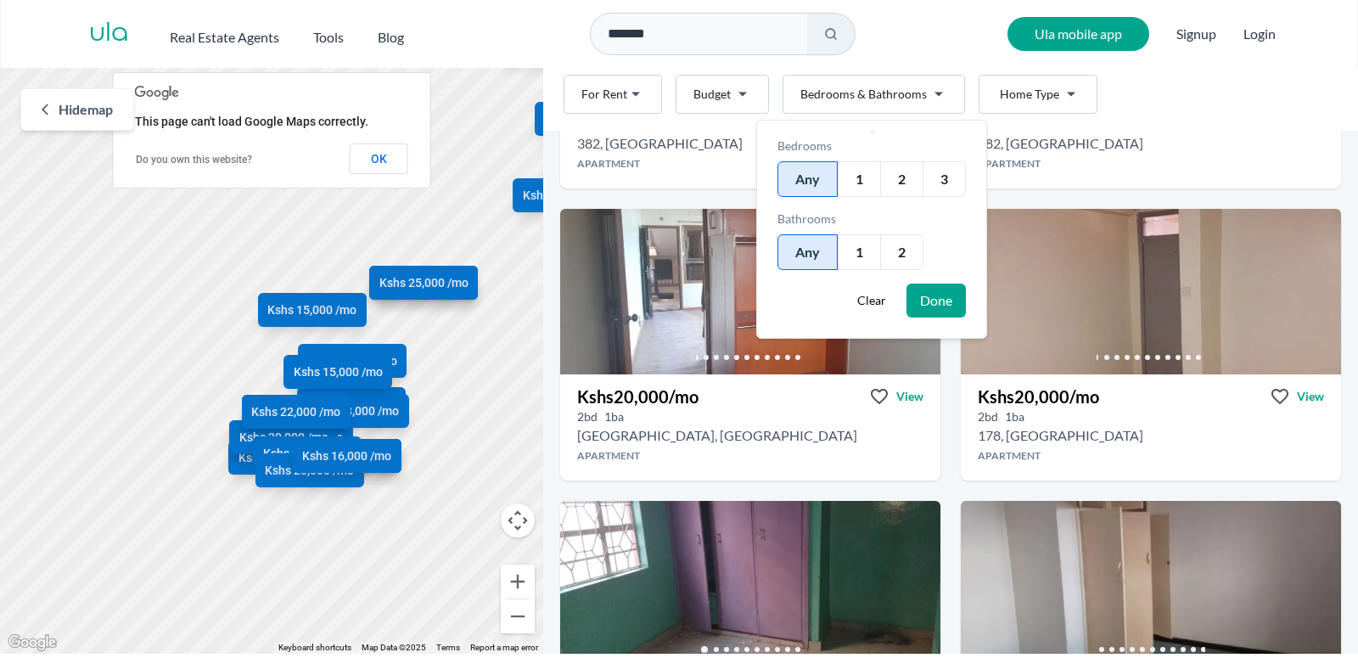
click at [942, 183] on div "3" at bounding box center [944, 179] width 43 height 36
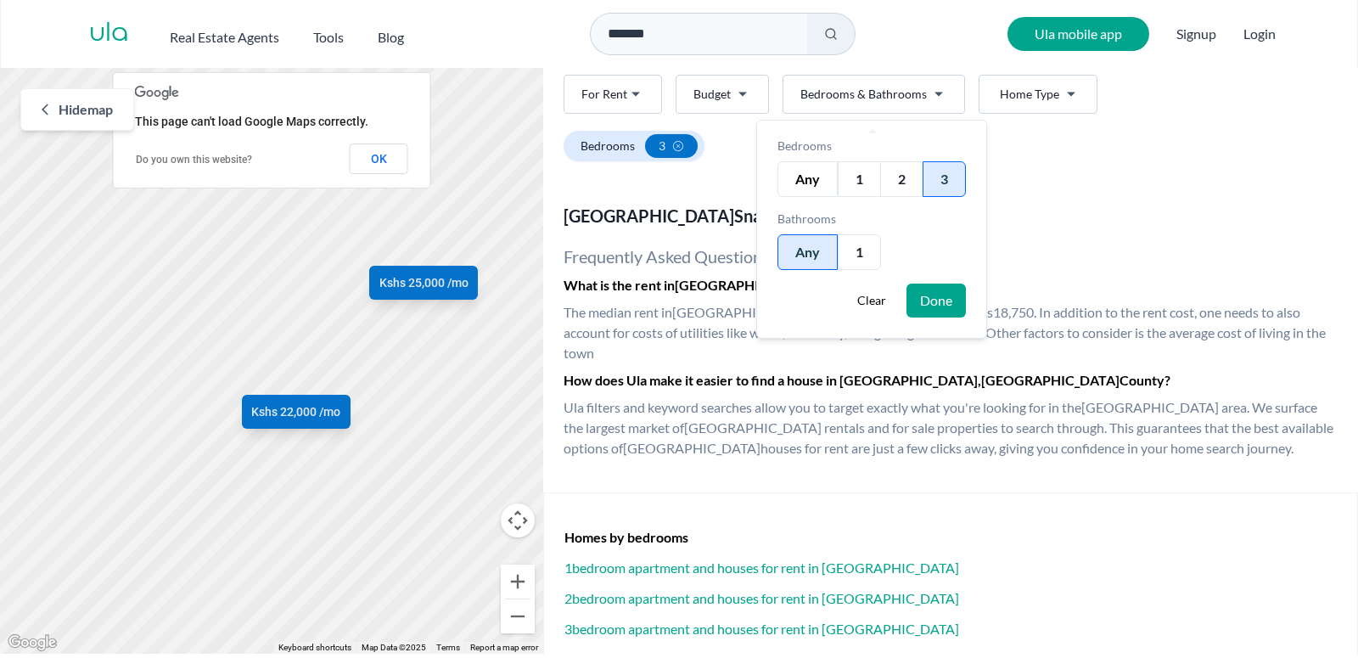
scroll to position [690, 0]
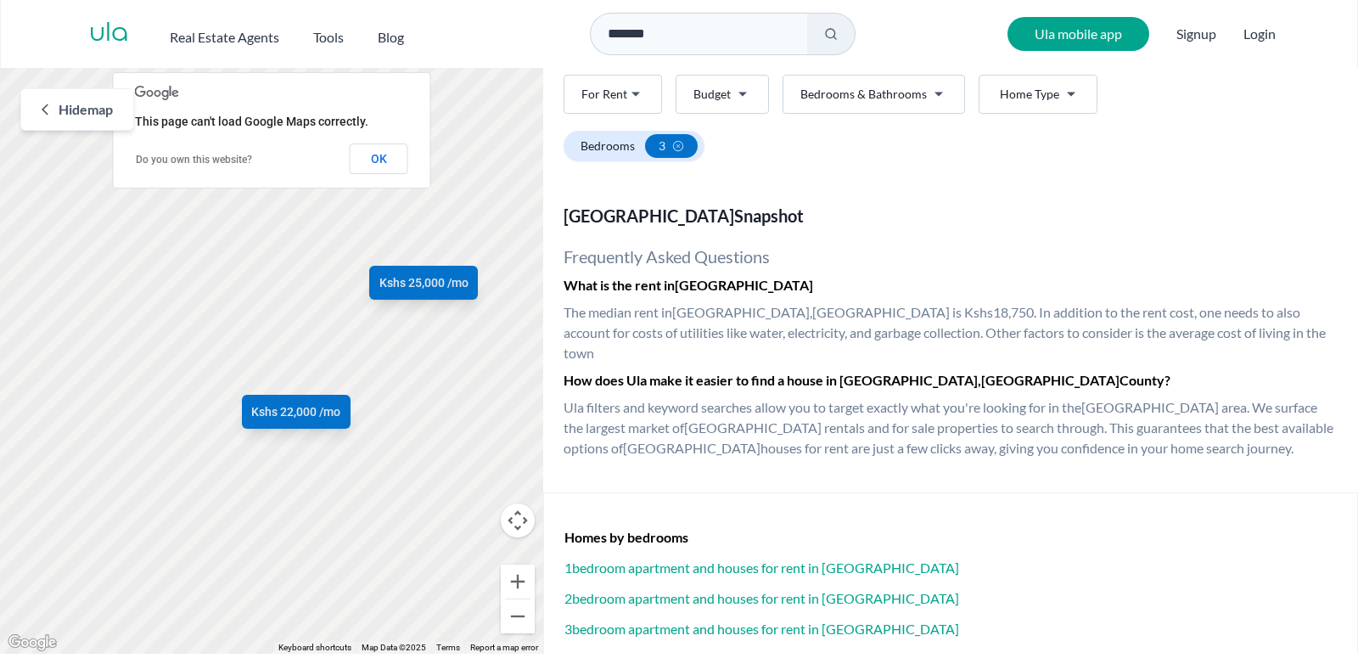
click at [739, 89] on html "Are you a real estate agent? Reach more buyers and renters. Sign up Ula Homes A…" at bounding box center [679, 327] width 1358 height 654
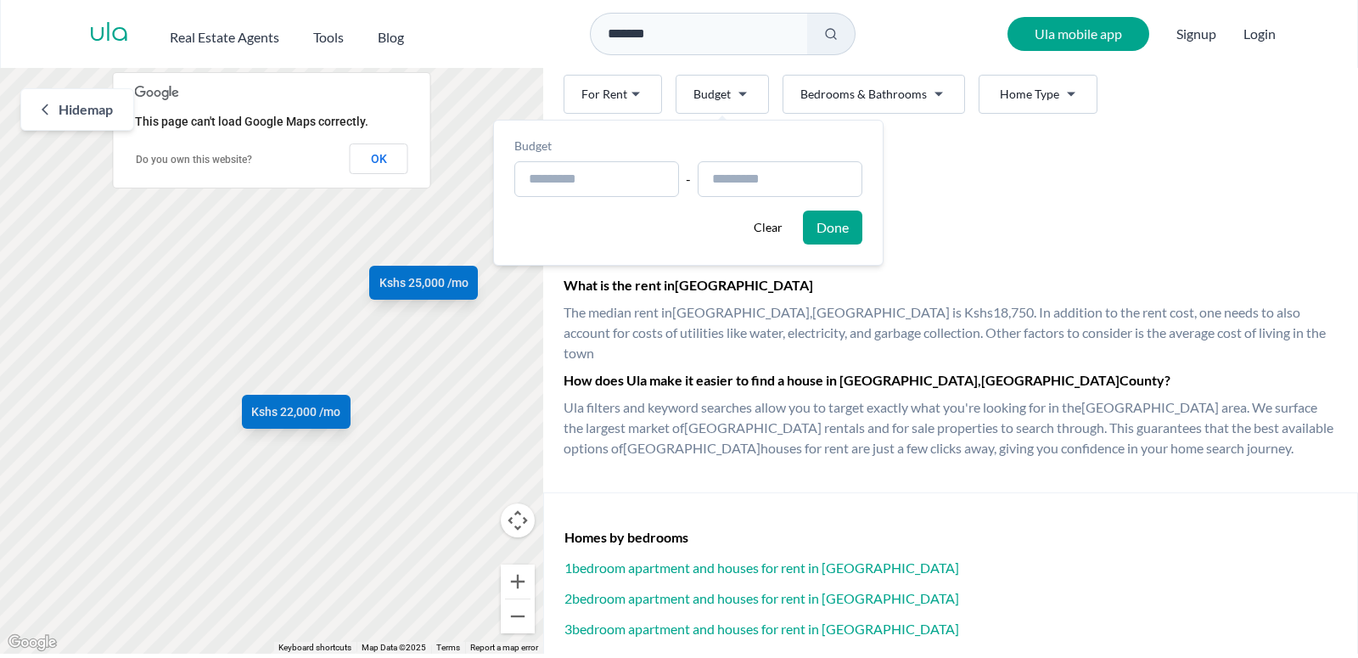
click at [739, 98] on html "Are you a real estate agent? Reach more buyers and renters. Sign up Ula Homes A…" at bounding box center [679, 327] width 1358 height 654
click at [680, 274] on html "Are you a real estate agent? Reach more buyers and renters. Sign up Ula Homes A…" at bounding box center [679, 327] width 1358 height 654
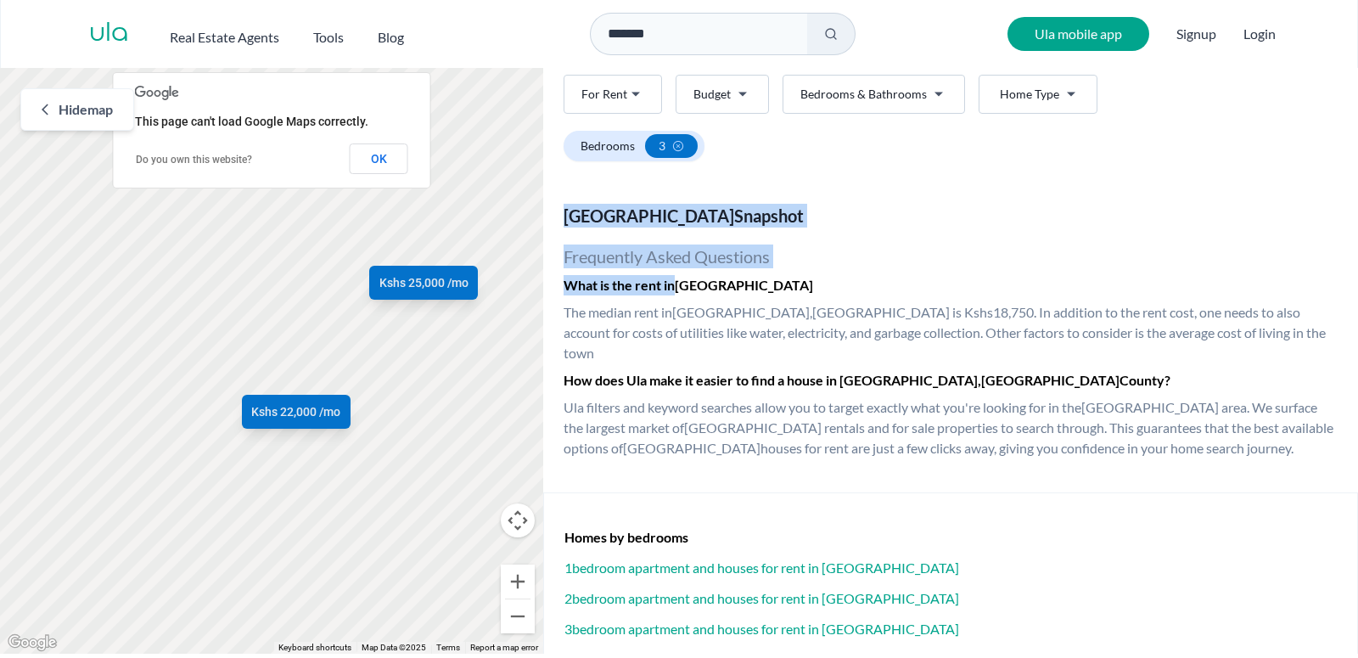
click at [121, 39] on link "ula" at bounding box center [109, 34] width 40 height 31
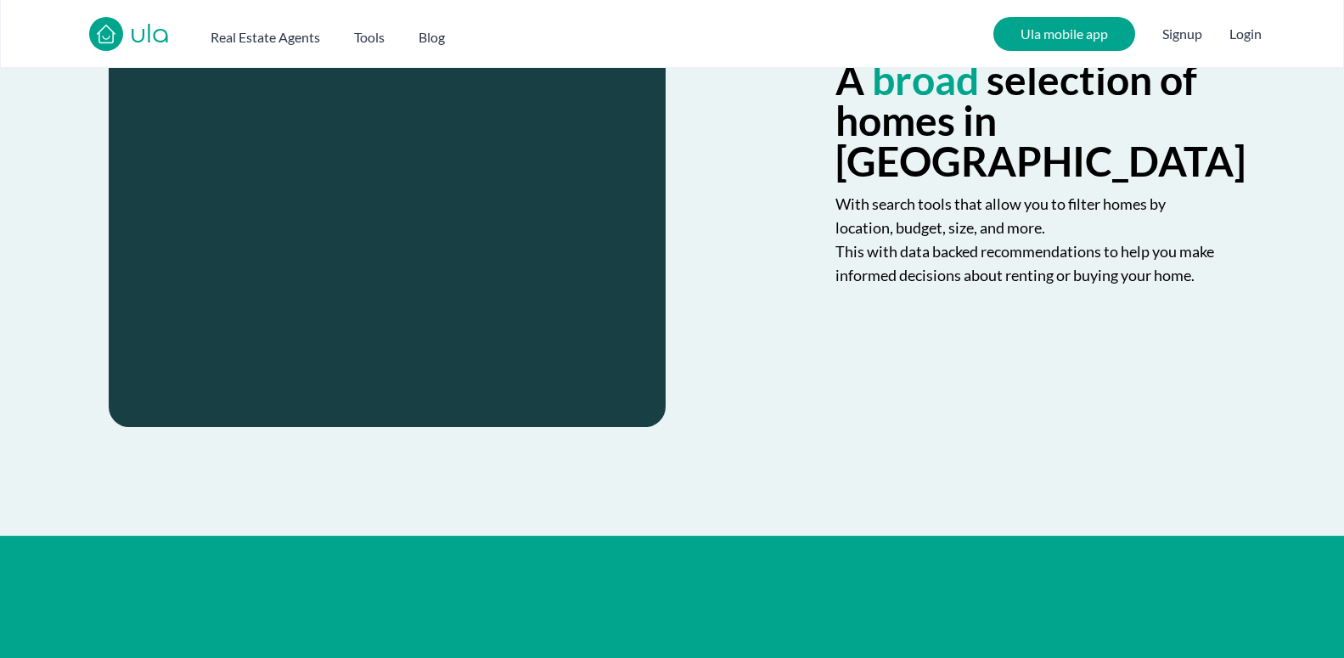
scroll to position [3204, 0]
